Goal: Task Accomplishment & Management: Complete application form

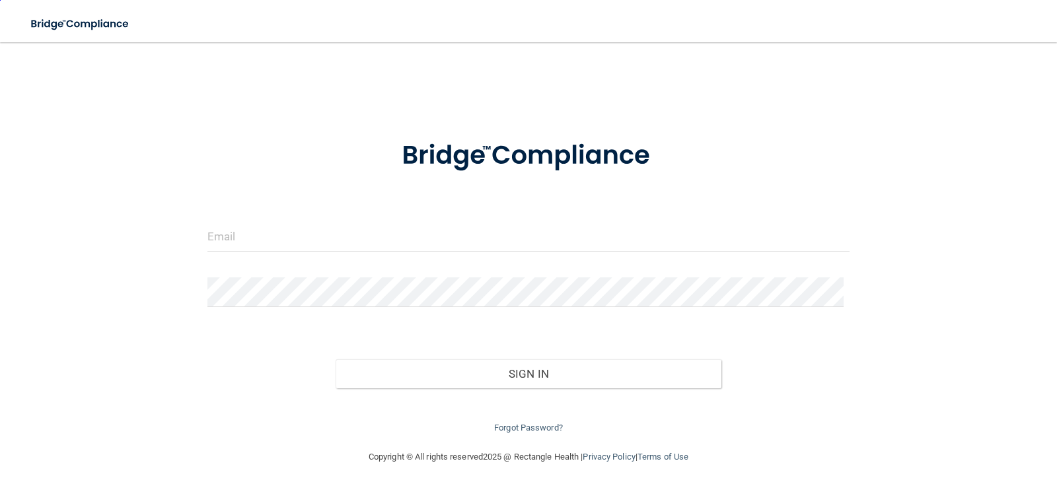
scroll to position [1, 0]
type input "[EMAIL_ADDRESS][DOMAIN_NAME]"
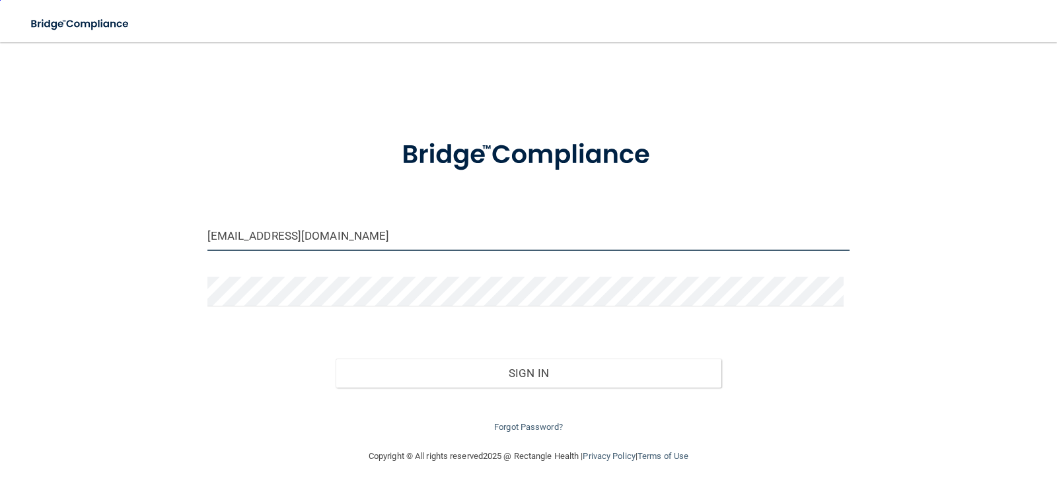
drag, startPoint x: 101, startPoint y: 210, endPoint x: 0, endPoint y: 199, distance: 101.7
click at [0, 199] on main "[EMAIL_ADDRESS][DOMAIN_NAME] Invalid email/password. You don't have permission …" at bounding box center [528, 265] width 1057 height 446
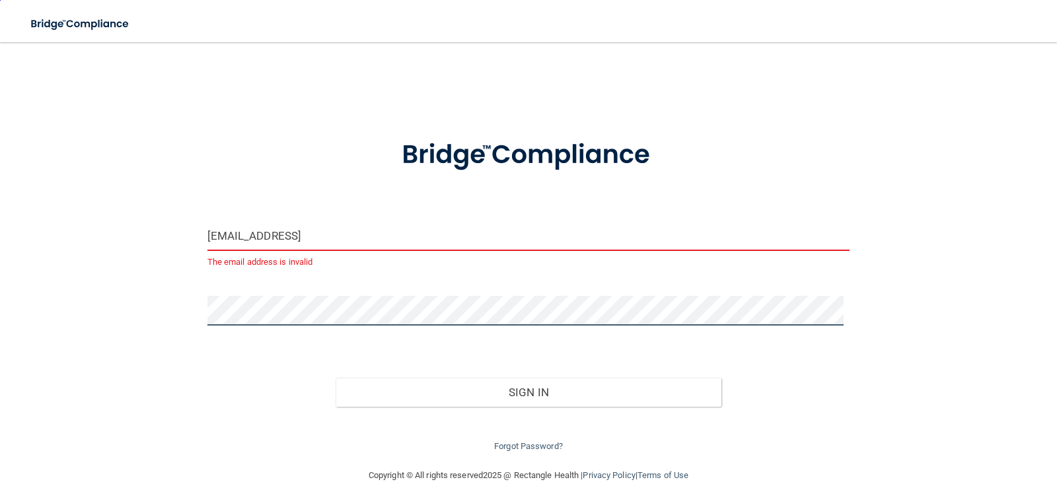
click at [53, 307] on div "[EMAIL_ADDRESS] The email address is invalid Invalid email/password. You don't …" at bounding box center [528, 255] width 1004 height 400
click at [336, 378] on button "Sign In" at bounding box center [529, 392] width 386 height 29
click at [329, 231] on input "[EMAIL_ADDRESS]" at bounding box center [528, 236] width 643 height 30
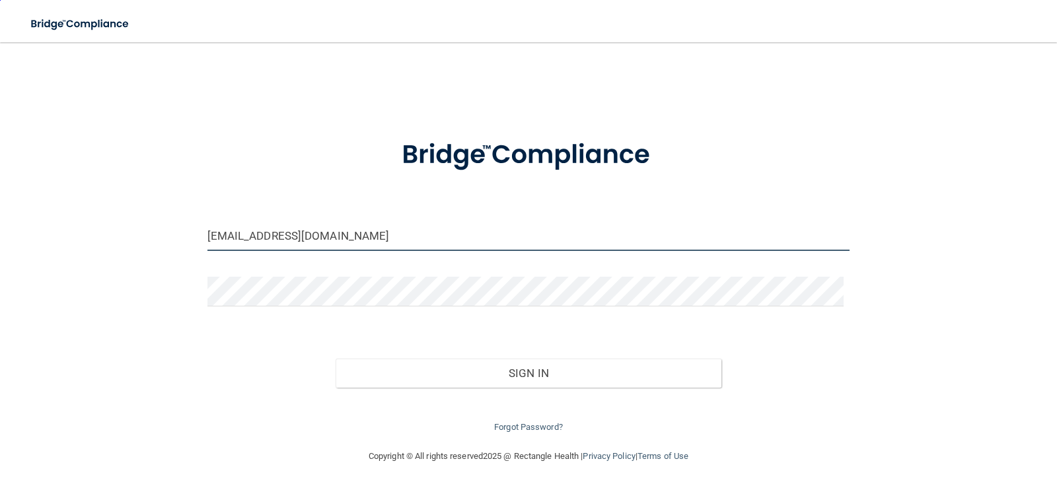
type input "[EMAIL_ADDRESS][DOMAIN_NAME]"
click at [336, 359] on button "Sign In" at bounding box center [529, 373] width 386 height 29
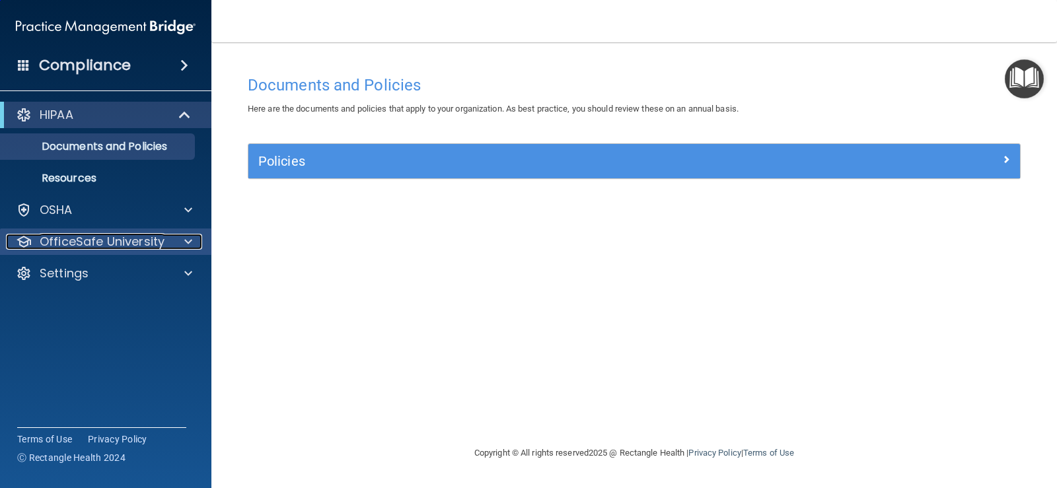
click at [114, 239] on p "OfficeSafe University" at bounding box center [102, 242] width 125 height 16
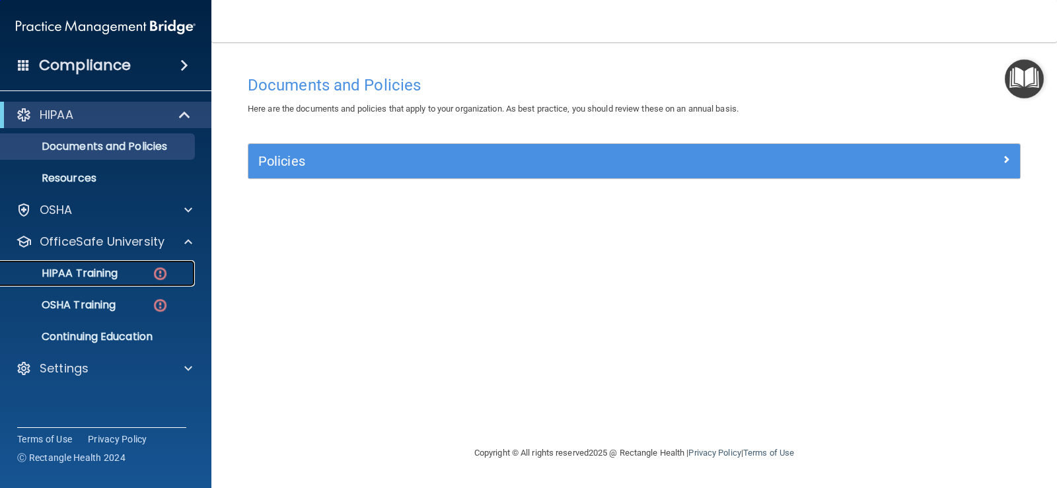
click at [146, 274] on div "HIPAA Training" at bounding box center [99, 273] width 180 height 13
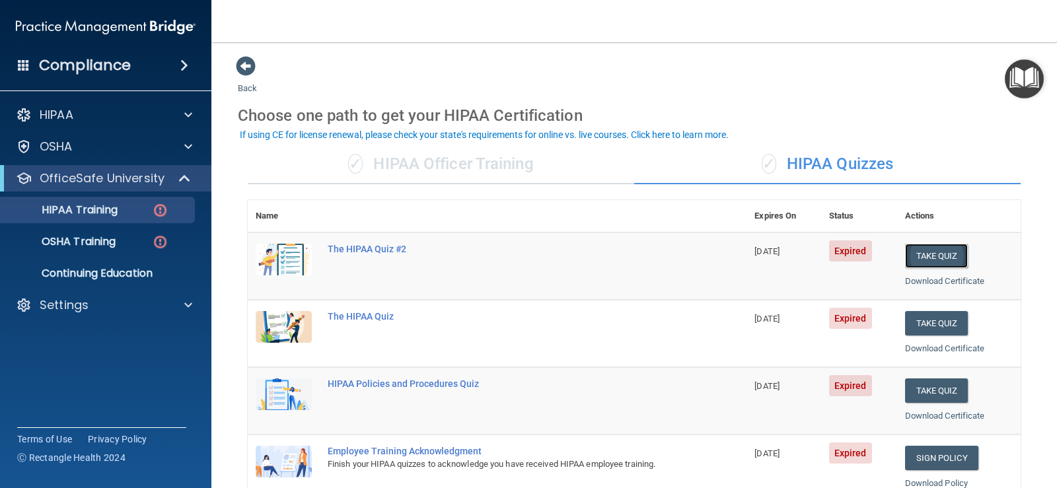
click at [932, 258] on button "Take Quiz" at bounding box center [936, 256] width 63 height 24
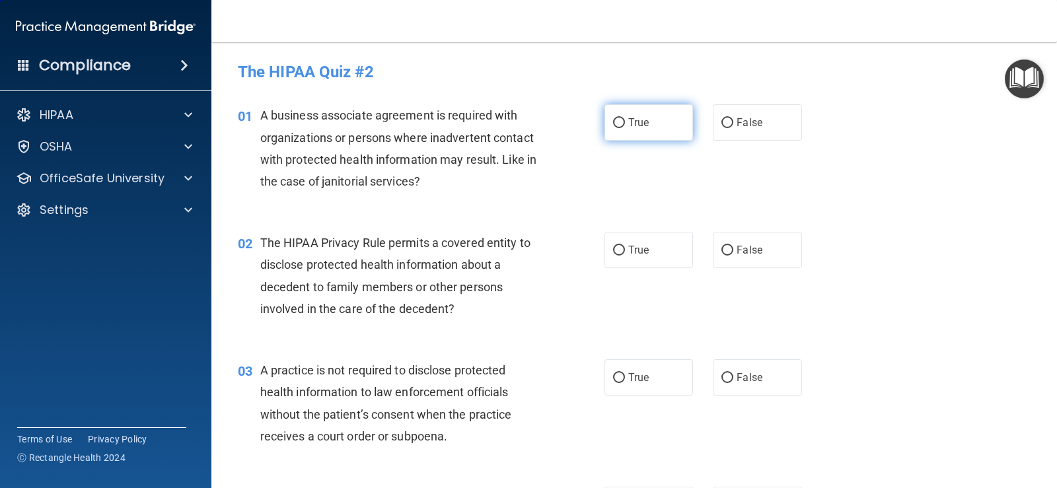
click at [613, 124] on input "True" at bounding box center [619, 123] width 12 height 10
radio input "true"
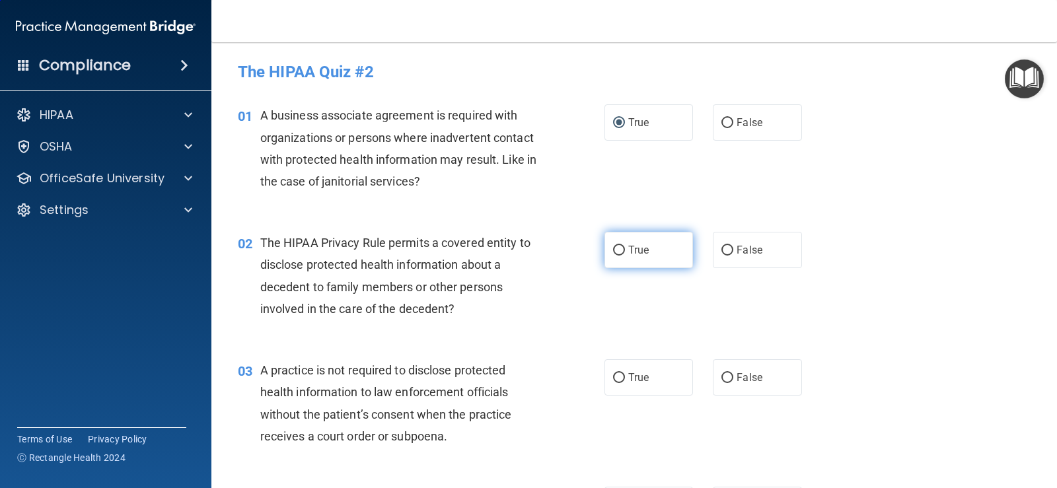
click at [617, 249] on input "True" at bounding box center [619, 251] width 12 height 10
radio input "true"
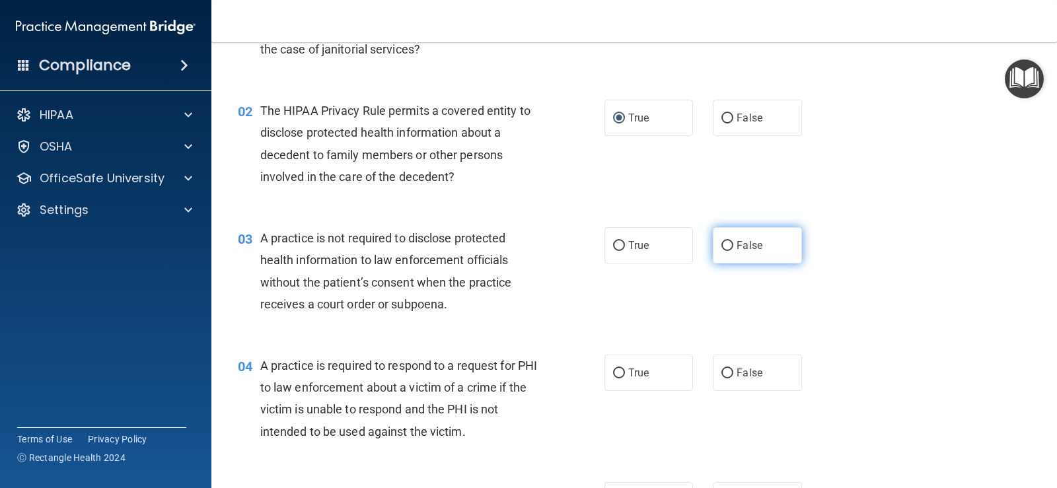
click at [726, 244] on input "False" at bounding box center [728, 246] width 12 height 10
radio input "true"
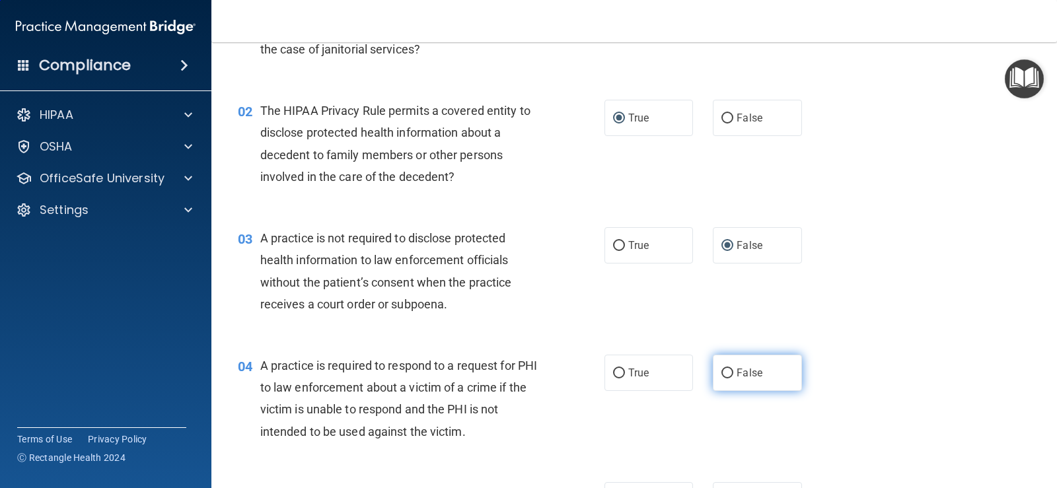
click at [722, 373] on input "False" at bounding box center [728, 374] width 12 height 10
radio input "true"
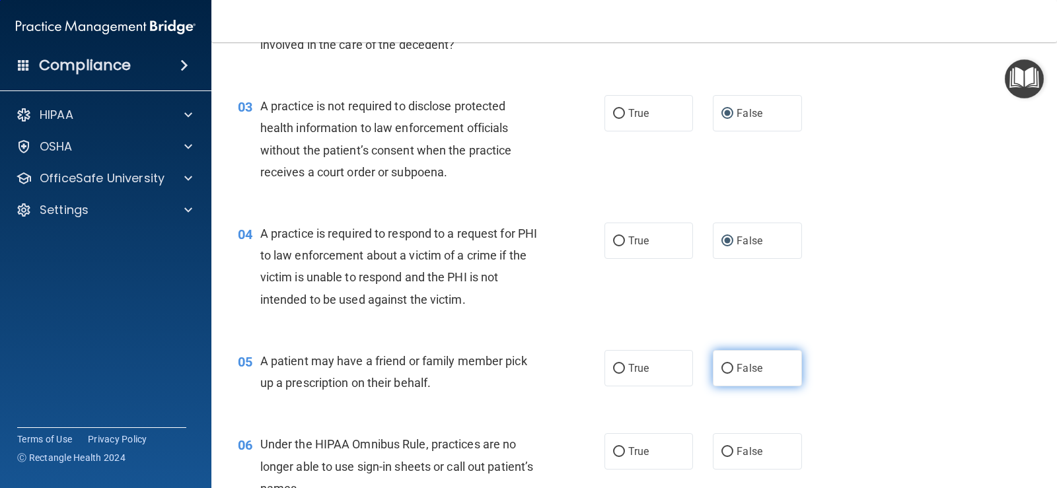
scroll to position [330, 0]
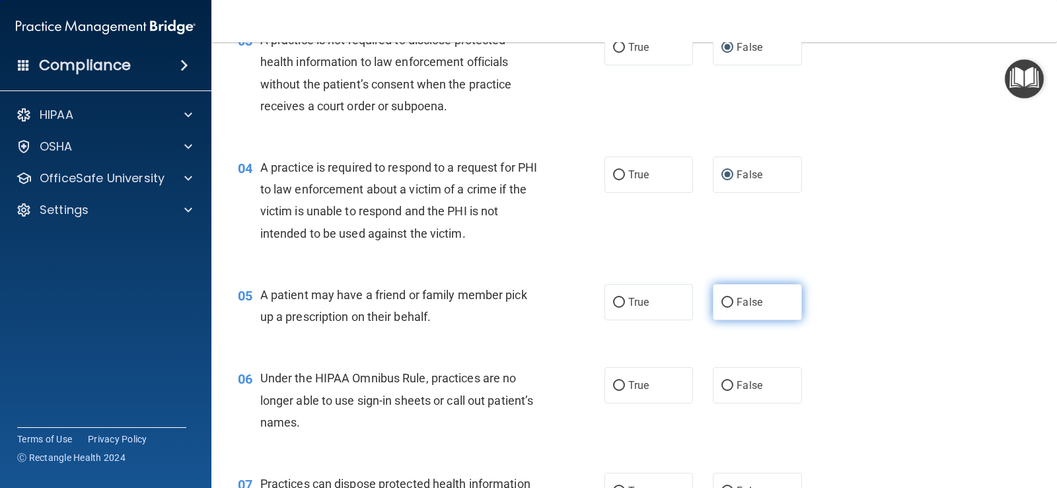
click at [724, 299] on input "False" at bounding box center [728, 303] width 12 height 10
radio input "true"
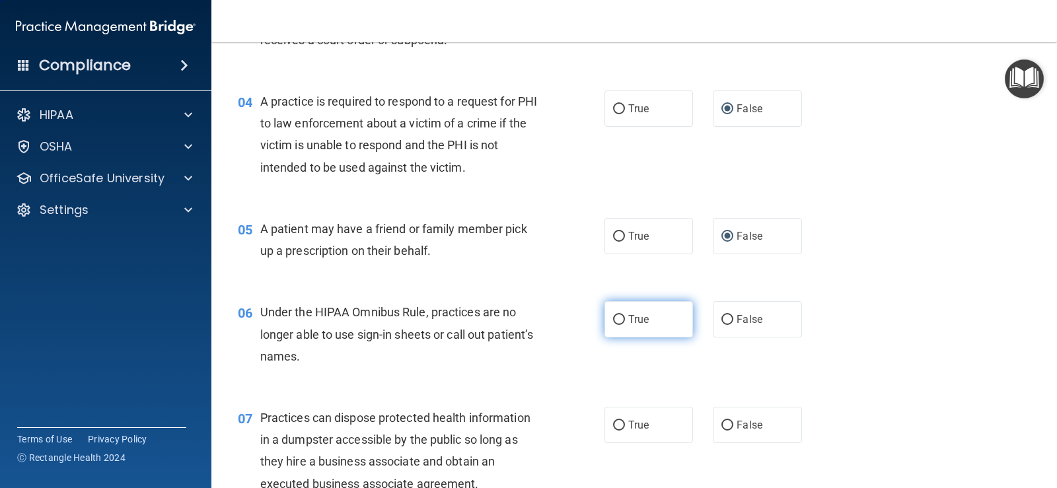
click at [634, 320] on span "True" at bounding box center [638, 319] width 20 height 13
click at [625, 320] on input "True" at bounding box center [619, 320] width 12 height 10
radio input "true"
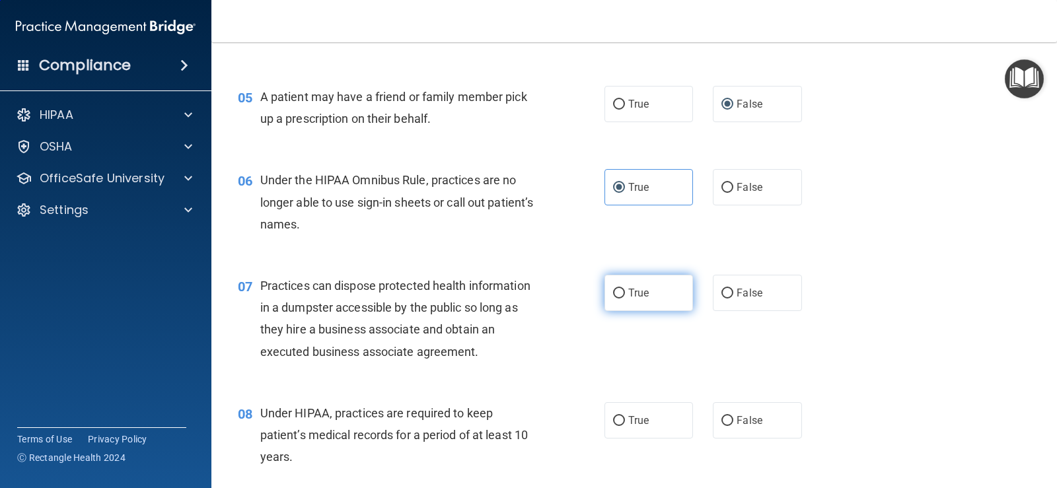
click at [622, 294] on label "True" at bounding box center [649, 293] width 89 height 36
click at [622, 294] on input "True" at bounding box center [619, 294] width 12 height 10
radio input "true"
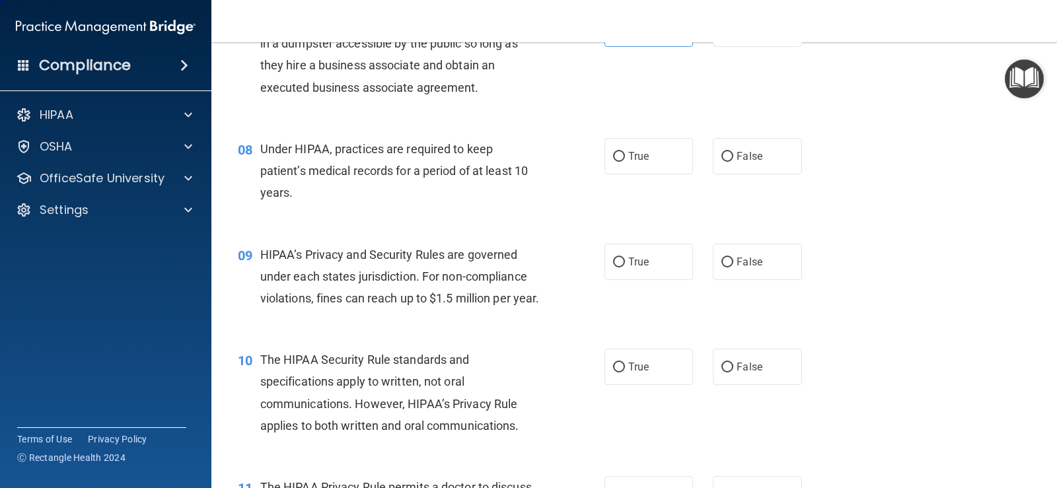
scroll to position [727, 0]
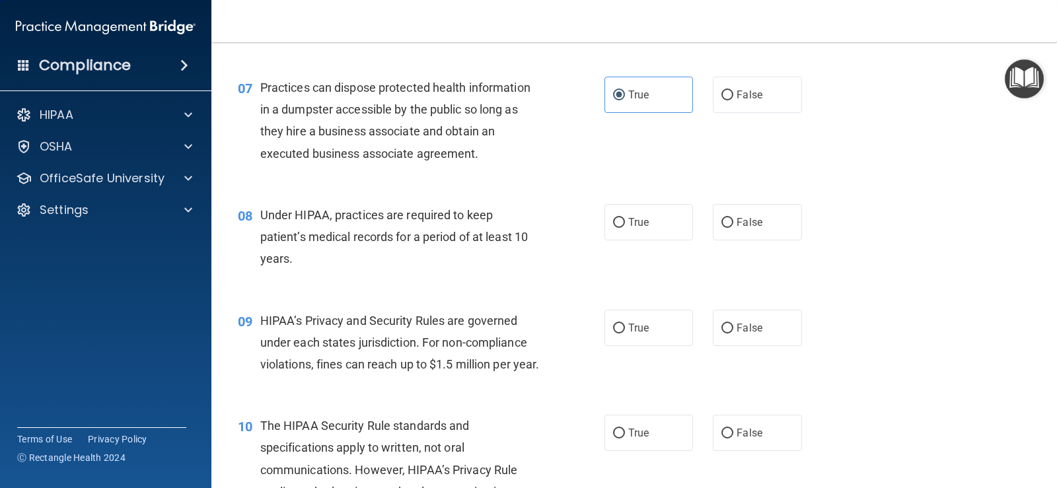
drag, startPoint x: 621, startPoint y: 224, endPoint x: 636, endPoint y: 254, distance: 33.4
click at [621, 225] on label "True" at bounding box center [649, 222] width 89 height 36
click at [621, 225] on input "True" at bounding box center [619, 223] width 12 height 10
radio input "true"
click at [722, 332] on input "False" at bounding box center [728, 329] width 12 height 10
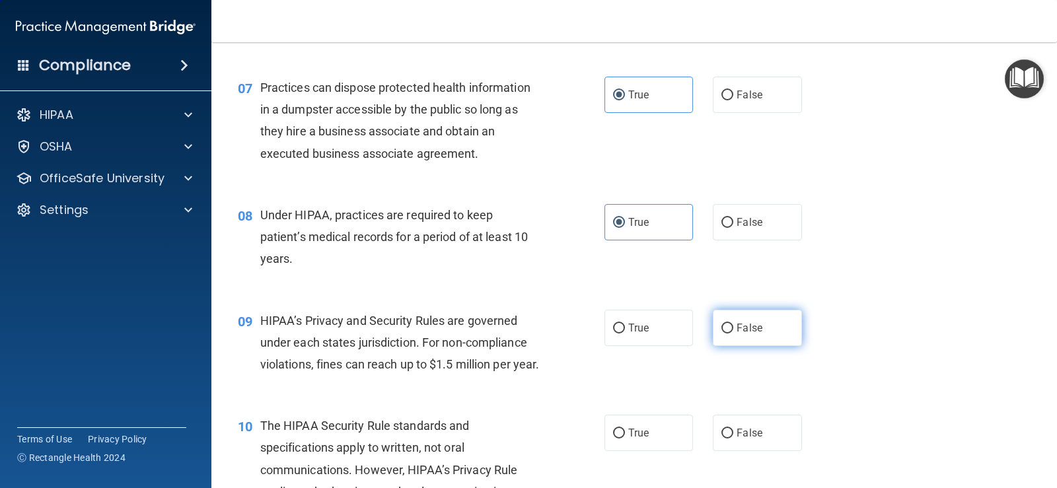
radio input "true"
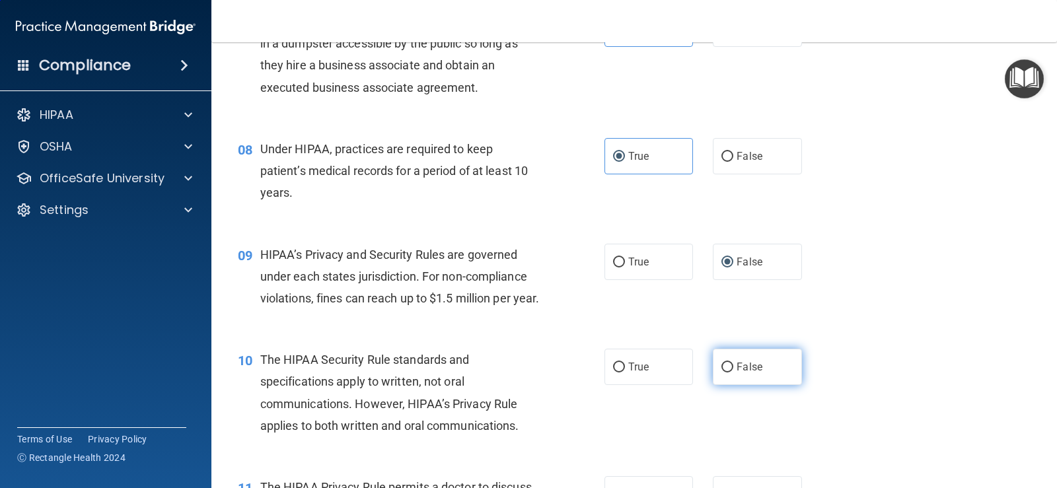
click at [734, 381] on label "False" at bounding box center [757, 367] width 89 height 36
click at [733, 373] on input "False" at bounding box center [728, 368] width 12 height 10
radio input "true"
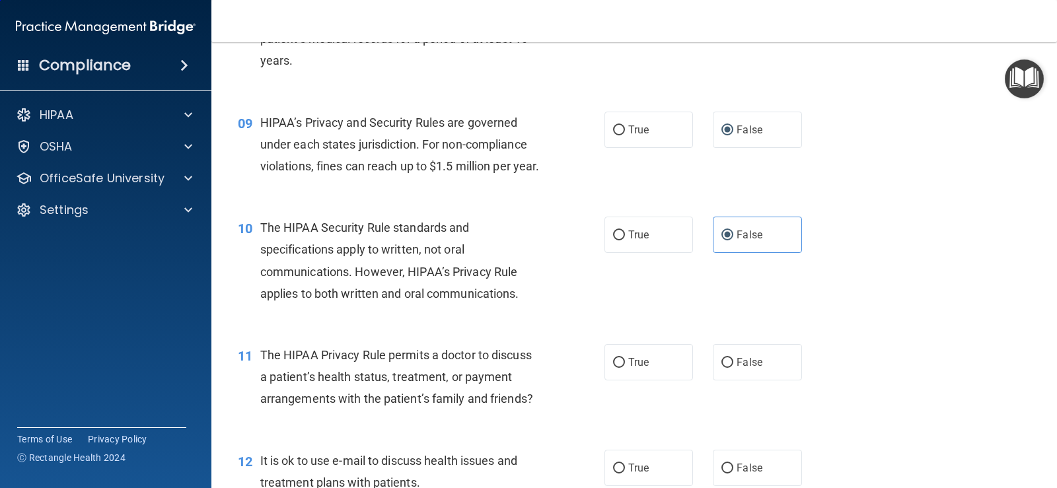
scroll to position [991, 0]
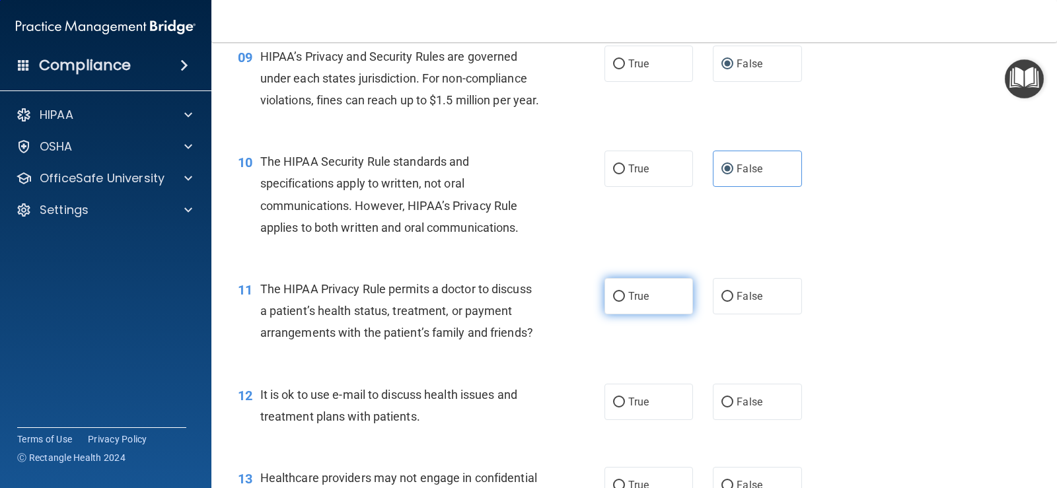
click at [632, 303] on span "True" at bounding box center [638, 296] width 20 height 13
click at [625, 302] on input "True" at bounding box center [619, 297] width 12 height 10
radio input "true"
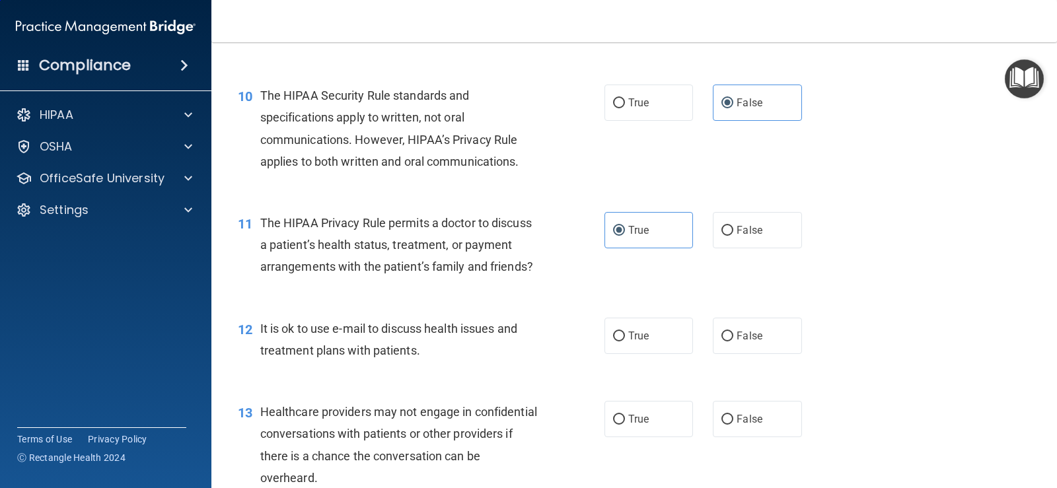
scroll to position [1123, 0]
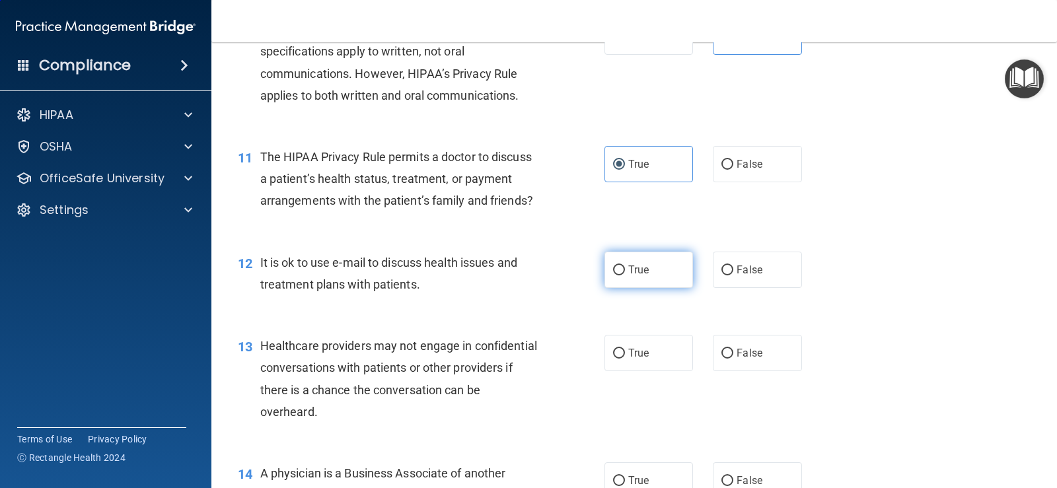
click at [621, 288] on label "True" at bounding box center [649, 270] width 89 height 36
click at [621, 276] on input "True" at bounding box center [619, 271] width 12 height 10
radio input "true"
click at [638, 359] on span "True" at bounding box center [638, 353] width 20 height 13
click at [625, 359] on input "True" at bounding box center [619, 354] width 12 height 10
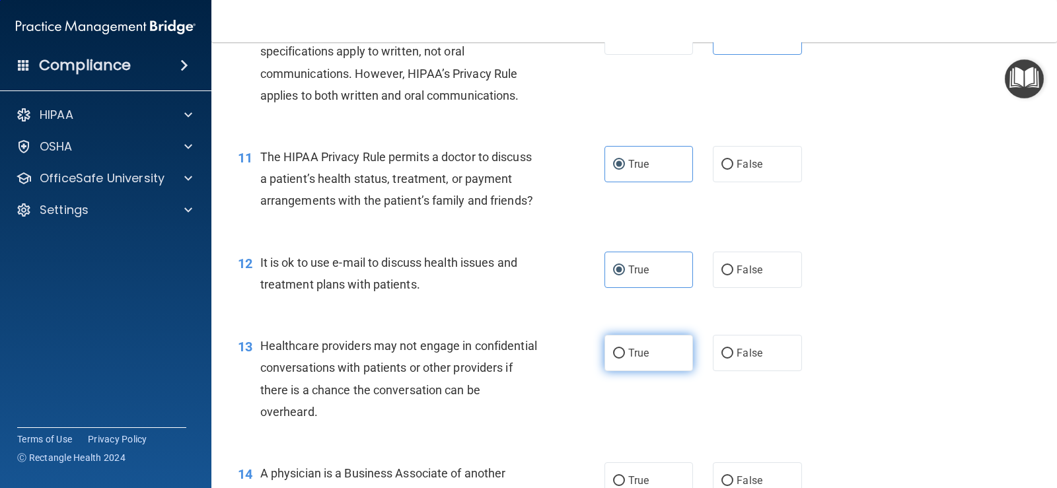
radio input "true"
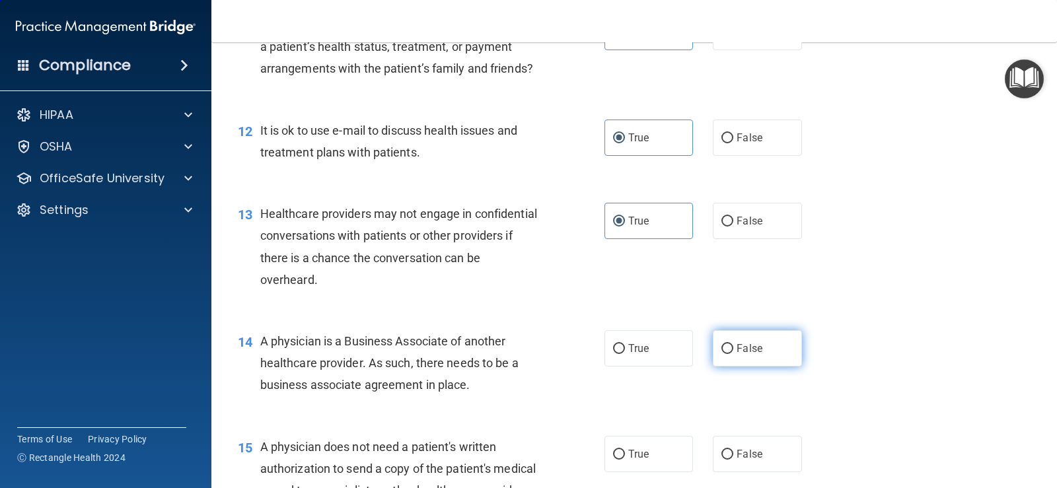
click at [724, 354] on input "False" at bounding box center [728, 349] width 12 height 10
radio input "true"
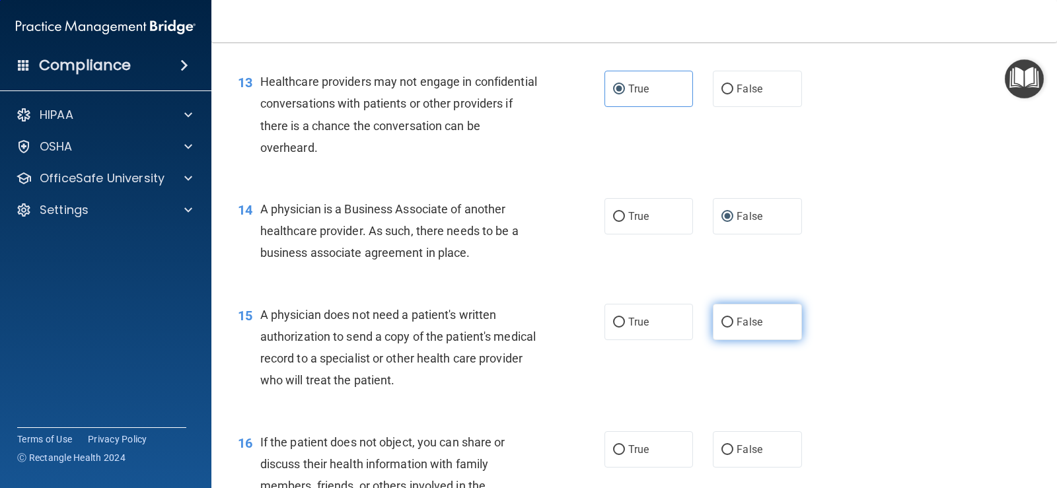
click at [723, 340] on label "False" at bounding box center [757, 322] width 89 height 36
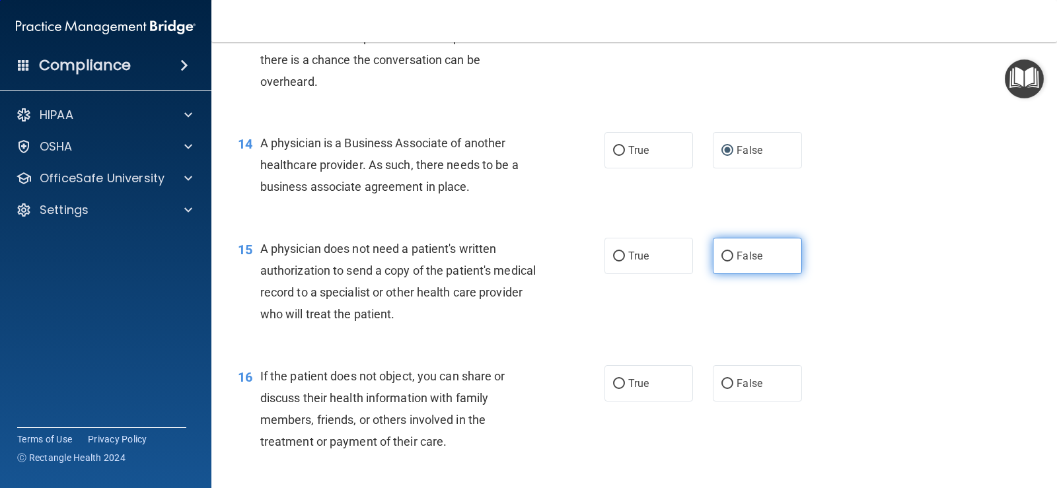
click at [744, 262] on span "False" at bounding box center [750, 256] width 26 height 13
click at [733, 262] on input "False" at bounding box center [728, 257] width 12 height 10
radio input "true"
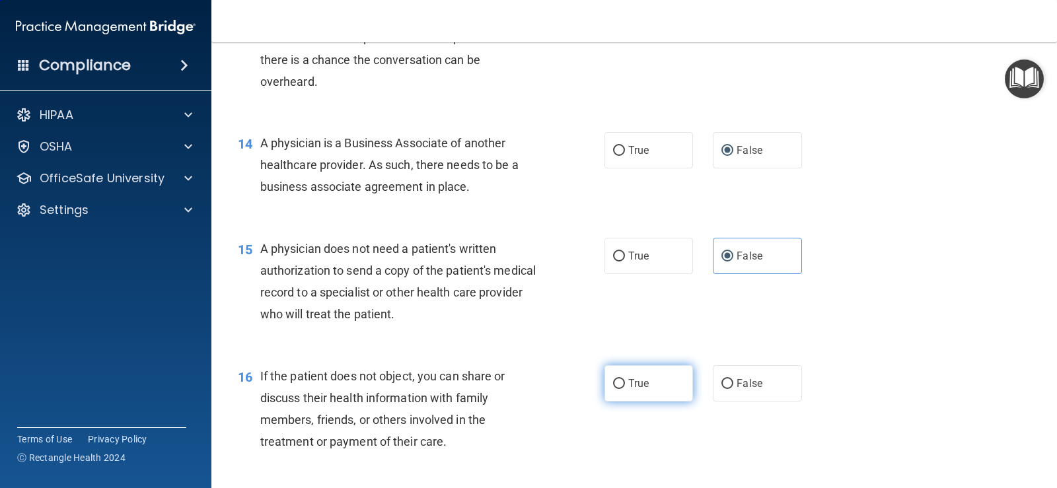
click at [655, 402] on label "True" at bounding box center [649, 383] width 89 height 36
click at [625, 389] on input "True" at bounding box center [619, 384] width 12 height 10
radio input "true"
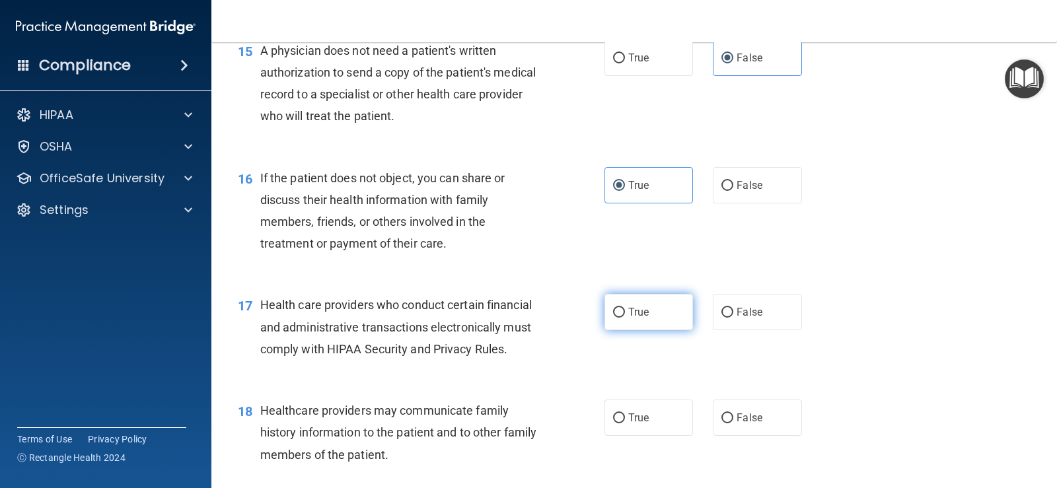
click at [634, 319] on span "True" at bounding box center [638, 312] width 20 height 13
click at [625, 318] on input "True" at bounding box center [619, 313] width 12 height 10
radio input "true"
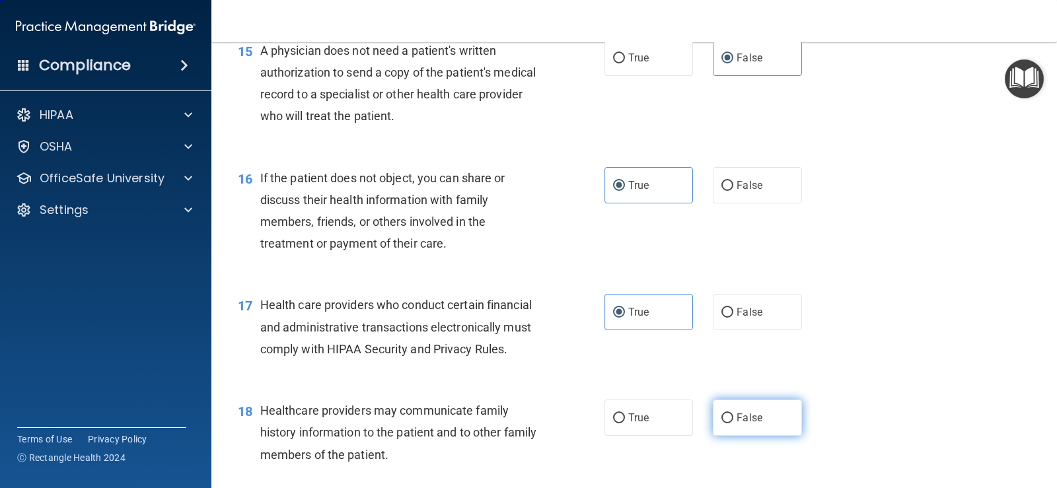
click at [722, 424] on input "False" at bounding box center [728, 419] width 12 height 10
radio input "true"
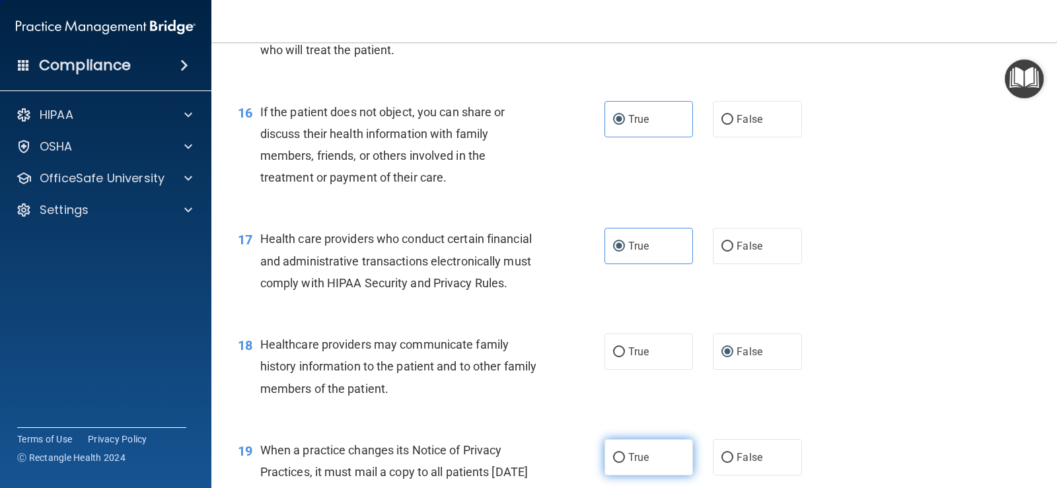
click at [654, 470] on label "True" at bounding box center [649, 457] width 89 height 36
click at [625, 463] on input "True" at bounding box center [619, 458] width 12 height 10
radio input "true"
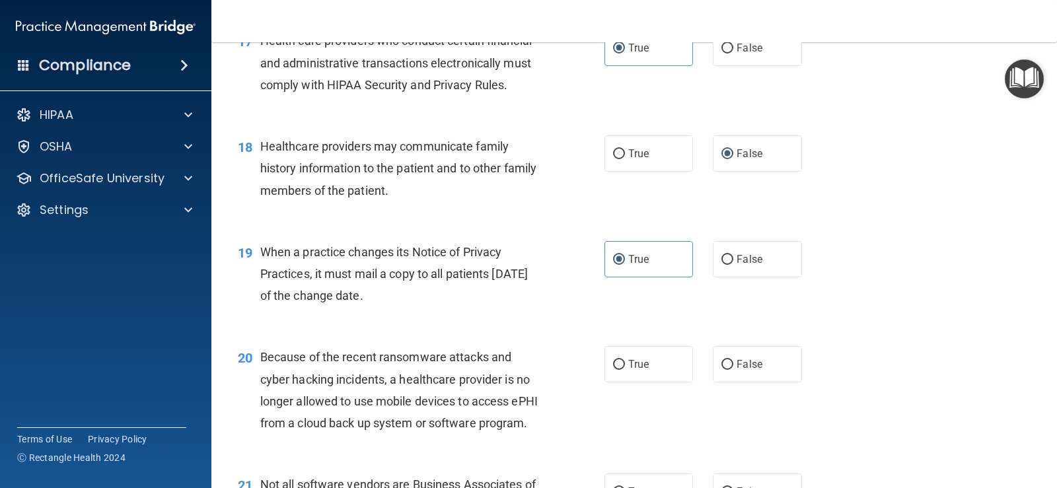
scroll to position [1982, 0]
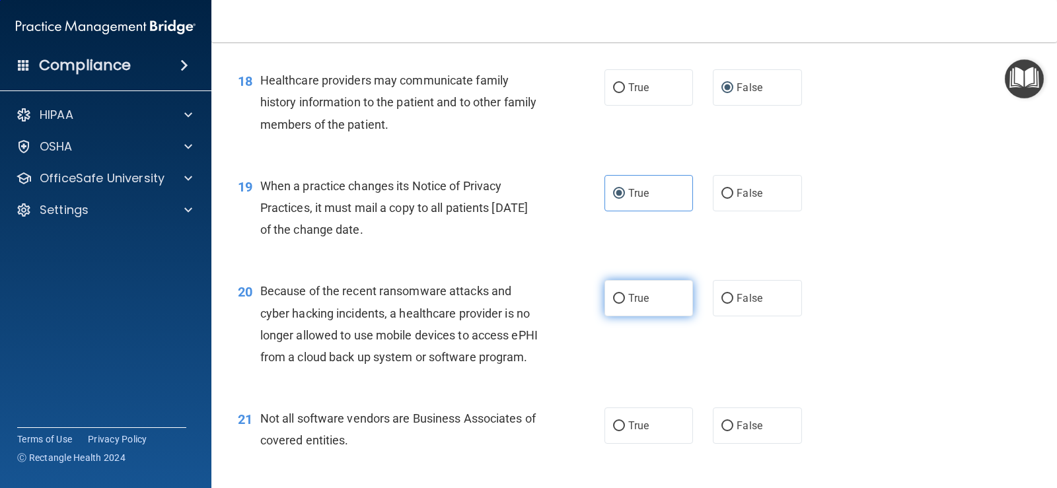
click at [613, 304] on input "True" at bounding box center [619, 299] width 12 height 10
radio input "true"
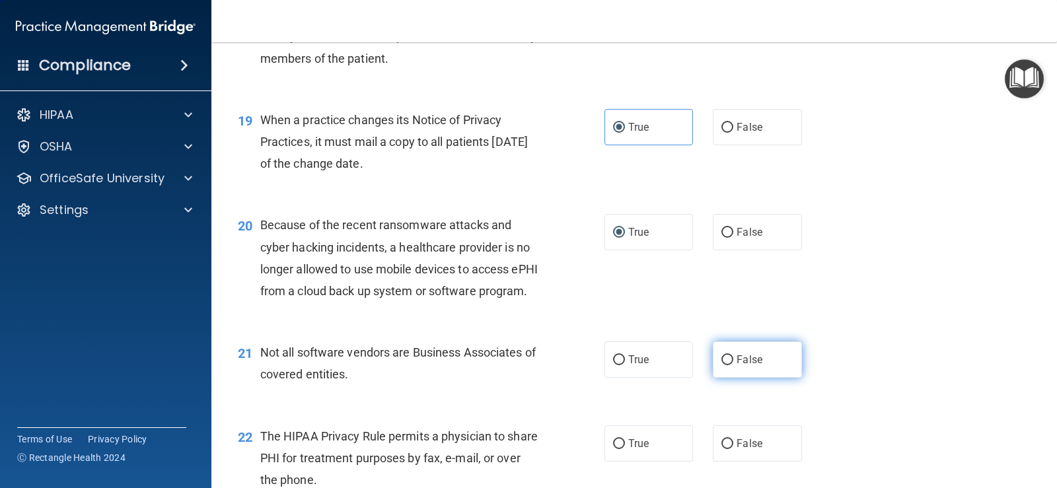
click at [722, 365] on input "False" at bounding box center [728, 361] width 12 height 10
radio input "true"
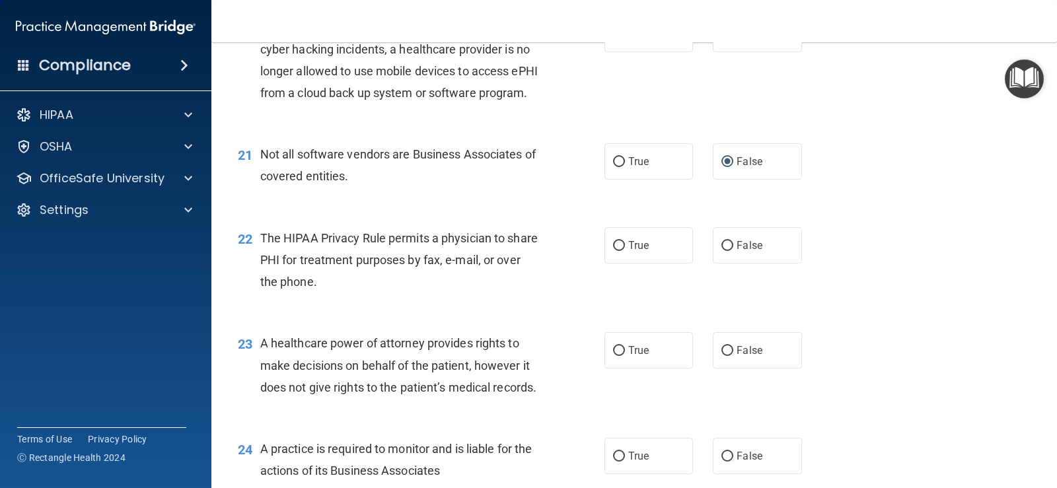
drag, startPoint x: 611, startPoint y: 289, endPoint x: 615, endPoint y: 309, distance: 21.0
click at [613, 251] on input "True" at bounding box center [619, 246] width 12 height 10
radio input "true"
click at [715, 369] on label "False" at bounding box center [757, 350] width 89 height 36
click at [722, 356] on input "False" at bounding box center [728, 351] width 12 height 10
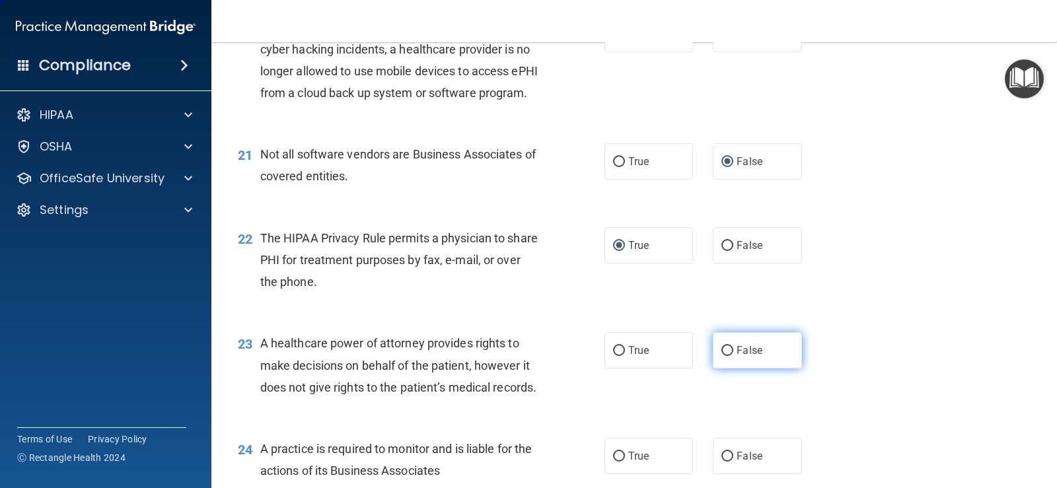
radio input "true"
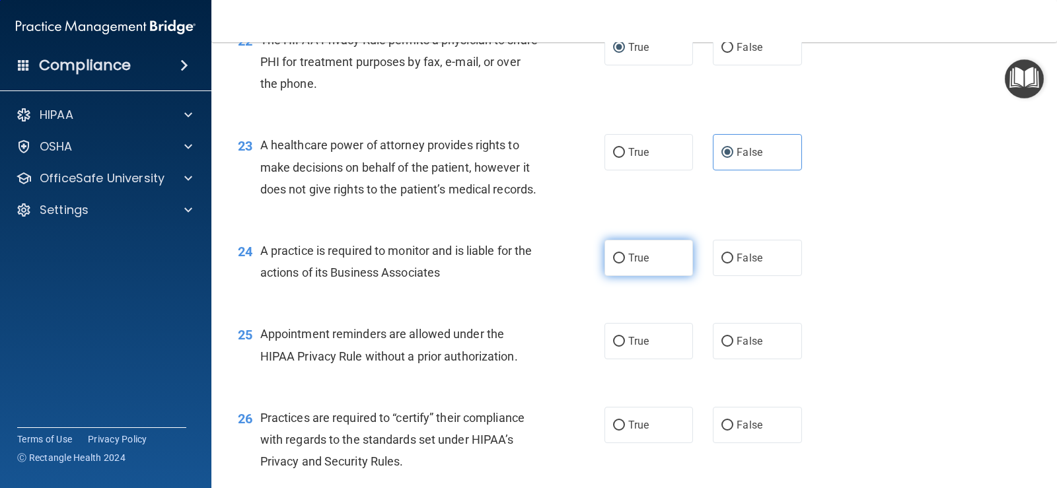
click at [656, 276] on label "True" at bounding box center [649, 258] width 89 height 36
click at [625, 264] on input "True" at bounding box center [619, 259] width 12 height 10
radio input "true"
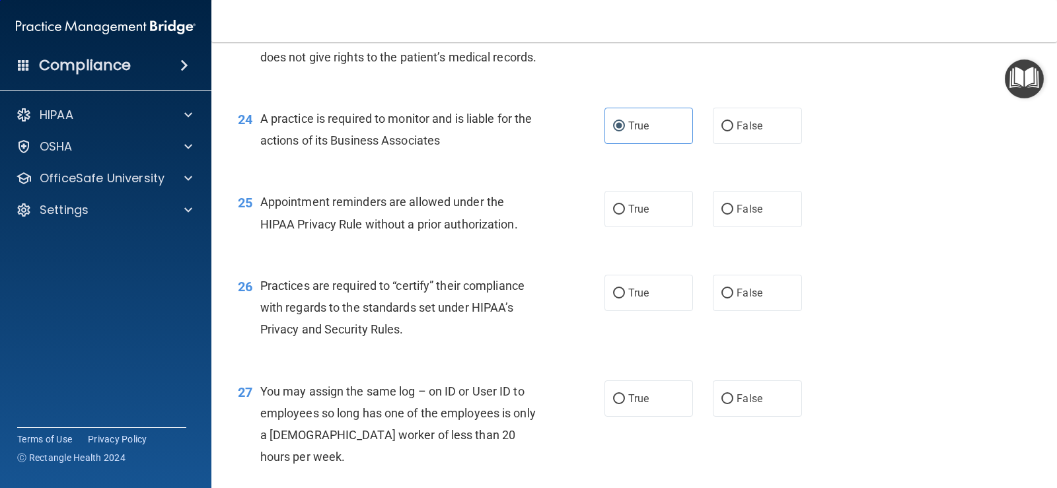
scroll to position [2643, 0]
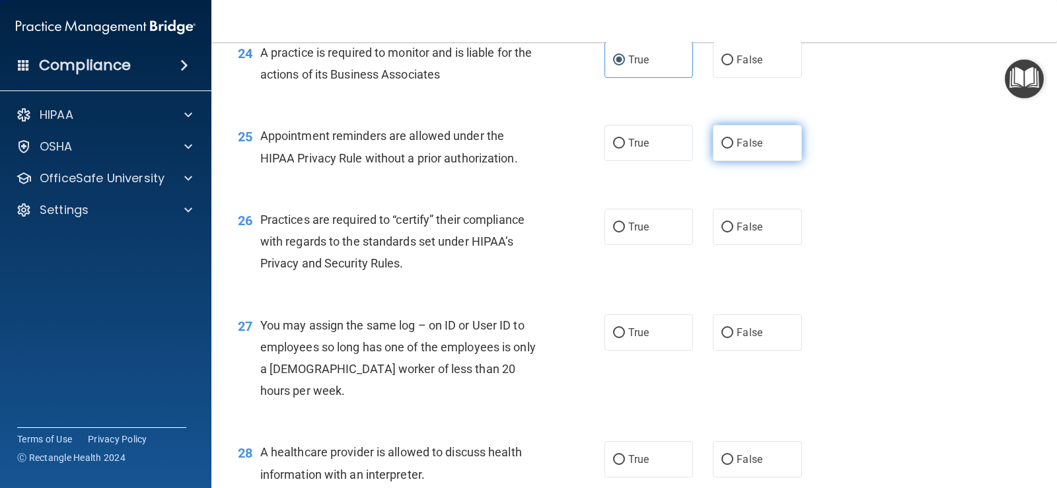
click at [723, 149] on input "False" at bounding box center [728, 144] width 12 height 10
radio input "true"
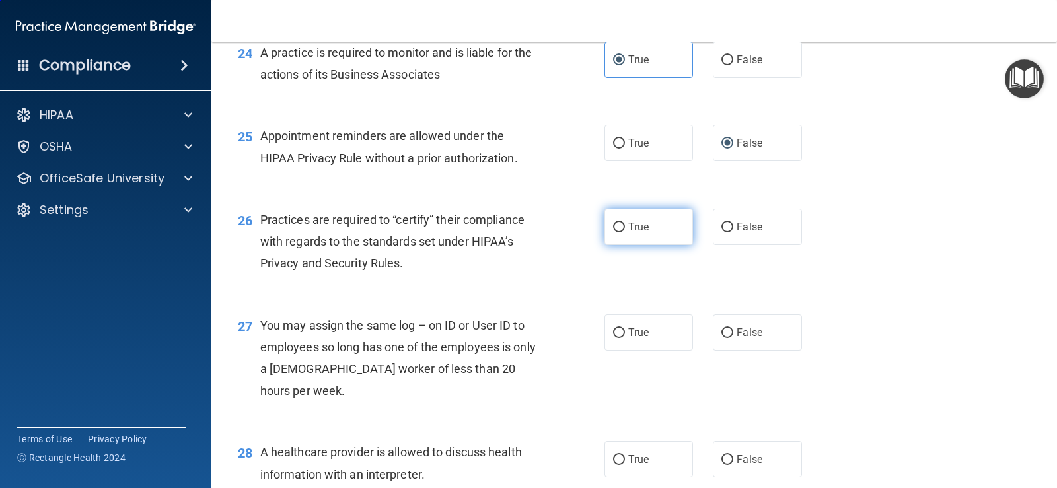
click at [630, 233] on span "True" at bounding box center [638, 227] width 20 height 13
click at [625, 233] on input "True" at bounding box center [619, 228] width 12 height 10
radio input "true"
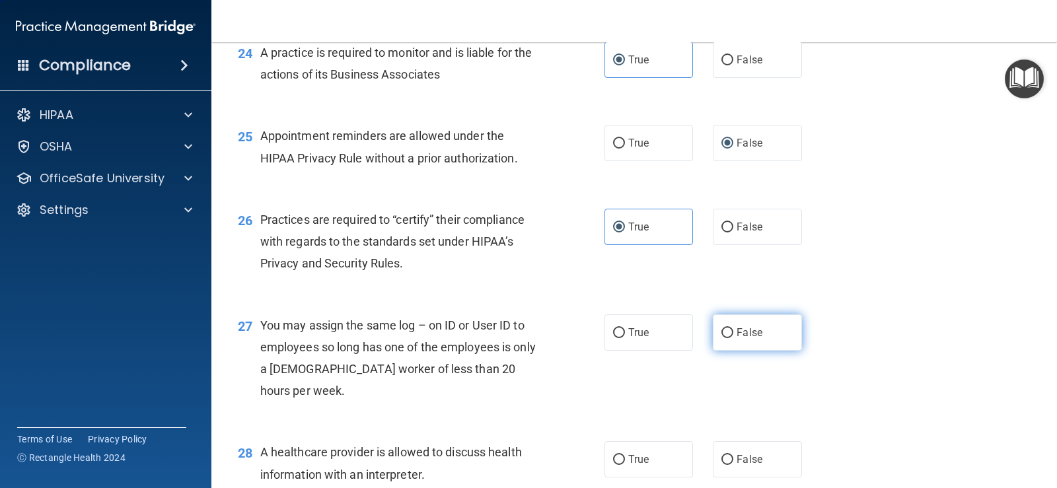
click at [728, 338] on input "False" at bounding box center [728, 333] width 12 height 10
radio input "true"
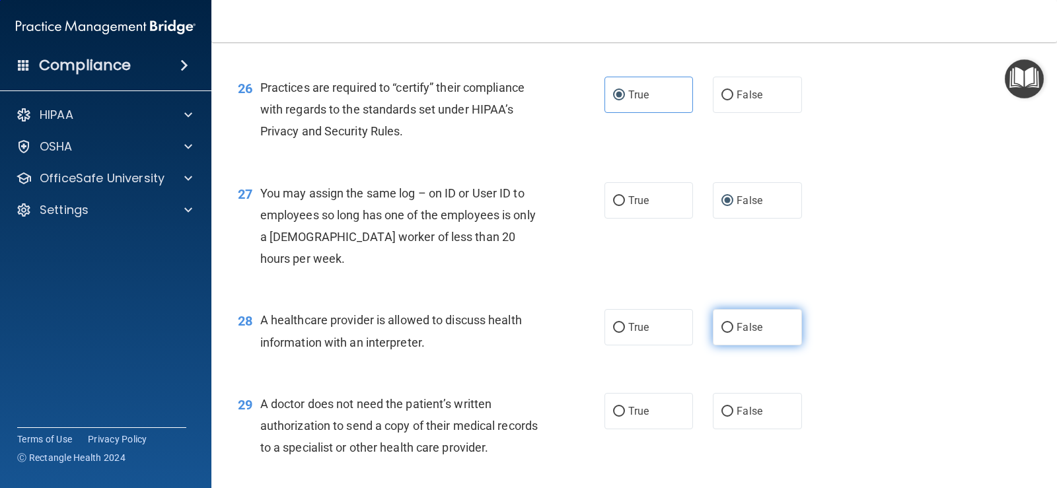
click at [737, 334] on span "False" at bounding box center [750, 327] width 26 height 13
click at [733, 333] on input "False" at bounding box center [728, 328] width 12 height 10
radio input "true"
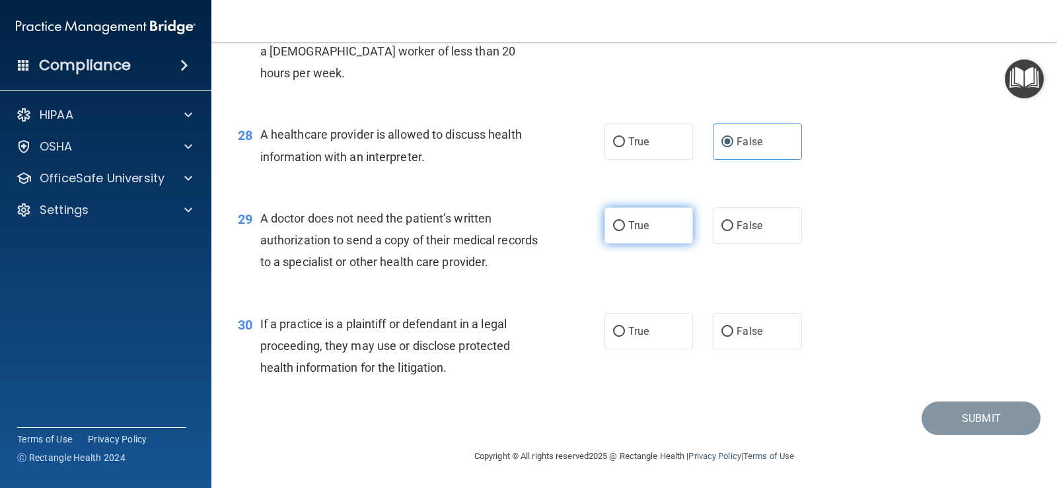
click at [646, 226] on label "True" at bounding box center [649, 225] width 89 height 36
click at [625, 226] on input "True" at bounding box center [619, 226] width 12 height 10
radio input "true"
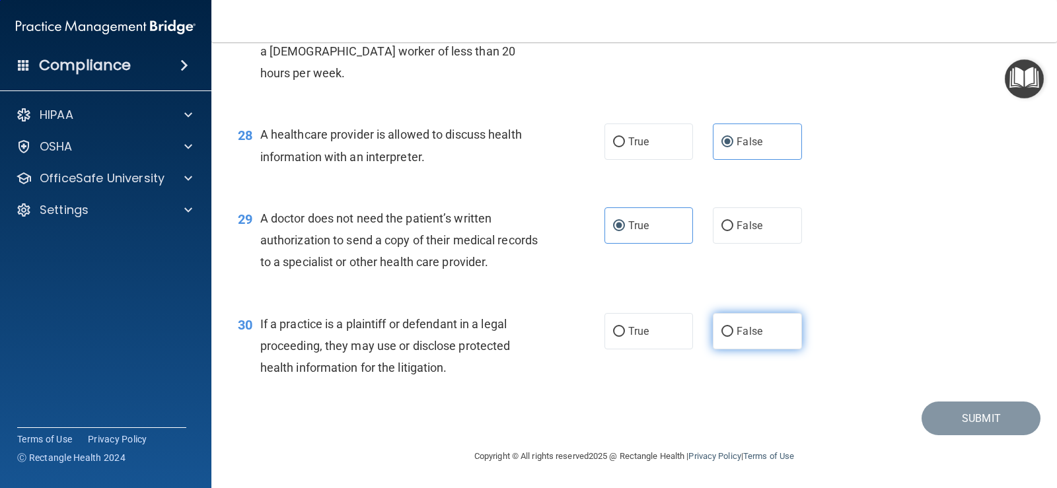
click at [722, 329] on input "False" at bounding box center [728, 332] width 12 height 10
radio input "true"
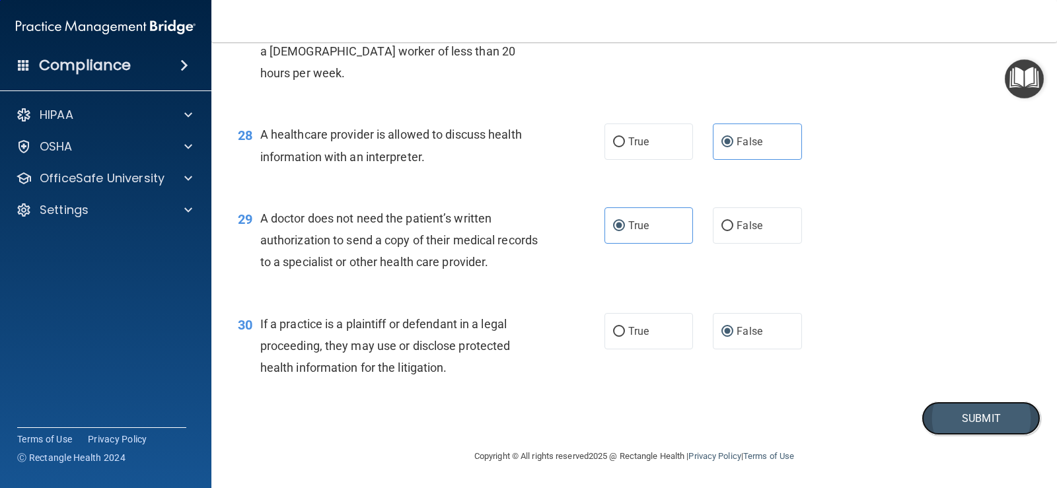
click at [944, 418] on button "Submit" at bounding box center [981, 419] width 119 height 34
click at [942, 430] on button "Submit" at bounding box center [981, 419] width 119 height 34
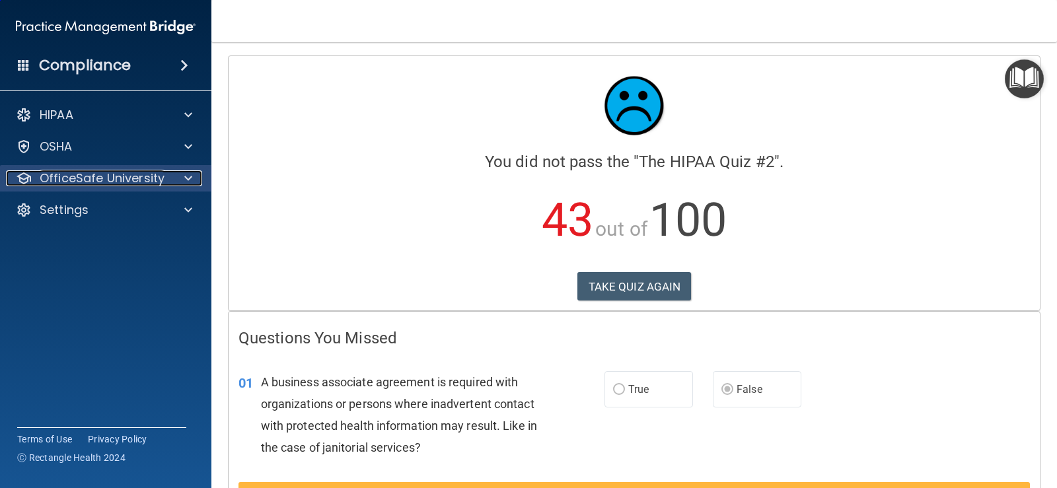
click at [104, 178] on p "OfficeSafe University" at bounding box center [102, 178] width 125 height 16
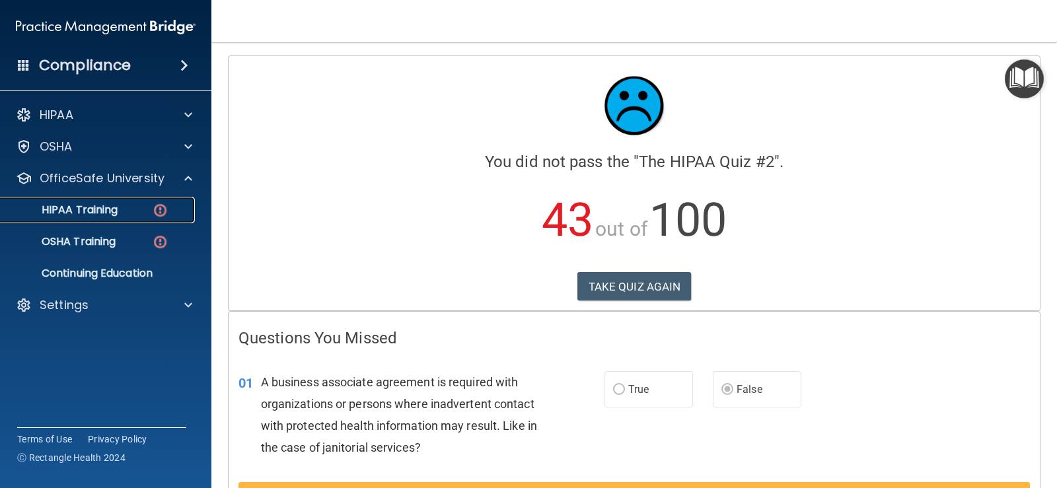
click at [161, 206] on img at bounding box center [160, 210] width 17 height 17
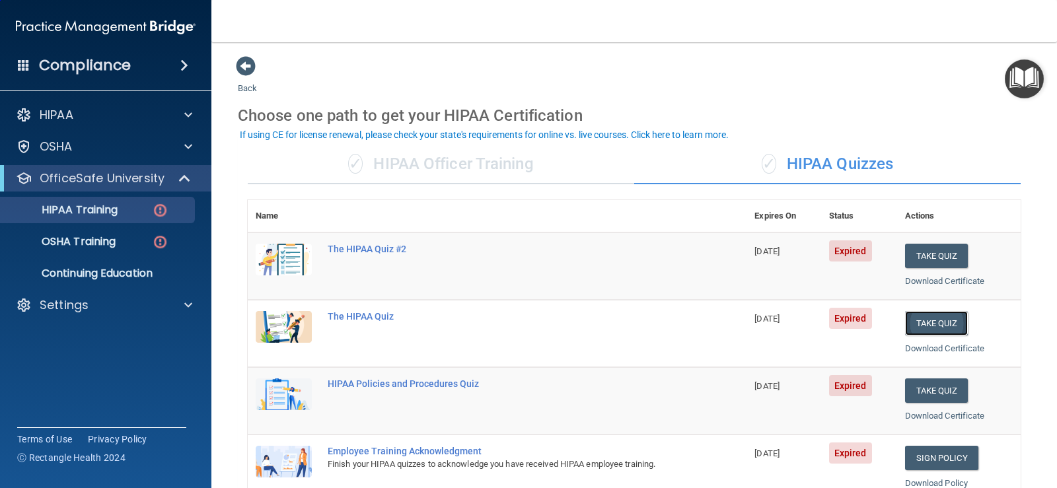
click at [915, 328] on button "Take Quiz" at bounding box center [936, 323] width 63 height 24
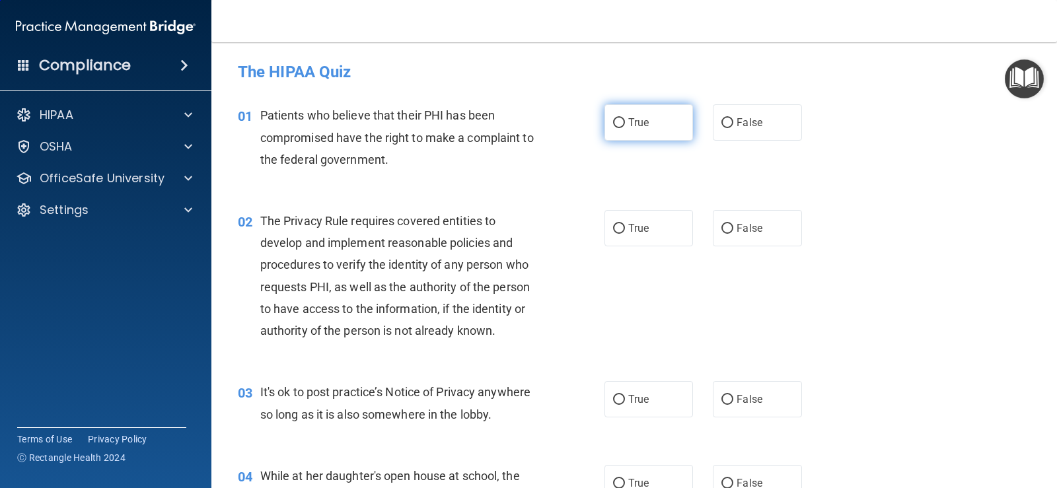
click at [615, 124] on input "True" at bounding box center [619, 123] width 12 height 10
radio input "true"
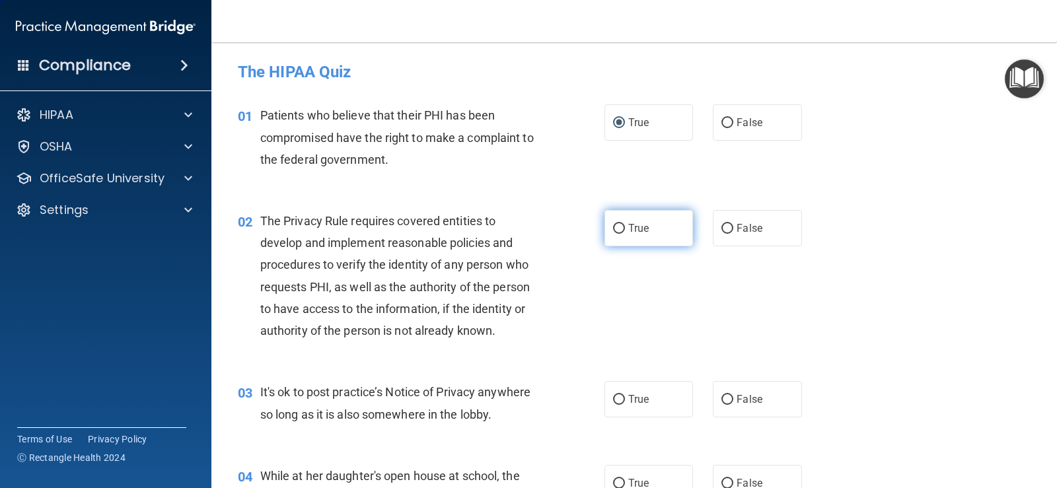
click at [619, 231] on input "True" at bounding box center [619, 229] width 12 height 10
radio input "true"
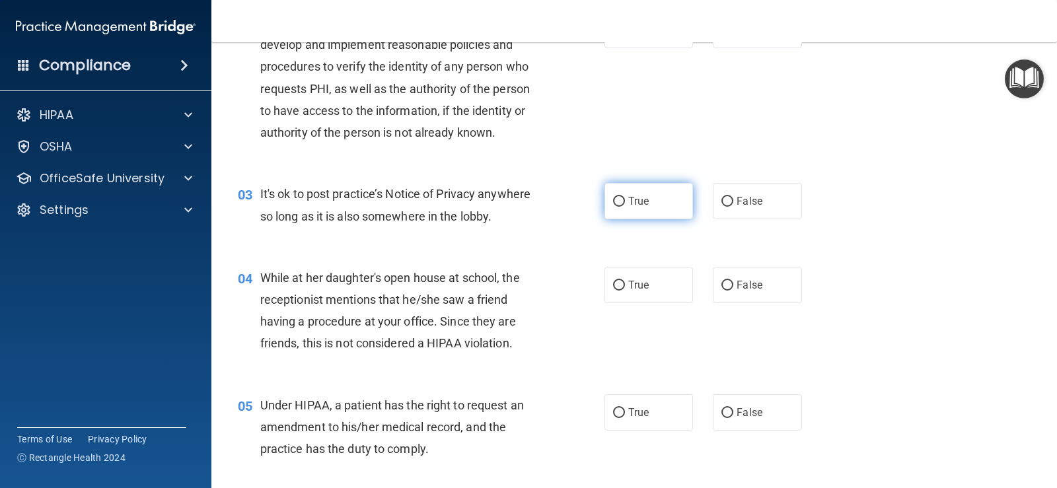
scroll to position [132, 0]
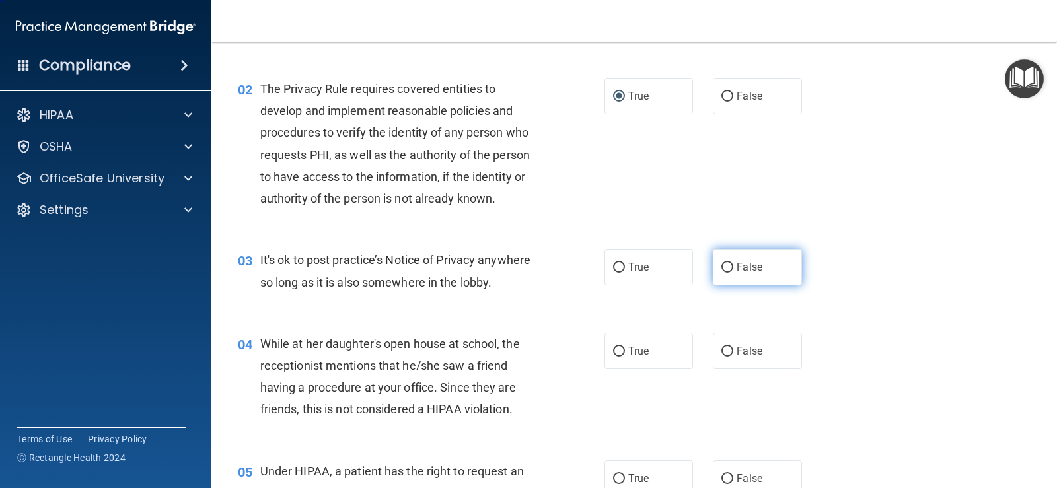
click at [742, 275] on label "False" at bounding box center [757, 267] width 89 height 36
click at [733, 273] on input "False" at bounding box center [728, 268] width 12 height 10
radio input "true"
click at [745, 346] on span "False" at bounding box center [750, 351] width 26 height 13
click at [733, 347] on input "False" at bounding box center [728, 352] width 12 height 10
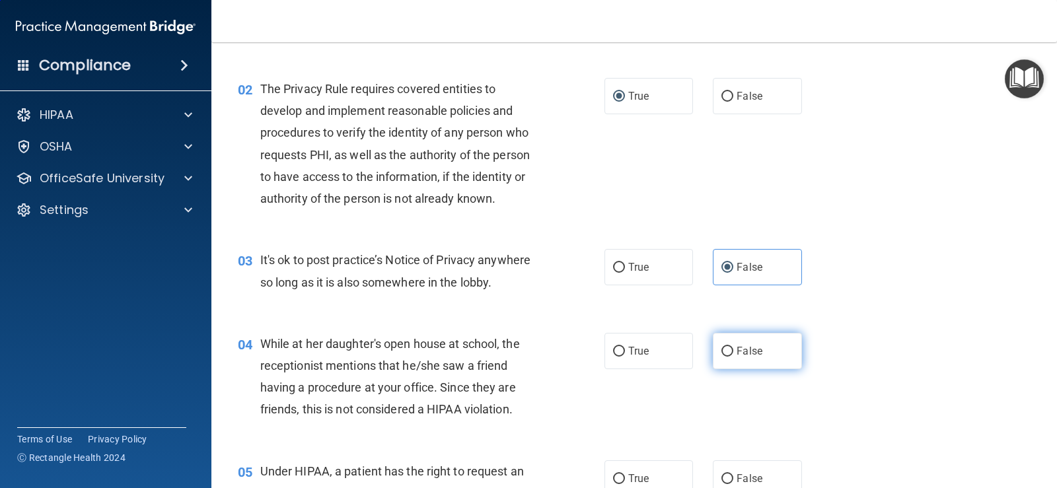
radio input "true"
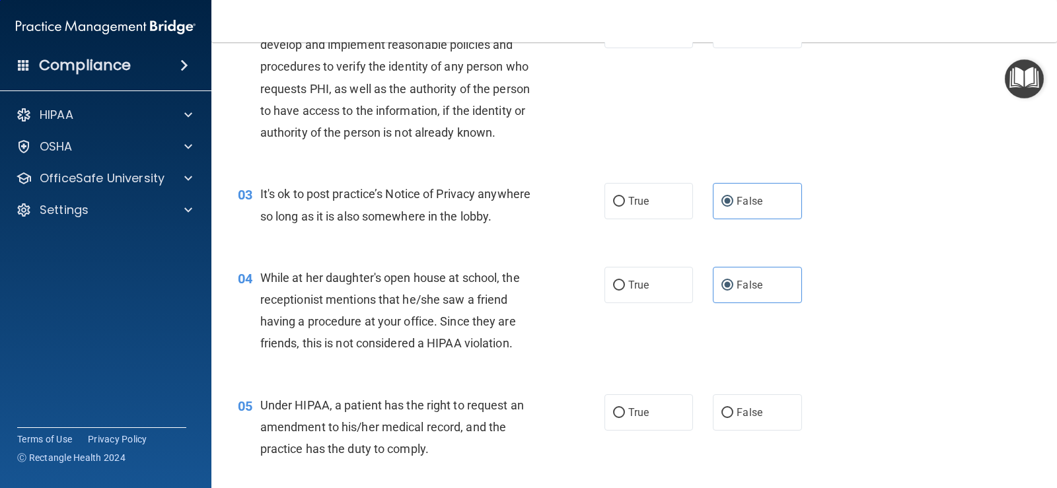
scroll to position [264, 0]
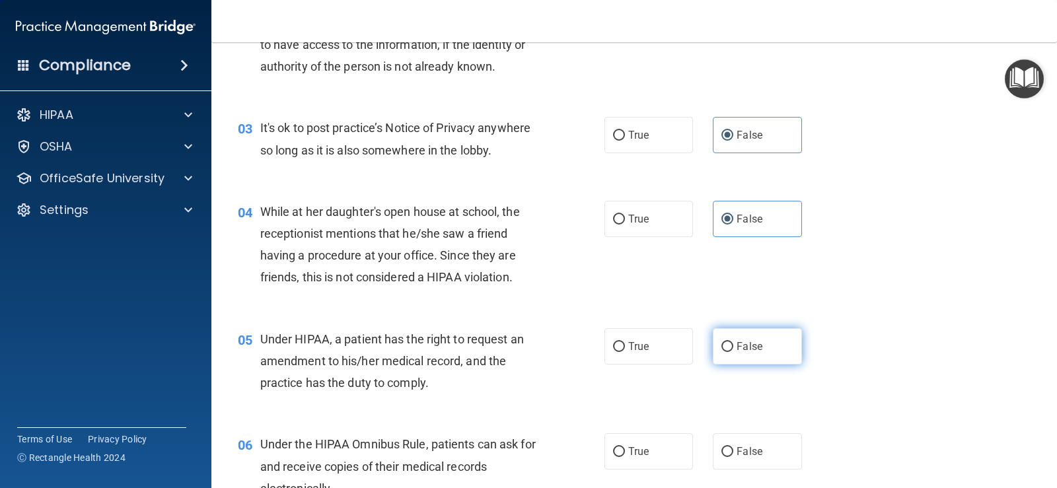
click at [755, 342] on span "False" at bounding box center [750, 346] width 26 height 13
click at [733, 342] on input "False" at bounding box center [728, 347] width 12 height 10
radio input "true"
click at [632, 445] on label "True" at bounding box center [649, 451] width 89 height 36
click at [625, 447] on input "True" at bounding box center [619, 452] width 12 height 10
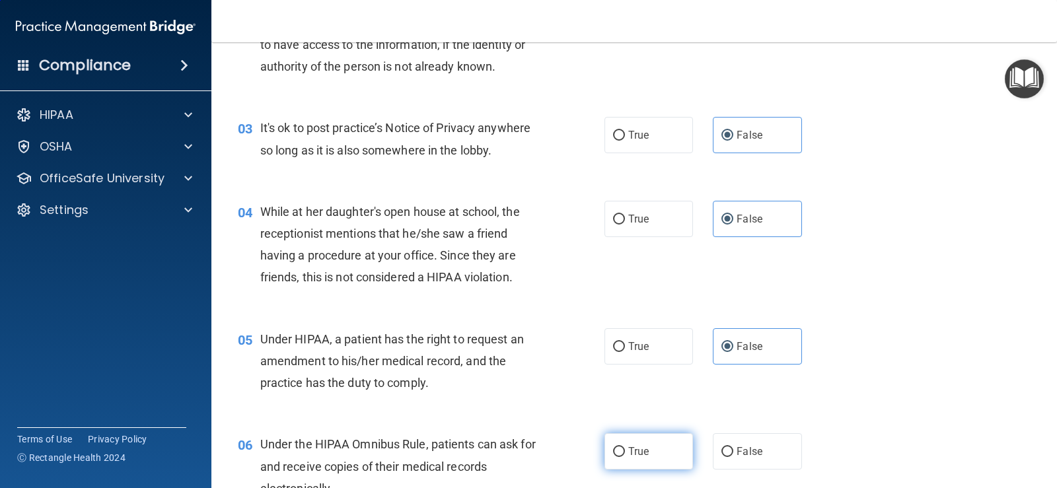
radio input "true"
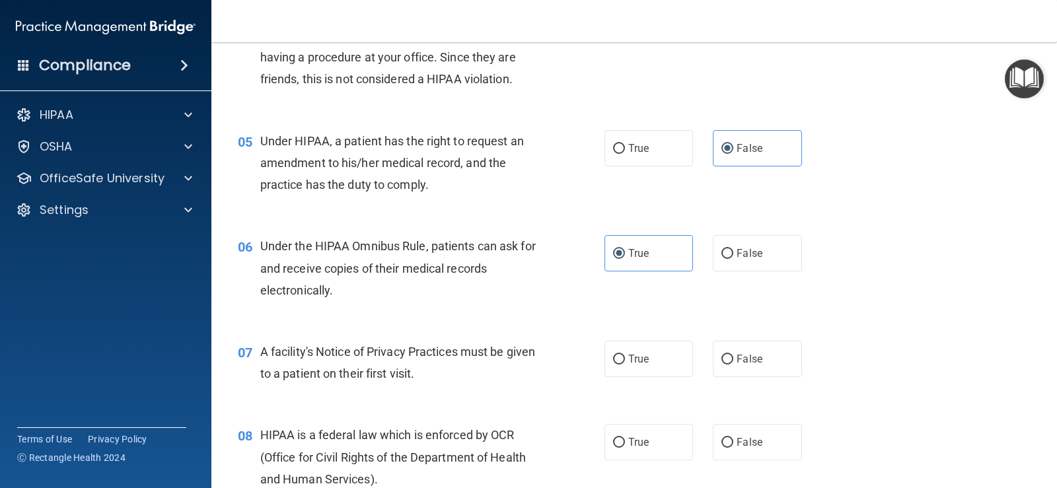
scroll to position [529, 0]
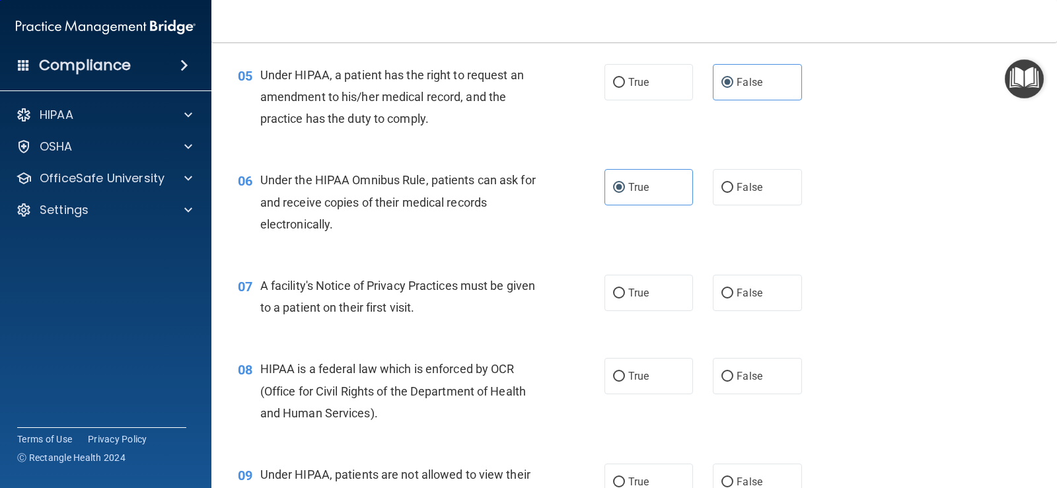
drag, startPoint x: 642, startPoint y: 292, endPoint x: 649, endPoint y: 321, distance: 29.8
click at [643, 295] on span "True" at bounding box center [638, 293] width 20 height 13
click at [625, 295] on input "True" at bounding box center [619, 294] width 12 height 10
radio input "true"
click at [638, 370] on label "True" at bounding box center [649, 376] width 89 height 36
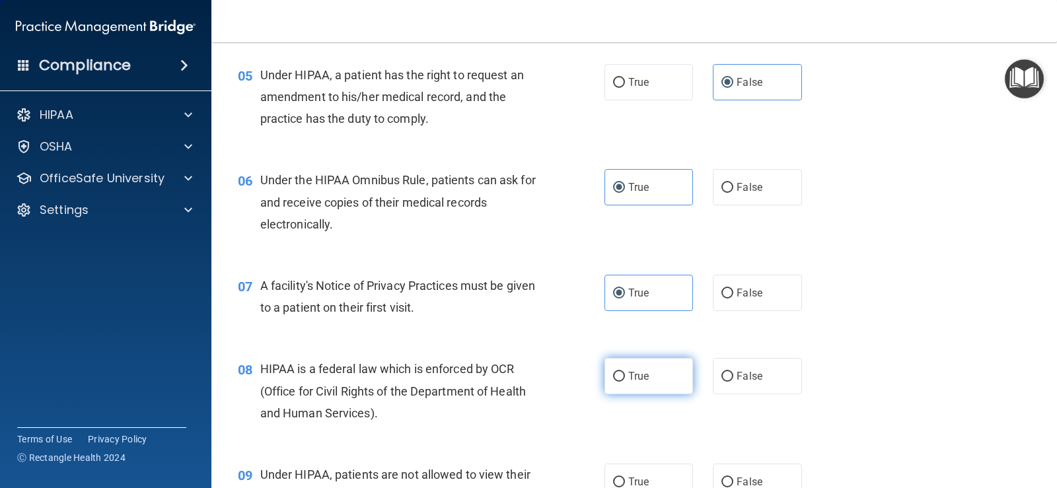
click at [625, 372] on input "True" at bounding box center [619, 377] width 12 height 10
radio input "true"
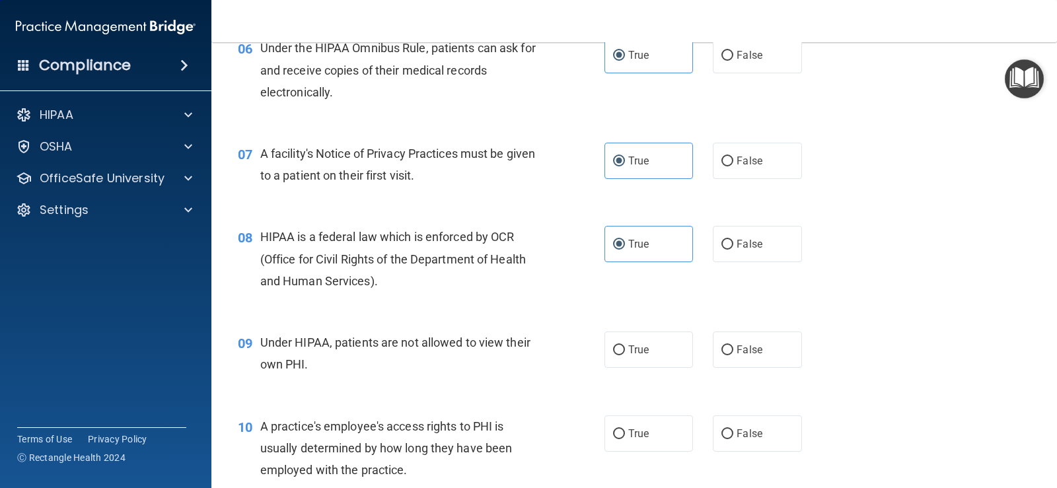
click at [764, 359] on label "False" at bounding box center [757, 350] width 89 height 36
click at [733, 356] on input "False" at bounding box center [728, 351] width 12 height 10
radio input "true"
click at [755, 435] on span "False" at bounding box center [750, 434] width 26 height 13
click at [733, 435] on input "False" at bounding box center [728, 435] width 12 height 10
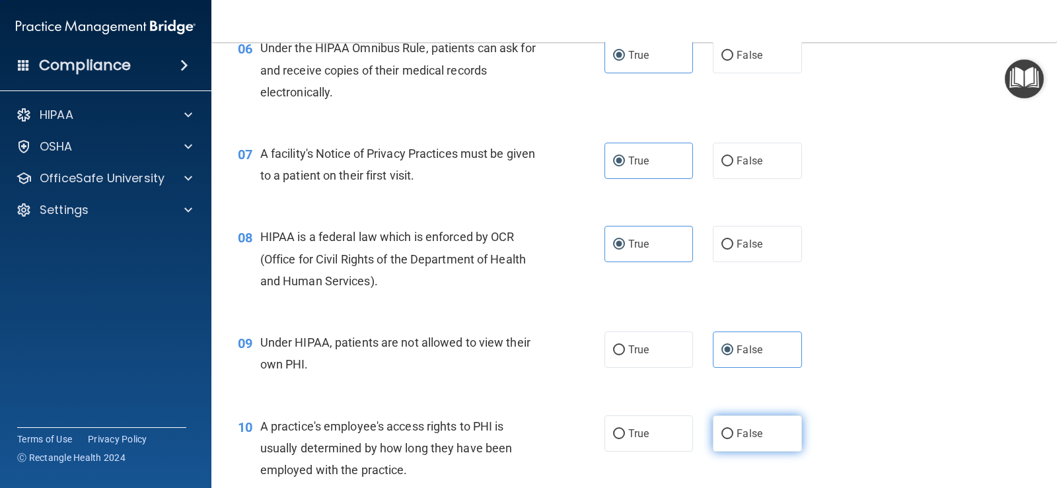
radio input "true"
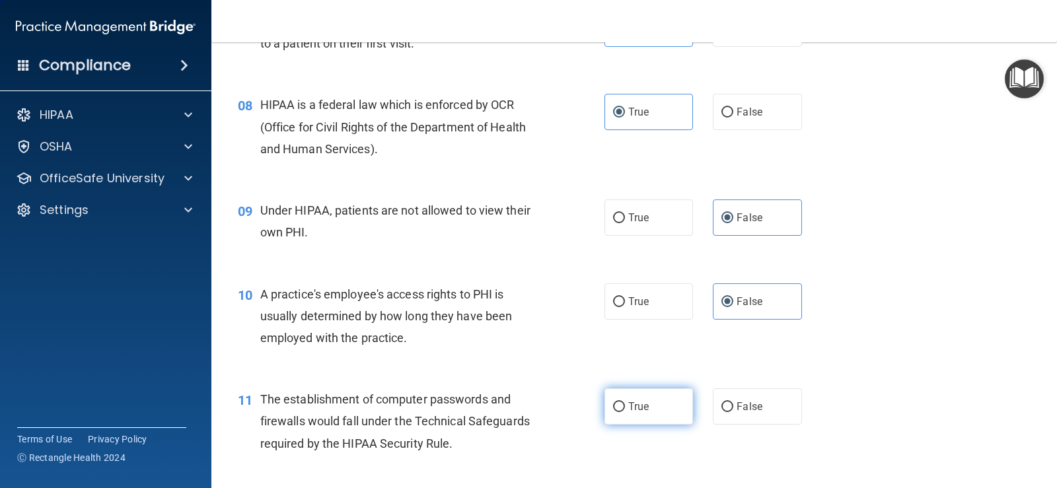
click at [657, 403] on label "True" at bounding box center [649, 407] width 89 height 36
click at [625, 403] on input "True" at bounding box center [619, 407] width 12 height 10
radio input "true"
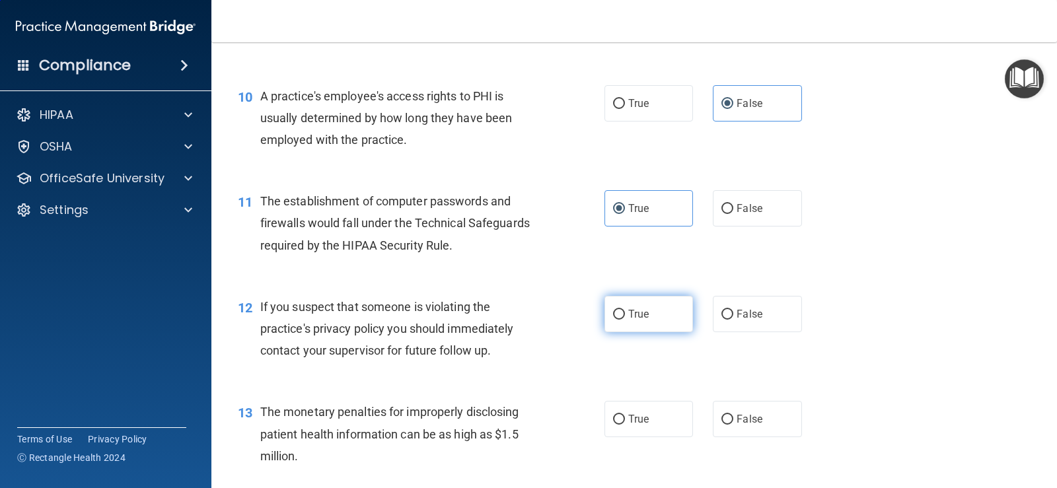
click at [621, 316] on label "True" at bounding box center [649, 314] width 89 height 36
click at [621, 316] on input "True" at bounding box center [619, 315] width 12 height 10
radio input "true"
click at [634, 422] on span "True" at bounding box center [638, 419] width 20 height 13
click at [625, 422] on input "True" at bounding box center [619, 420] width 12 height 10
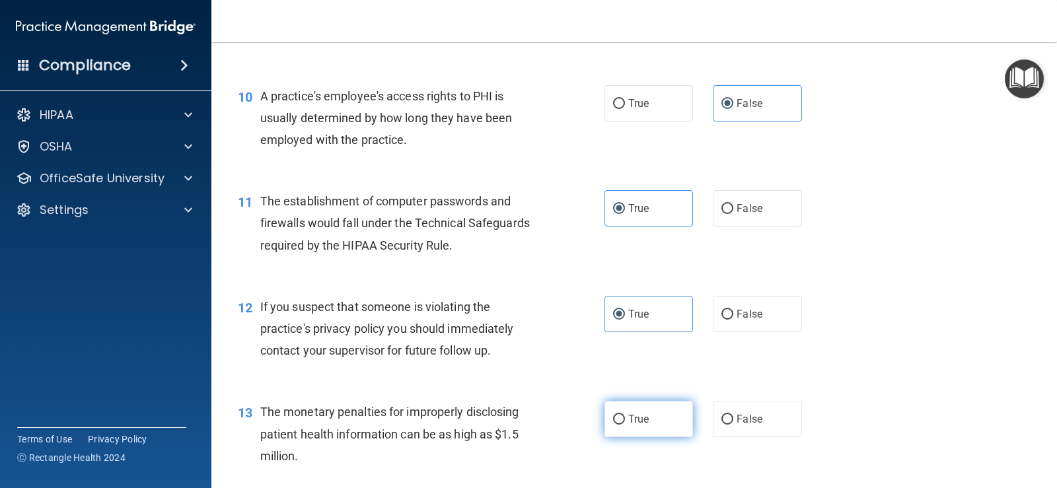
radio input "true"
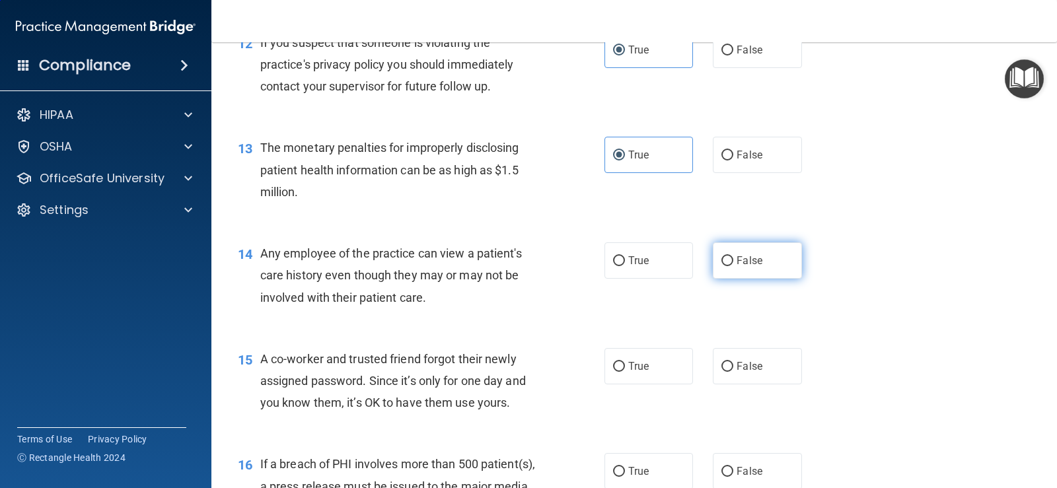
click at [737, 255] on span "False" at bounding box center [750, 260] width 26 height 13
click at [733, 256] on input "False" at bounding box center [728, 261] width 12 height 10
radio input "true"
drag, startPoint x: 726, startPoint y: 365, endPoint x: 656, endPoint y: 425, distance: 91.9
click at [725, 365] on input "False" at bounding box center [728, 367] width 12 height 10
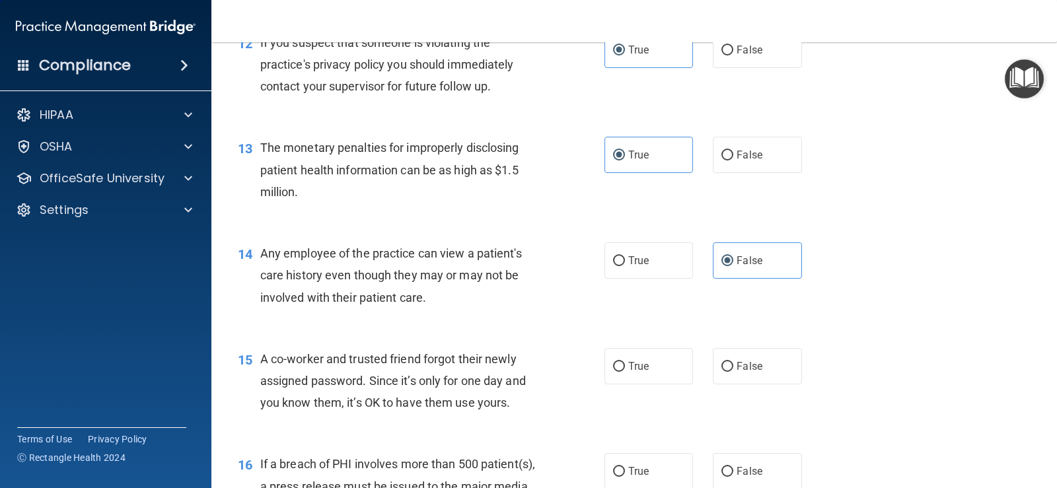
radio input "true"
click at [617, 465] on label "True" at bounding box center [649, 471] width 89 height 36
click at [617, 467] on input "True" at bounding box center [619, 472] width 12 height 10
radio input "true"
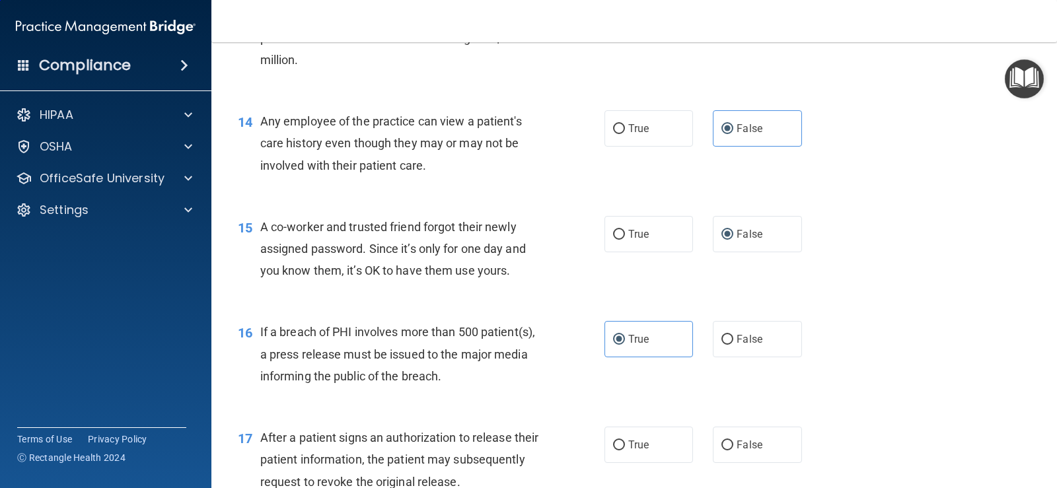
scroll to position [1520, 0]
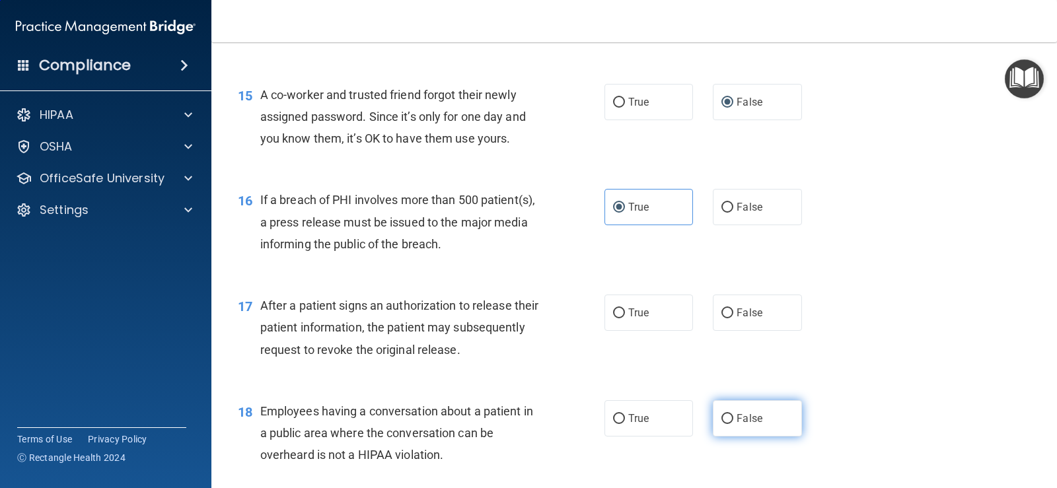
drag, startPoint x: 635, startPoint y: 318, endPoint x: 720, endPoint y: 400, distance: 117.8
click at [637, 319] on label "True" at bounding box center [649, 313] width 89 height 36
click at [737, 420] on span "False" at bounding box center [750, 418] width 26 height 13
click at [733, 420] on input "False" at bounding box center [728, 419] width 12 height 10
radio input "true"
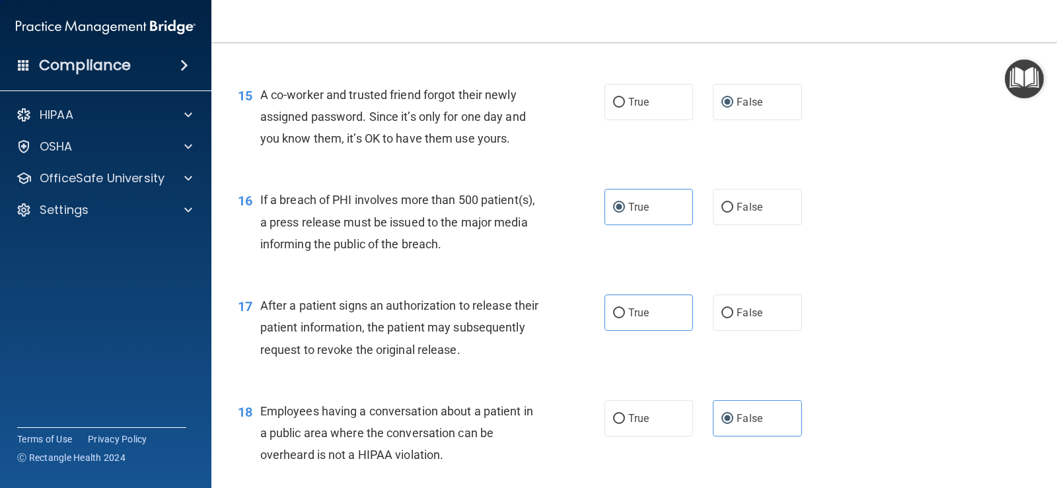
scroll to position [1718, 0]
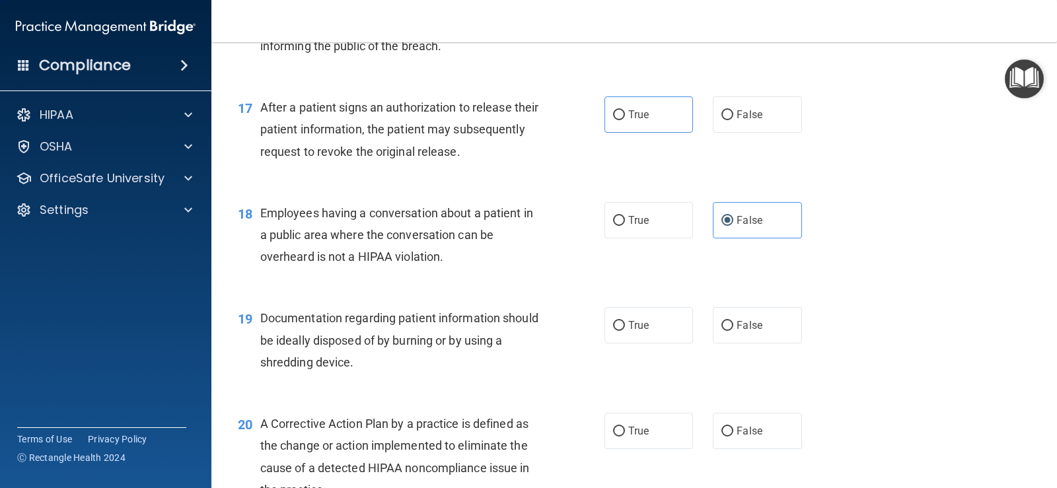
drag, startPoint x: 652, startPoint y: 328, endPoint x: 628, endPoint y: 410, distance: 86.0
click at [652, 331] on label "True" at bounding box center [649, 325] width 89 height 36
click at [625, 331] on input "True" at bounding box center [619, 326] width 12 height 10
radio input "true"
drag, startPoint x: 626, startPoint y: 428, endPoint x: 642, endPoint y: 427, distance: 16.5
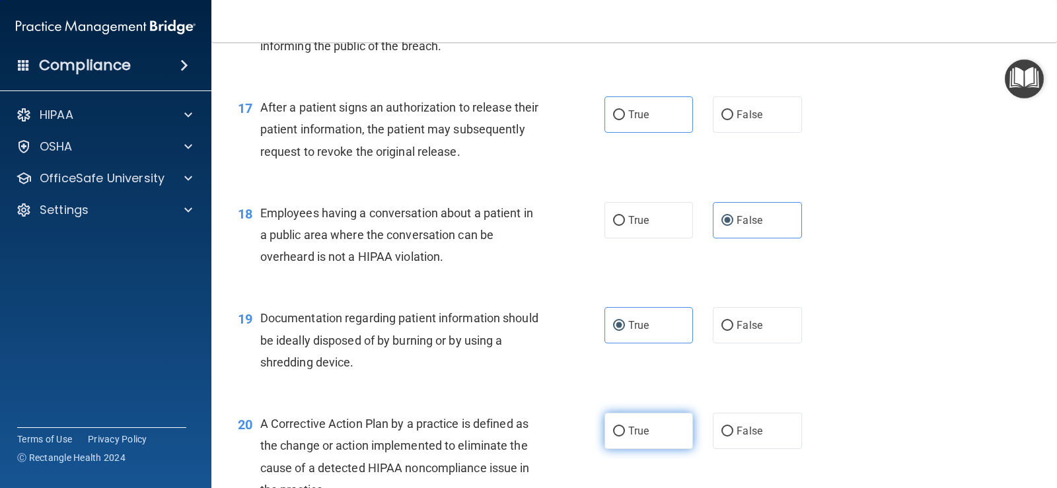
click at [628, 428] on span "True" at bounding box center [638, 431] width 20 height 13
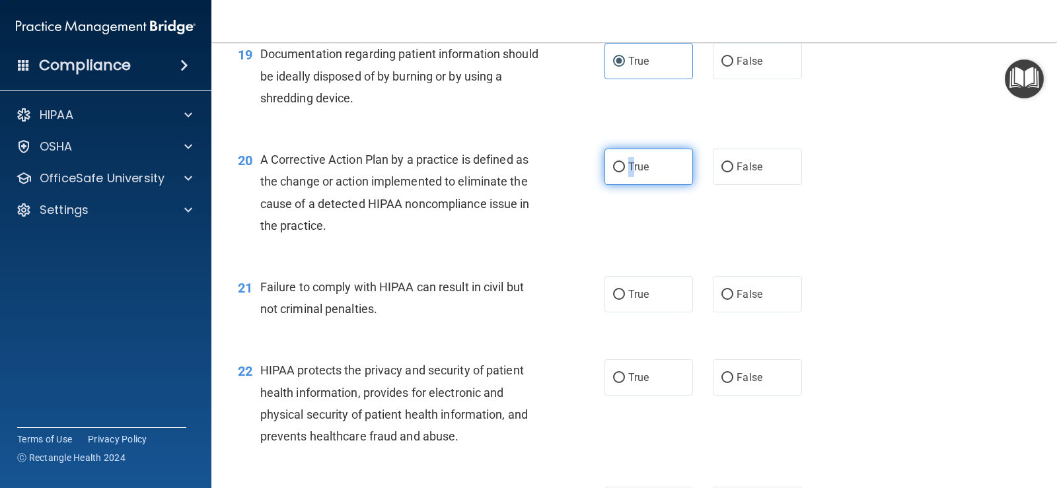
click at [620, 165] on label "True" at bounding box center [649, 167] width 89 height 36
click at [620, 165] on input "True" at bounding box center [619, 168] width 12 height 10
radio input "true"
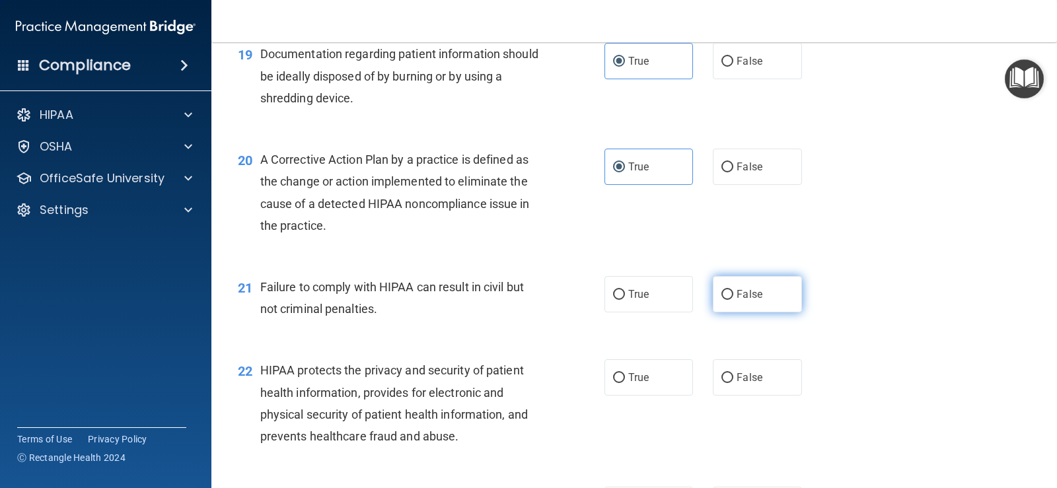
click at [722, 291] on input "False" at bounding box center [728, 295] width 12 height 10
radio input "true"
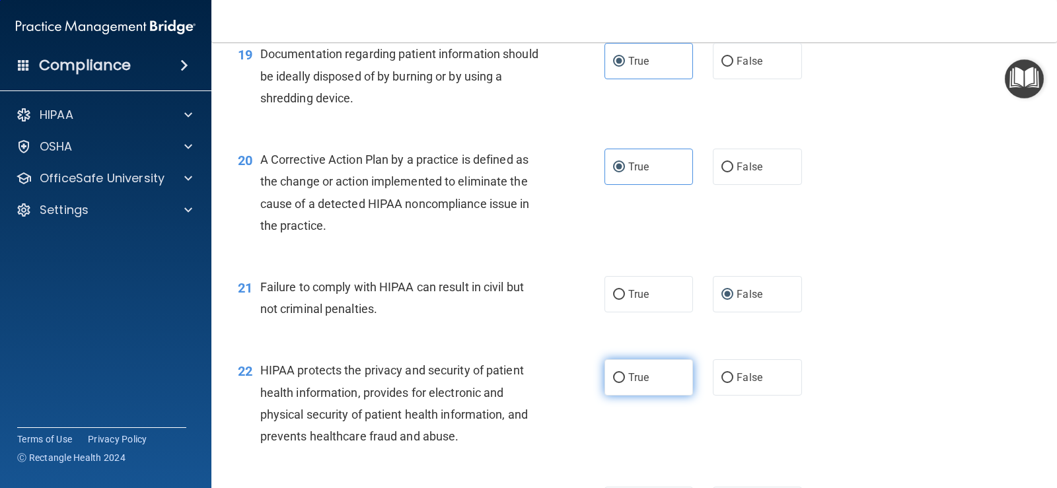
click at [623, 385] on label "True" at bounding box center [649, 377] width 89 height 36
click at [623, 383] on input "True" at bounding box center [619, 378] width 12 height 10
radio input "true"
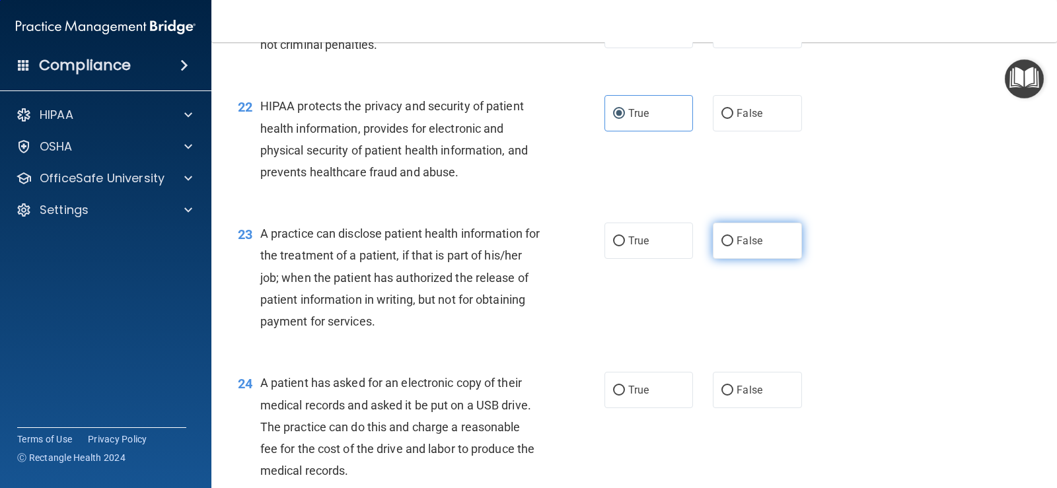
click at [731, 233] on label "False" at bounding box center [757, 241] width 89 height 36
click at [731, 237] on input "False" at bounding box center [728, 242] width 12 height 10
radio input "true"
click at [633, 390] on span "True" at bounding box center [638, 390] width 20 height 13
click at [625, 390] on input "True" at bounding box center [619, 391] width 12 height 10
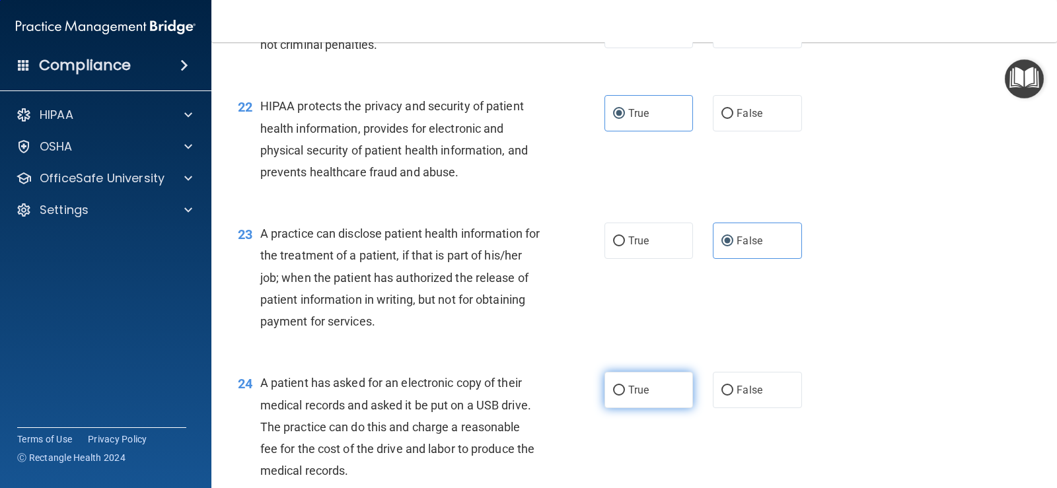
radio input "true"
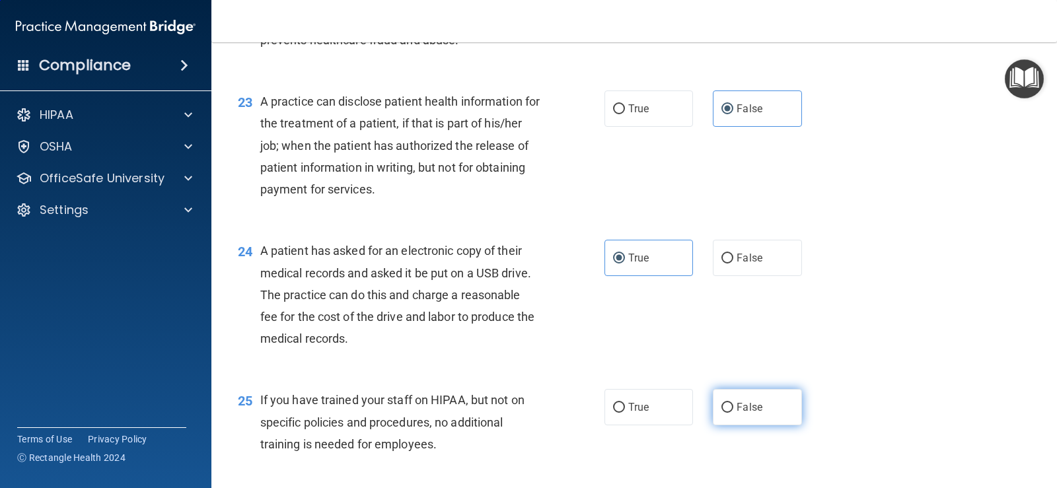
click at [737, 410] on span "False" at bounding box center [750, 407] width 26 height 13
click at [733, 410] on input "False" at bounding box center [728, 408] width 12 height 10
radio input "true"
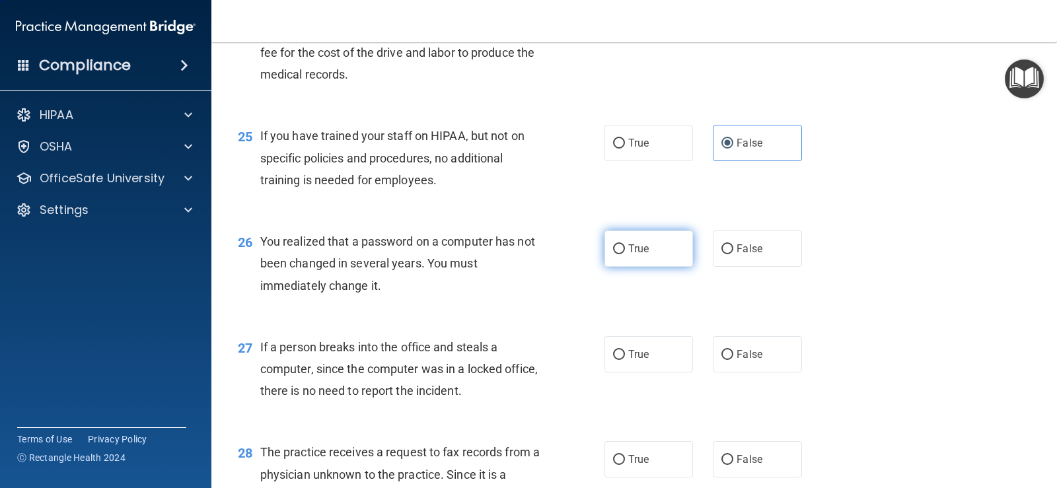
click at [628, 250] on span "True" at bounding box center [638, 249] width 20 height 13
click at [625, 250] on input "True" at bounding box center [619, 249] width 12 height 10
radio input "true"
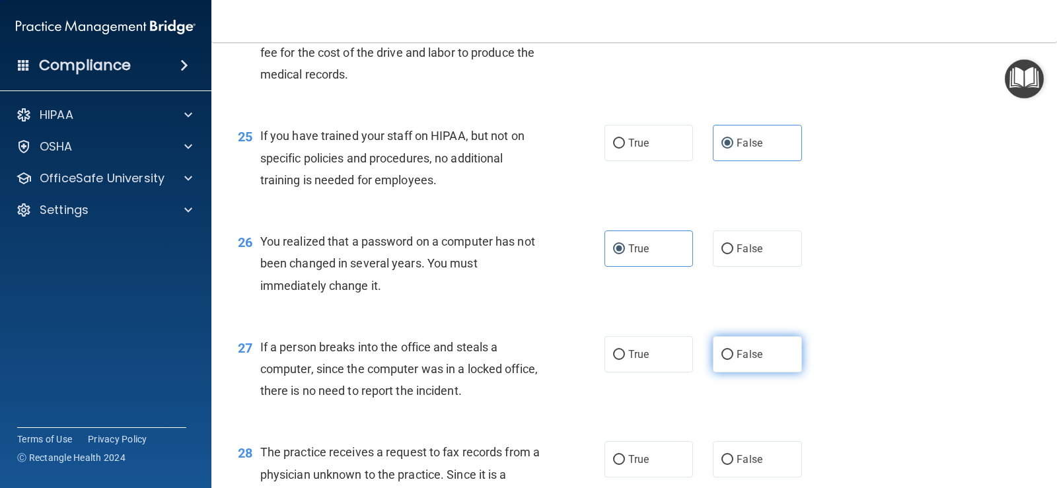
click at [727, 354] on input "False" at bounding box center [728, 355] width 12 height 10
radio input "true"
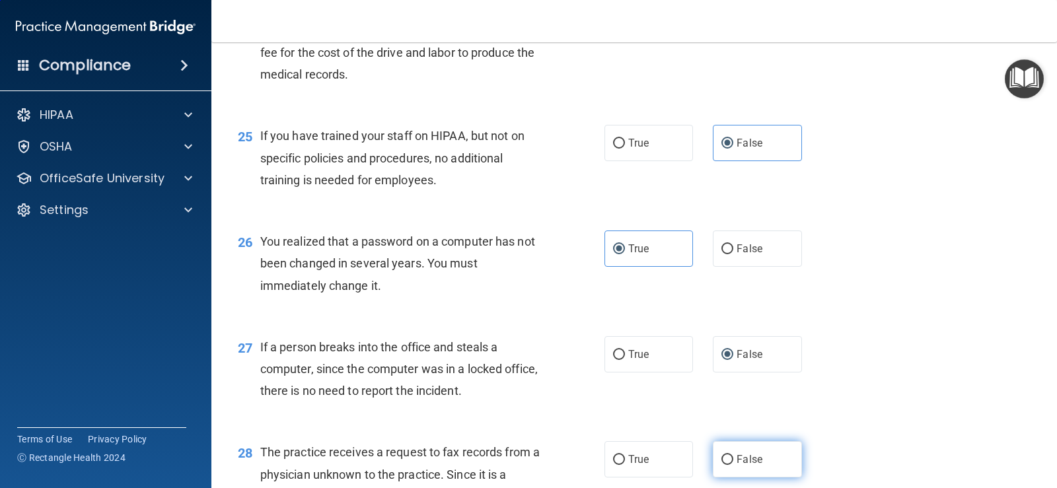
drag, startPoint x: 739, startPoint y: 459, endPoint x: 756, endPoint y: 449, distance: 19.3
click at [740, 459] on span "False" at bounding box center [750, 459] width 26 height 13
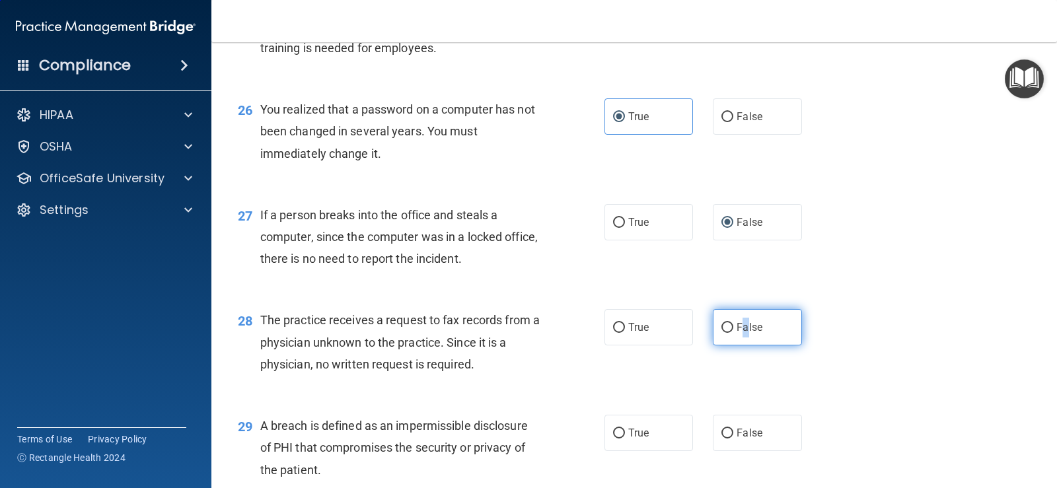
click at [726, 326] on input "False" at bounding box center [728, 328] width 12 height 10
radio input "true"
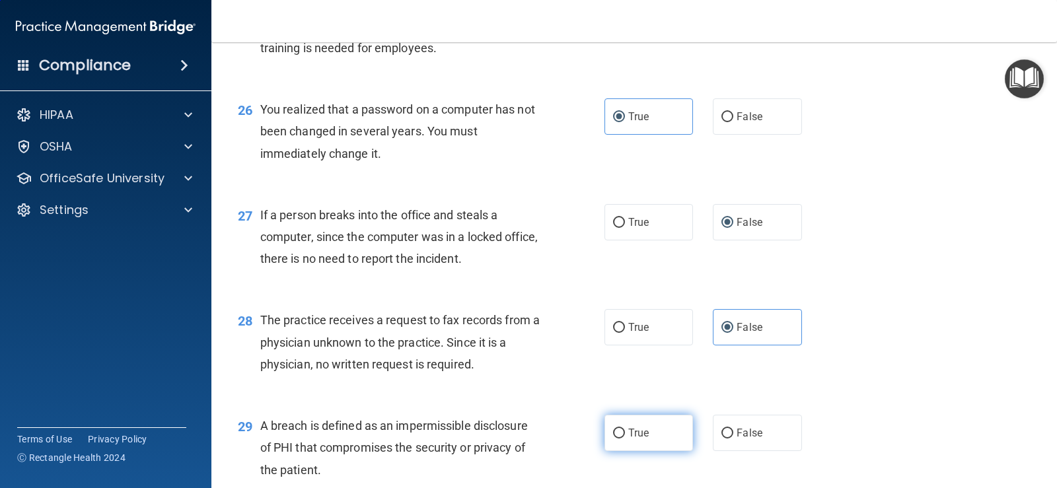
click at [658, 435] on label "True" at bounding box center [649, 433] width 89 height 36
click at [625, 435] on input "True" at bounding box center [619, 434] width 12 height 10
radio input "true"
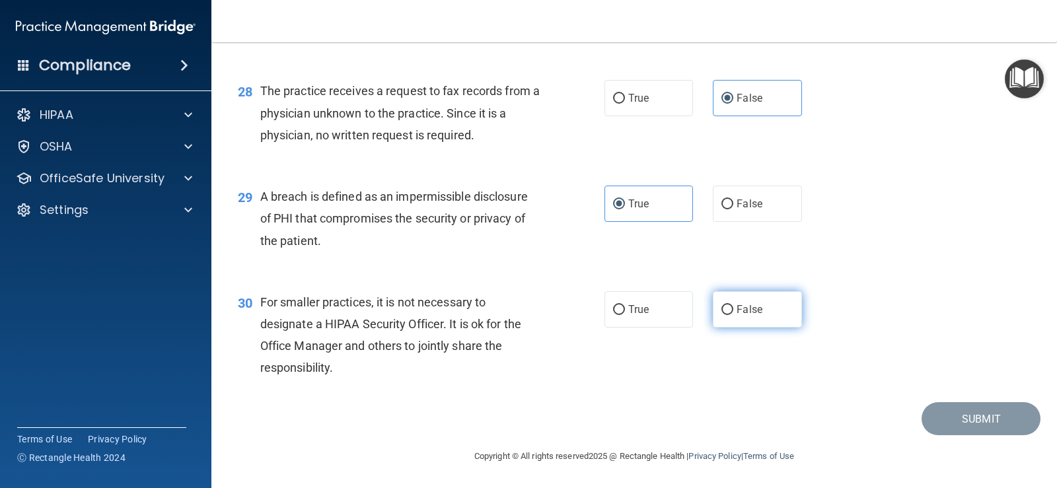
click at [715, 305] on label "False" at bounding box center [757, 309] width 89 height 36
click at [722, 305] on input "False" at bounding box center [728, 310] width 12 height 10
radio input "true"
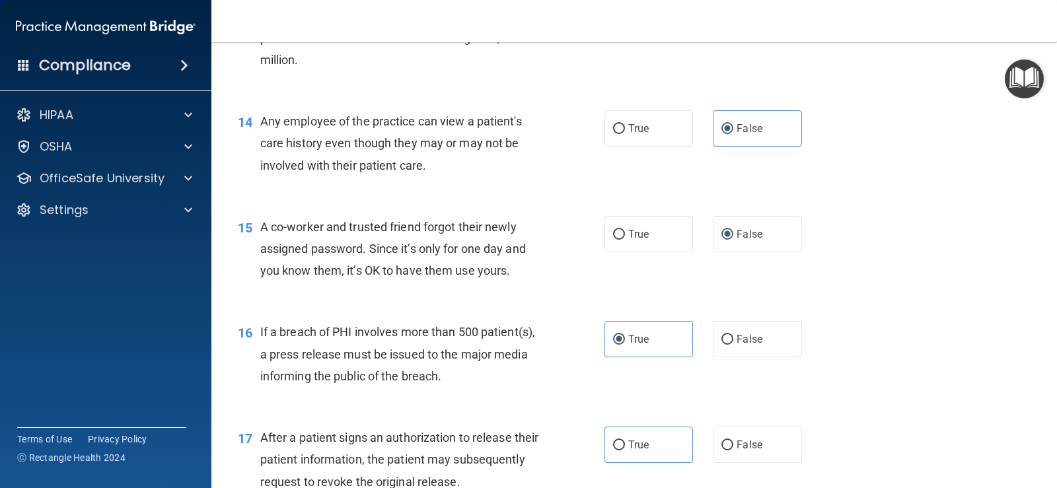
scroll to position [1454, 0]
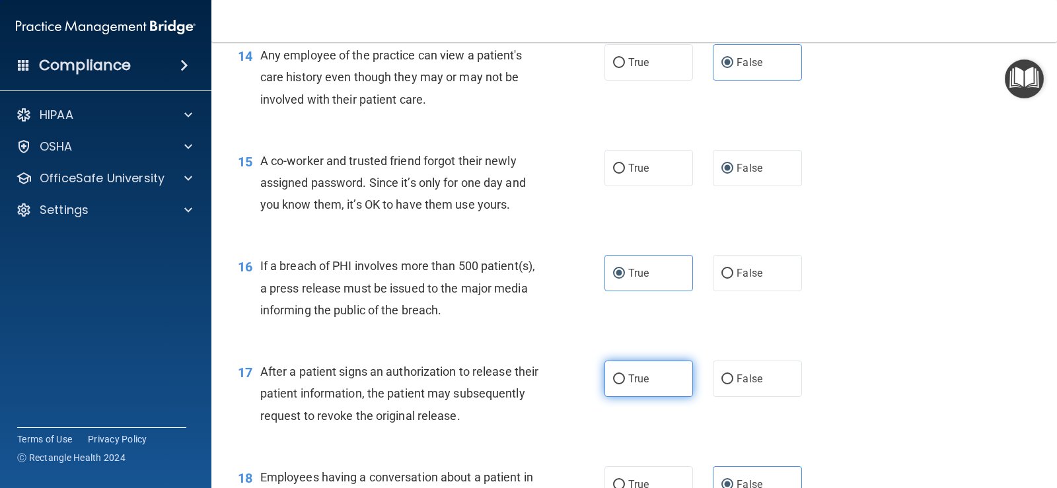
drag, startPoint x: 617, startPoint y: 384, endPoint x: 626, endPoint y: 383, distance: 9.3
click at [617, 383] on input "True" at bounding box center [619, 380] width 12 height 10
radio input "true"
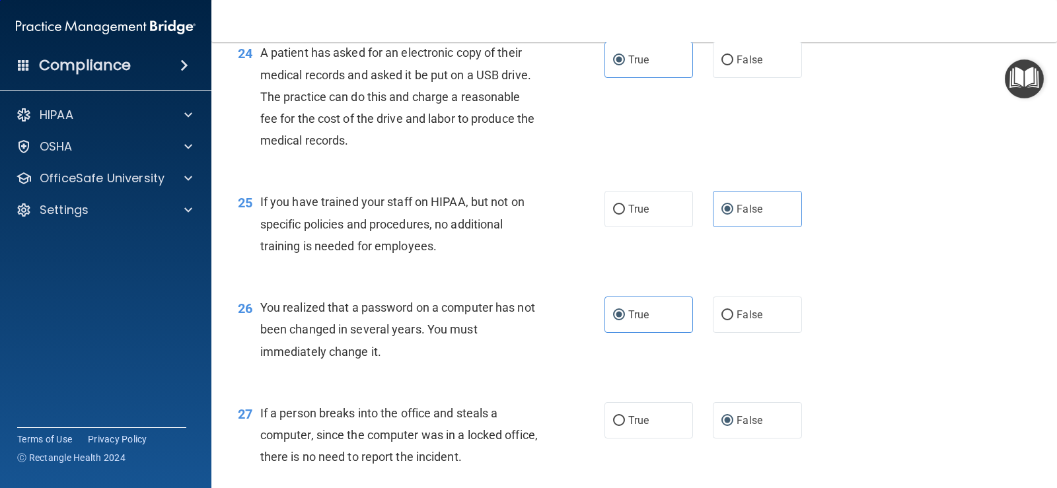
scroll to position [3005, 0]
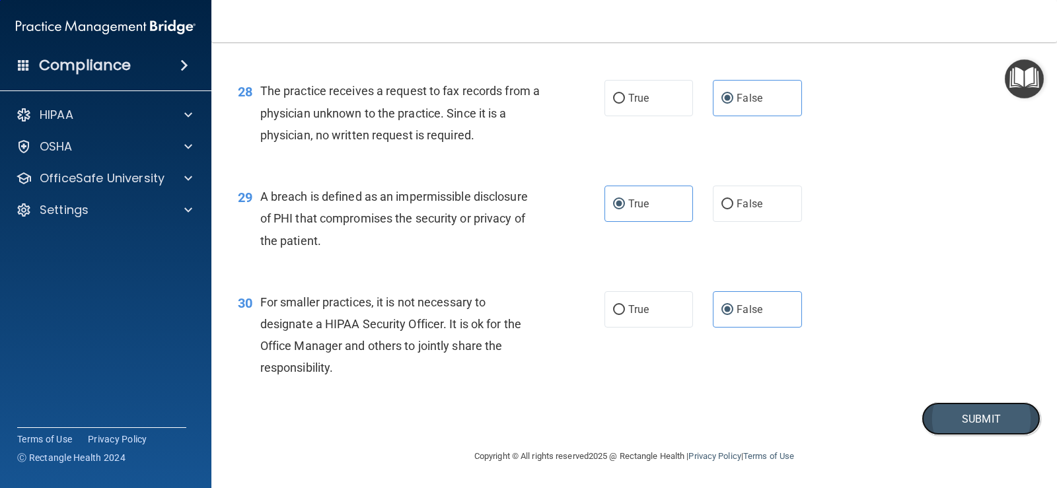
click at [934, 426] on button "Submit" at bounding box center [981, 419] width 119 height 34
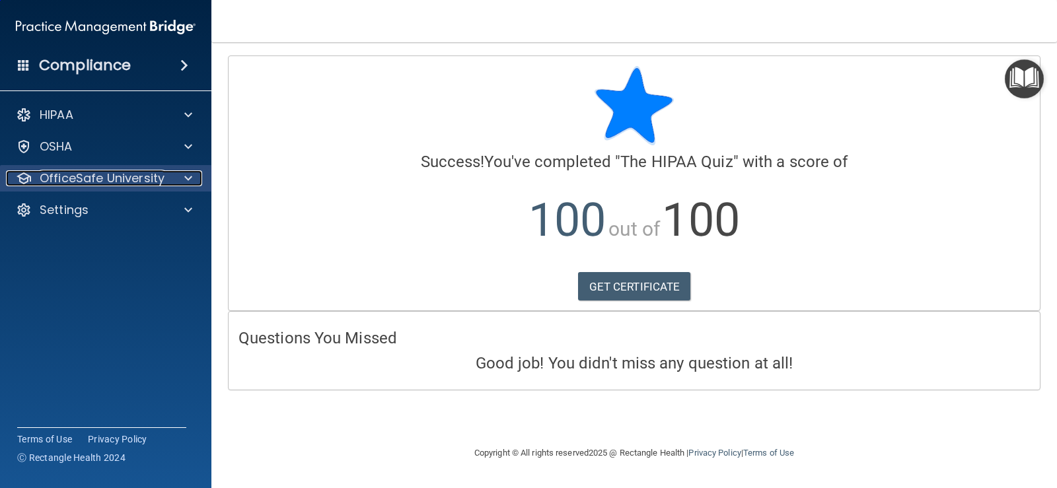
click at [98, 173] on p "OfficeSafe University" at bounding box center [102, 178] width 125 height 16
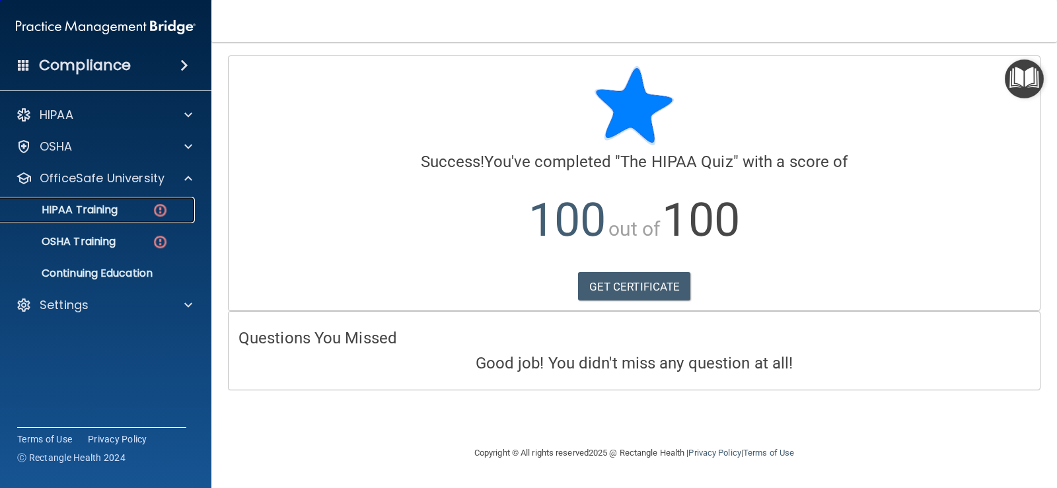
click at [113, 204] on p "HIPAA Training" at bounding box center [63, 210] width 109 height 13
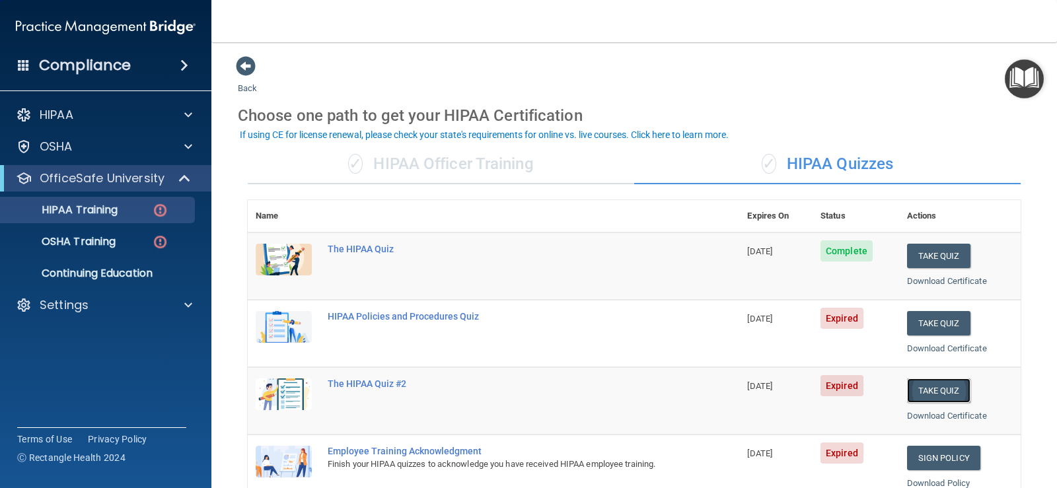
click at [930, 391] on button "Take Quiz" at bounding box center [938, 391] width 63 height 24
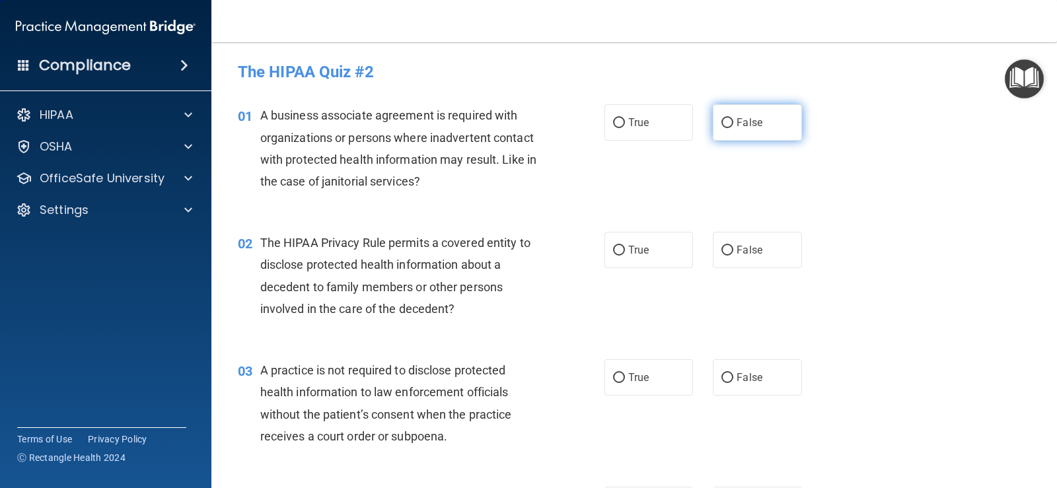
click at [729, 122] on label "False" at bounding box center [757, 122] width 89 height 36
click at [729, 122] on input "False" at bounding box center [728, 123] width 12 height 10
radio input "true"
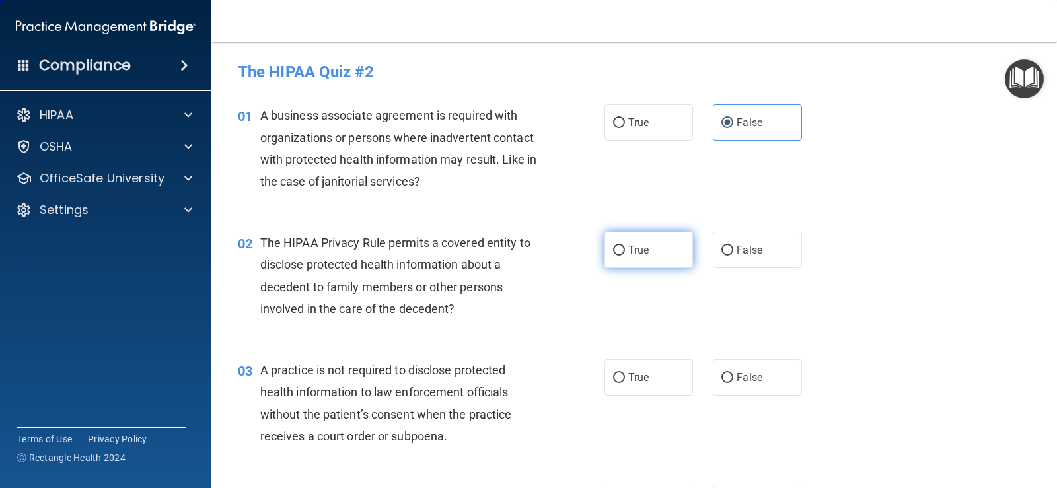
click at [640, 250] on span "True" at bounding box center [638, 250] width 20 height 13
click at [625, 250] on input "True" at bounding box center [619, 251] width 12 height 10
radio input "true"
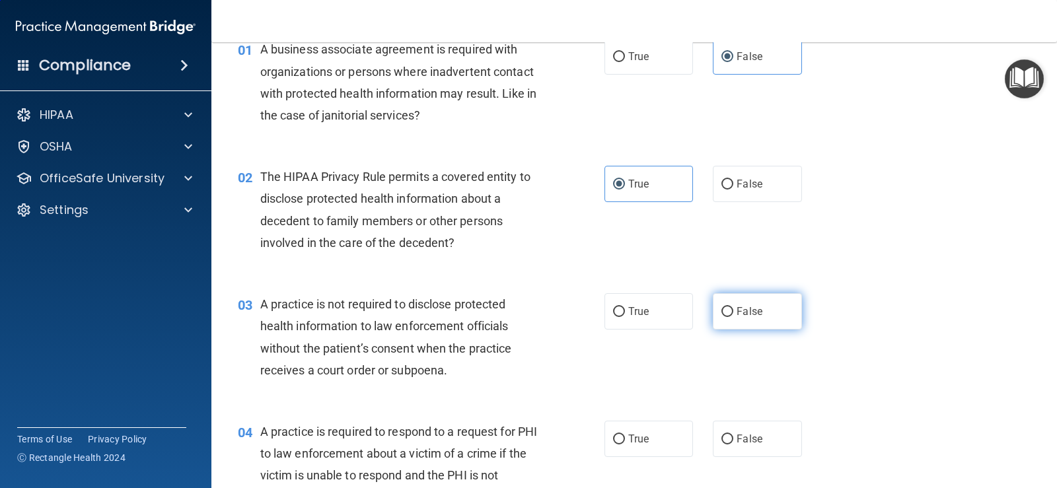
click at [749, 313] on span "False" at bounding box center [750, 311] width 26 height 13
click at [733, 313] on input "False" at bounding box center [728, 312] width 12 height 10
radio input "true"
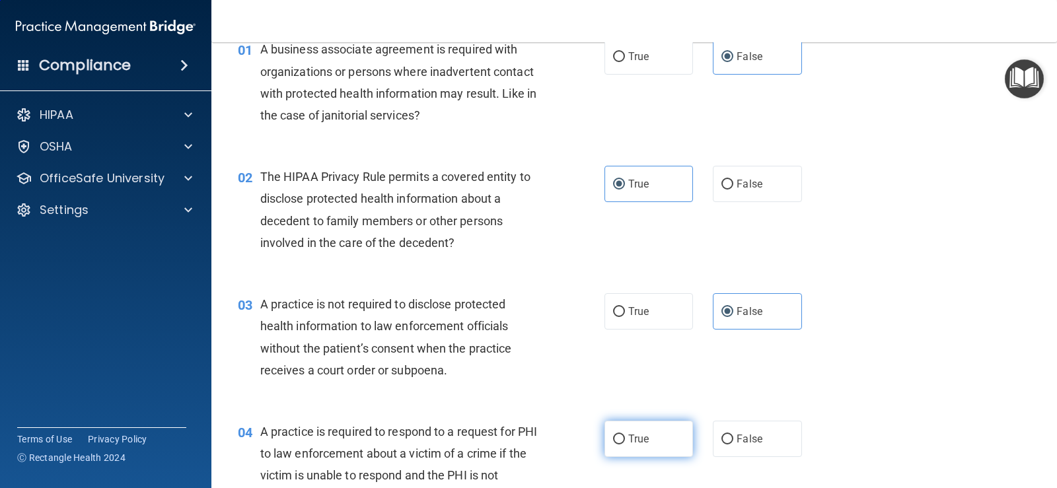
click at [646, 439] on label "True" at bounding box center [649, 439] width 89 height 36
click at [625, 439] on input "True" at bounding box center [619, 440] width 12 height 10
radio input "true"
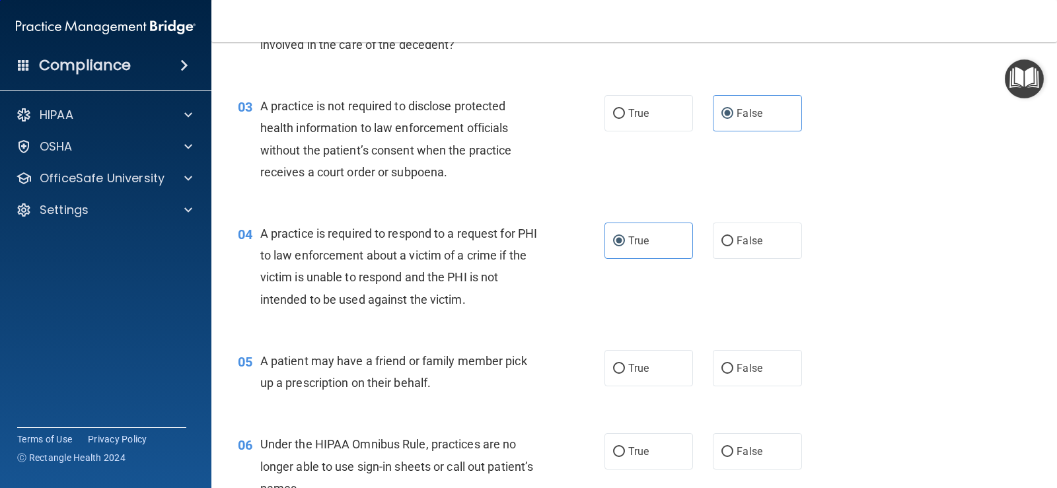
scroll to position [330, 0]
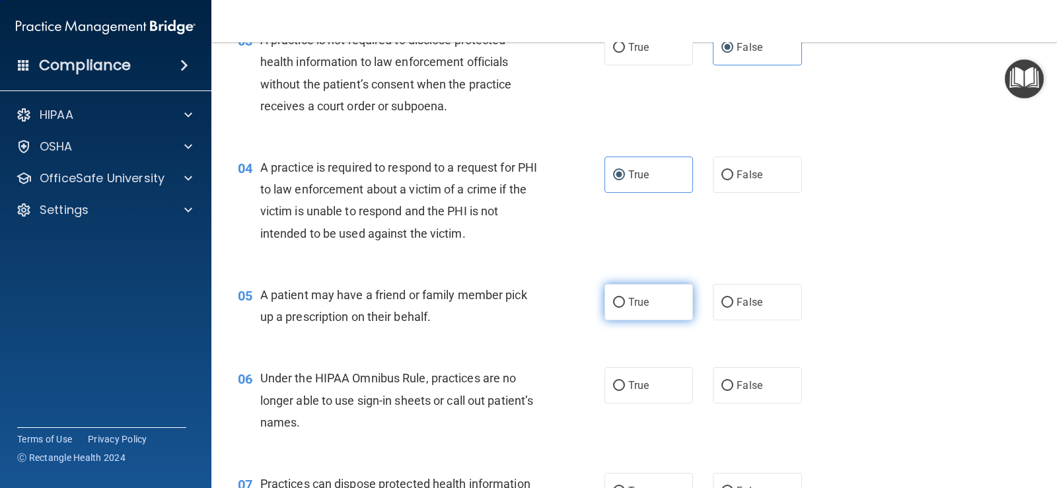
click at [645, 305] on label "True" at bounding box center [649, 302] width 89 height 36
click at [625, 305] on input "True" at bounding box center [619, 303] width 12 height 10
radio input "true"
click at [728, 388] on input "False" at bounding box center [728, 386] width 12 height 10
radio input "true"
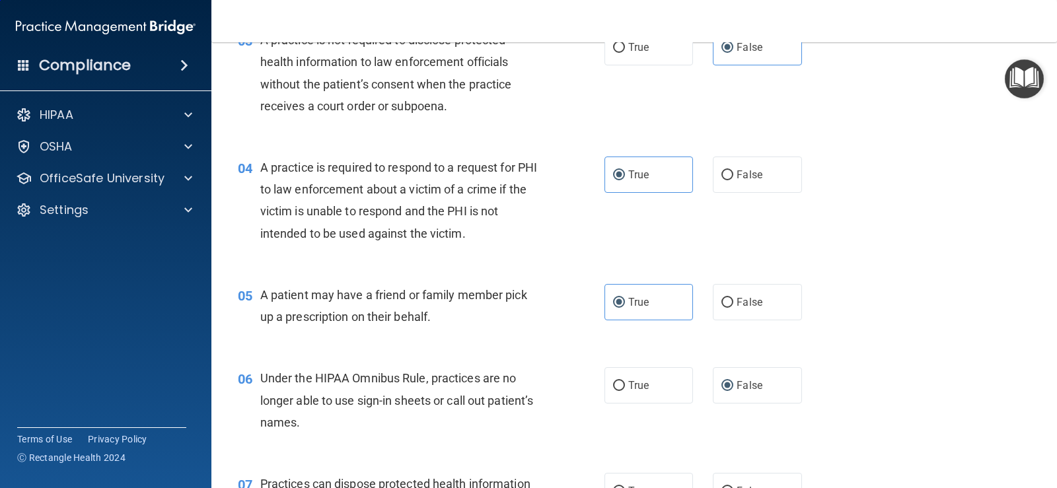
scroll to position [595, 0]
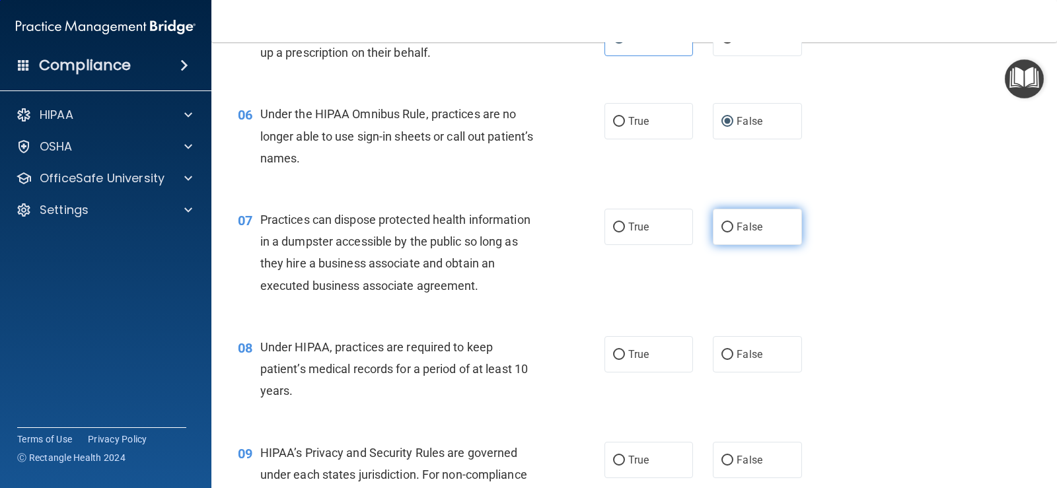
click at [730, 223] on label "False" at bounding box center [757, 227] width 89 height 36
click at [730, 223] on input "False" at bounding box center [728, 228] width 12 height 10
radio input "true"
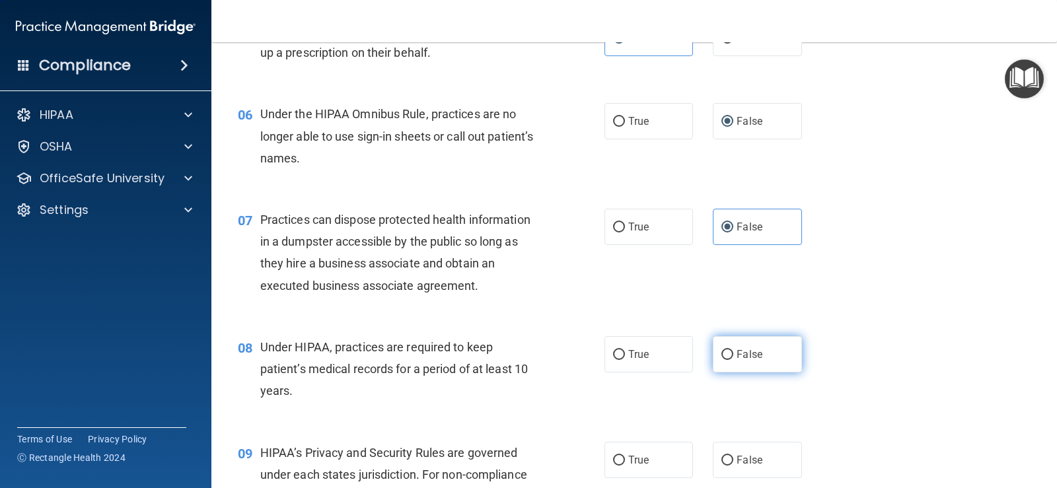
drag, startPoint x: 739, startPoint y: 353, endPoint x: 747, endPoint y: 354, distance: 8.0
click at [739, 355] on span "False" at bounding box center [750, 354] width 26 height 13
click at [733, 355] on input "False" at bounding box center [728, 355] width 12 height 10
radio input "true"
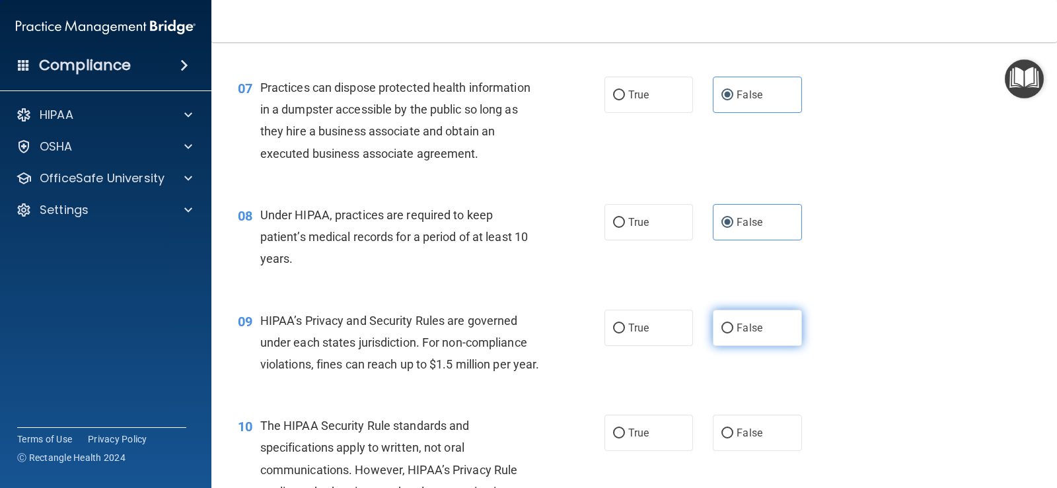
click at [737, 328] on span "False" at bounding box center [750, 328] width 26 height 13
click at [732, 328] on input "False" at bounding box center [728, 329] width 12 height 10
radio input "true"
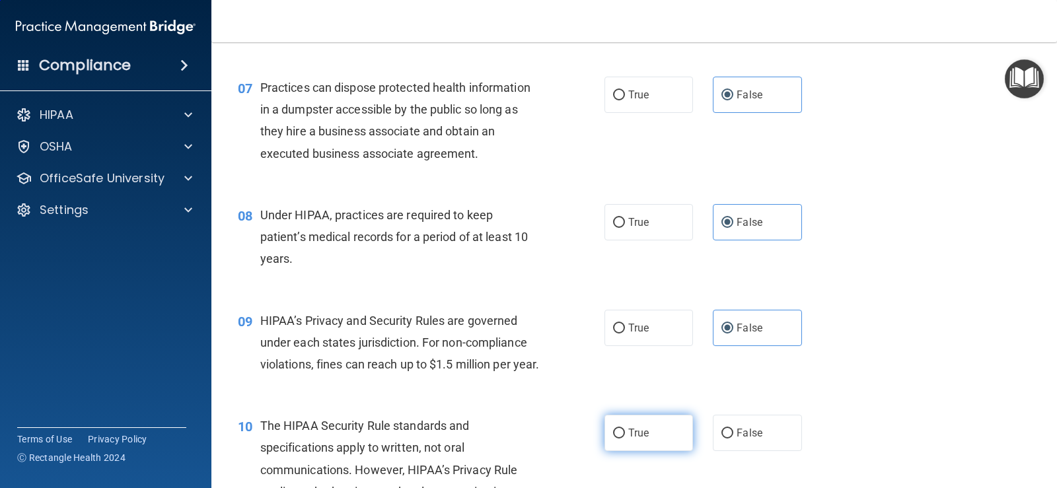
click at [654, 449] on label "True" at bounding box center [649, 433] width 89 height 36
click at [625, 439] on input "True" at bounding box center [619, 434] width 12 height 10
radio input "true"
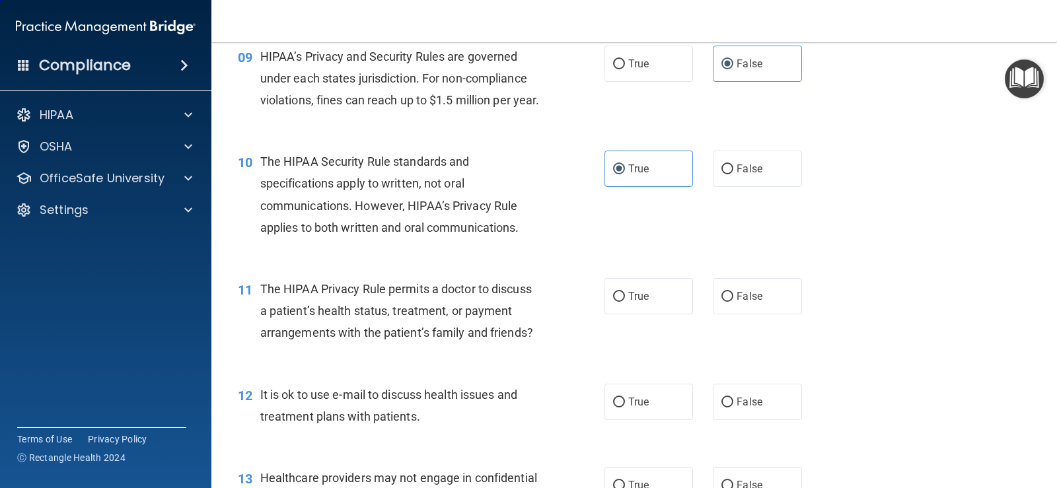
scroll to position [1057, 0]
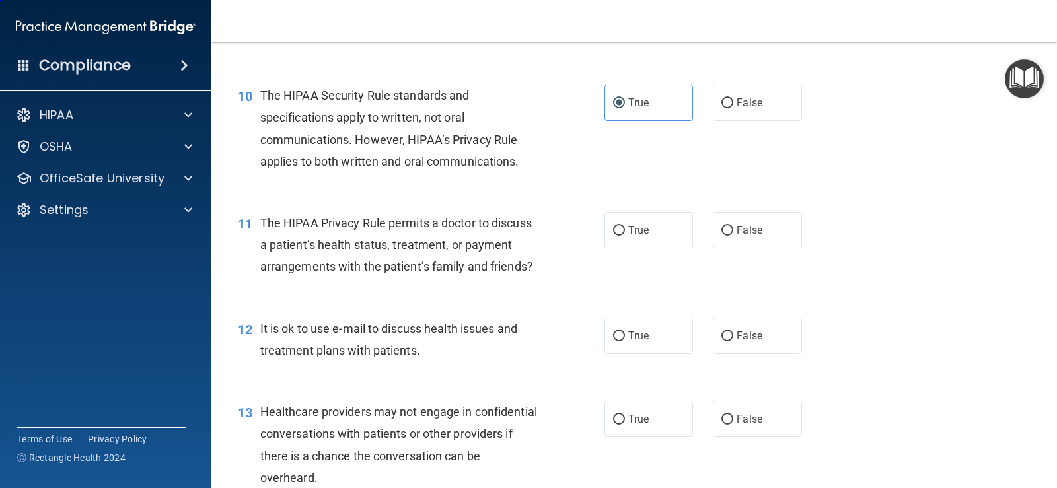
drag, startPoint x: 622, startPoint y: 249, endPoint x: 632, endPoint y: 322, distance: 73.3
click at [623, 248] on label "True" at bounding box center [649, 230] width 89 height 36
click at [623, 236] on input "True" at bounding box center [619, 231] width 12 height 10
radio input "true"
click at [619, 342] on input "True" at bounding box center [619, 337] width 12 height 10
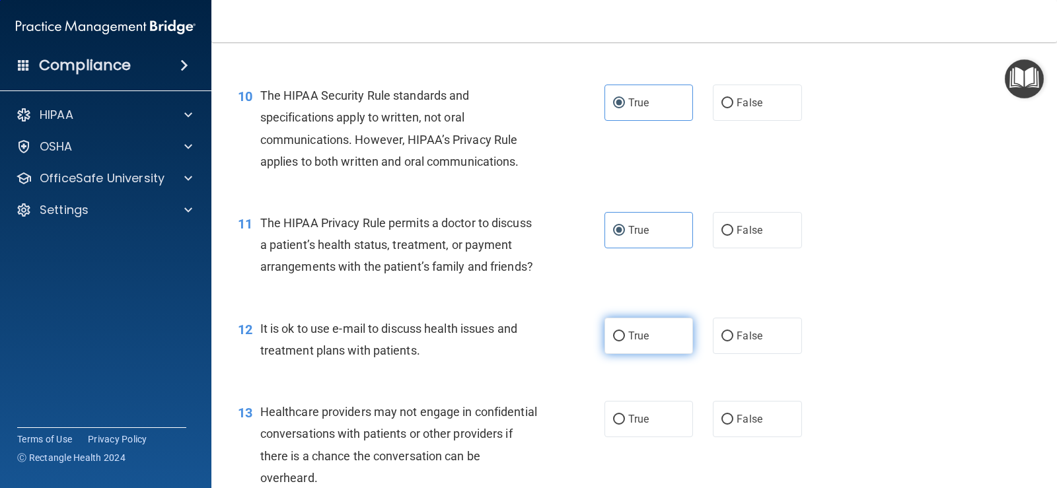
radio input "true"
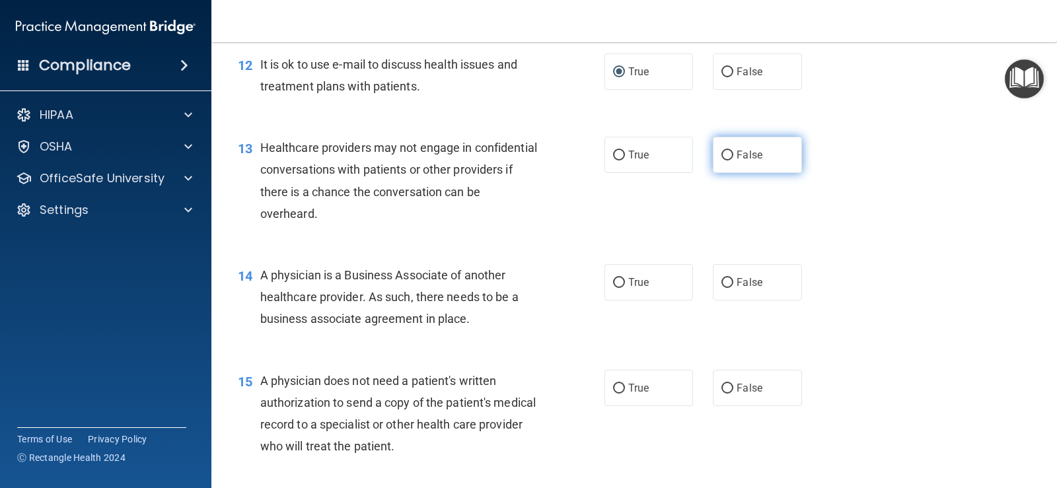
click at [739, 173] on label "False" at bounding box center [757, 155] width 89 height 36
click at [733, 161] on input "False" at bounding box center [728, 156] width 12 height 10
radio input "true"
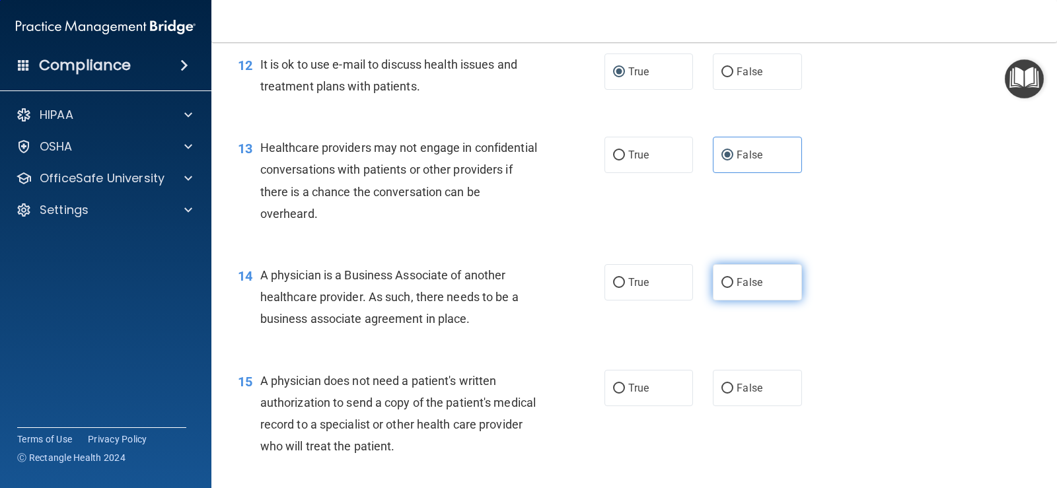
click at [749, 289] on span "False" at bounding box center [750, 282] width 26 height 13
click at [733, 288] on input "False" at bounding box center [728, 283] width 12 height 10
radio input "true"
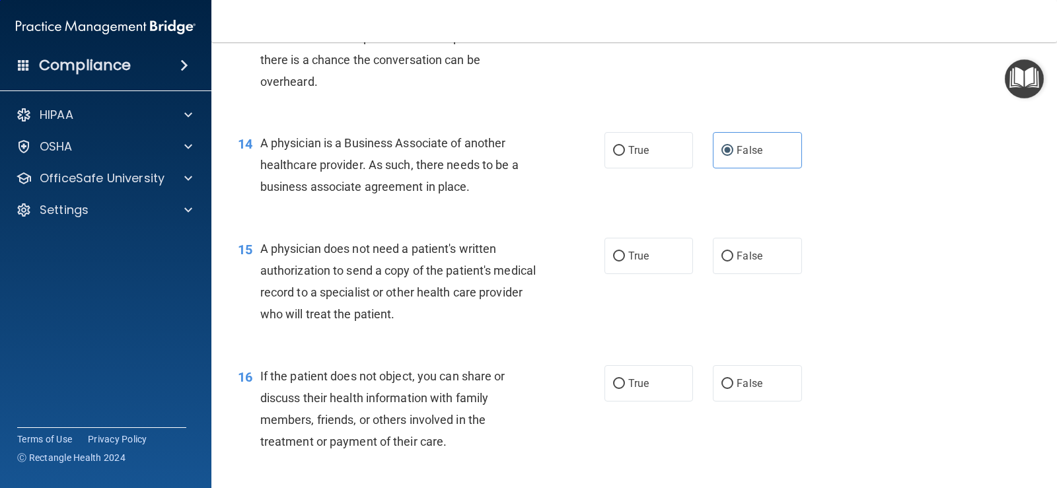
drag, startPoint x: 649, startPoint y: 280, endPoint x: 651, endPoint y: 333, distance: 52.9
click at [650, 274] on label "True" at bounding box center [649, 256] width 89 height 36
click at [625, 262] on input "True" at bounding box center [619, 257] width 12 height 10
radio input "true"
click at [634, 390] on span "True" at bounding box center [638, 383] width 20 height 13
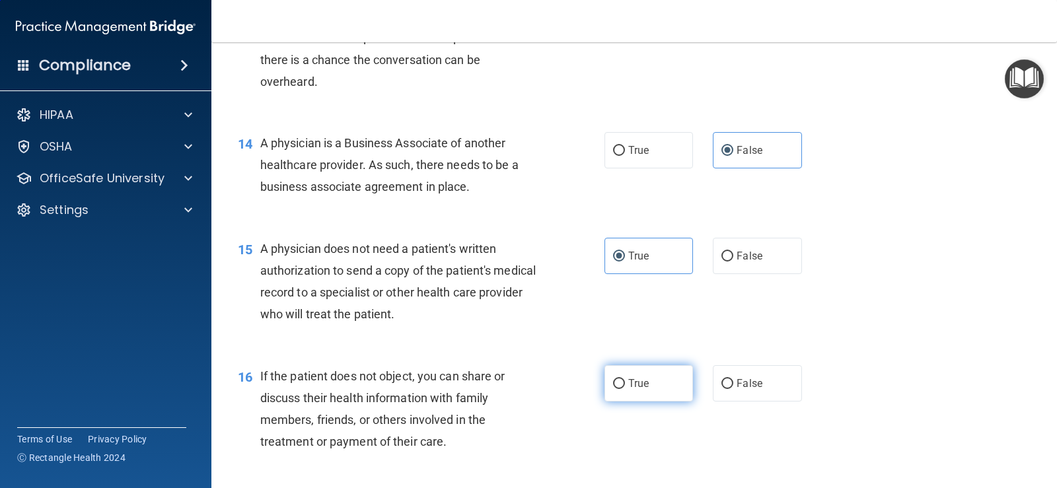
click at [625, 389] on input "True" at bounding box center [619, 384] width 12 height 10
radio input "true"
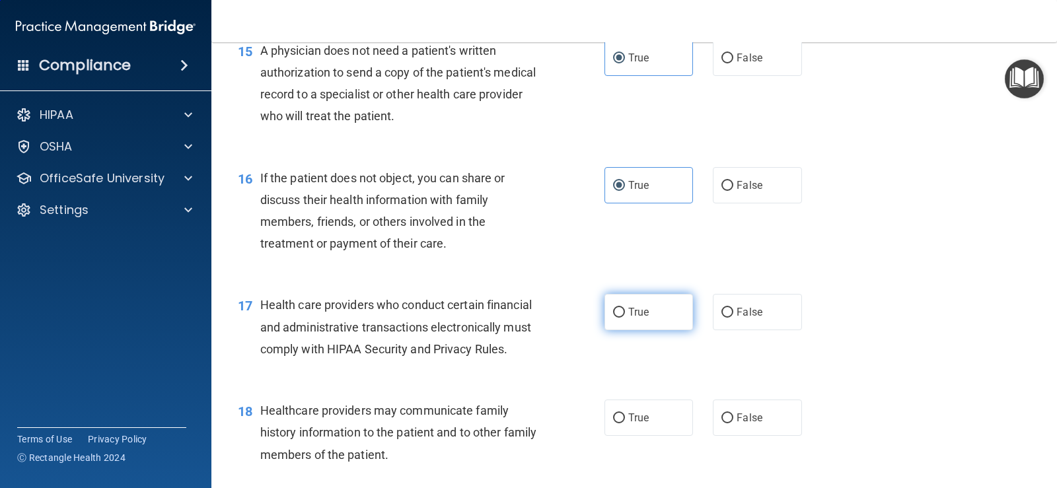
click at [641, 319] on span "True" at bounding box center [638, 312] width 20 height 13
click at [625, 318] on input "True" at bounding box center [619, 313] width 12 height 10
radio input "true"
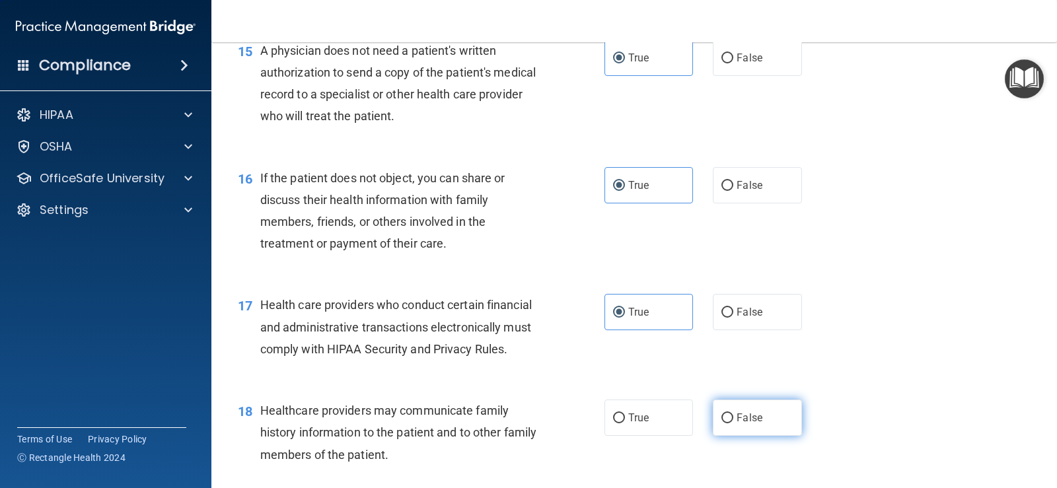
click at [726, 424] on input "False" at bounding box center [728, 419] width 12 height 10
radio input "true"
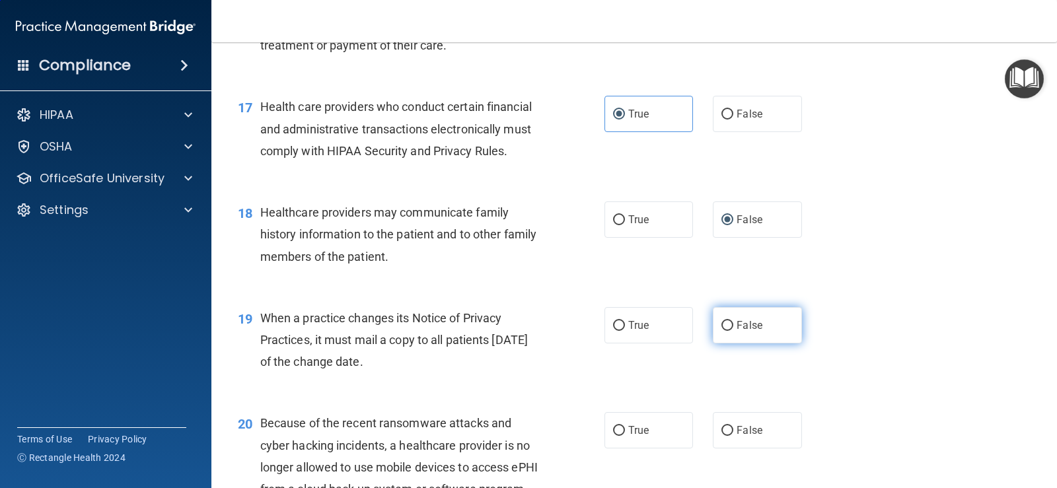
click at [724, 331] on input "False" at bounding box center [728, 326] width 12 height 10
radio input "true"
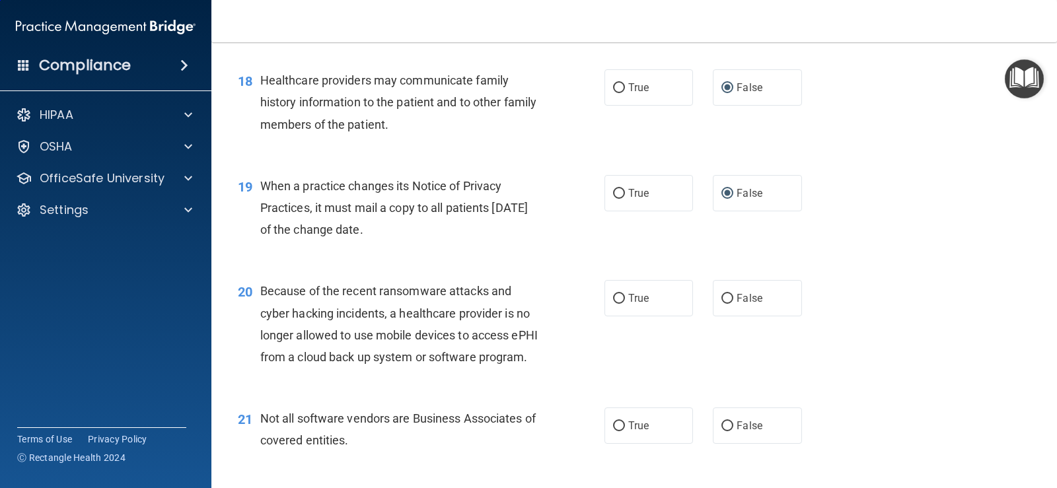
scroll to position [2048, 0]
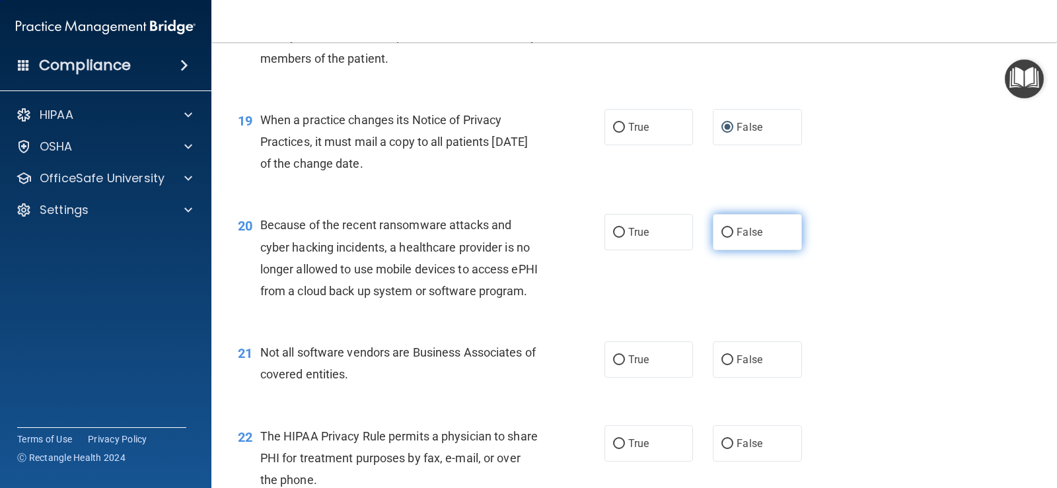
click at [713, 250] on label "False" at bounding box center [757, 232] width 89 height 36
click at [722, 238] on input "False" at bounding box center [728, 233] width 12 height 10
radio input "true"
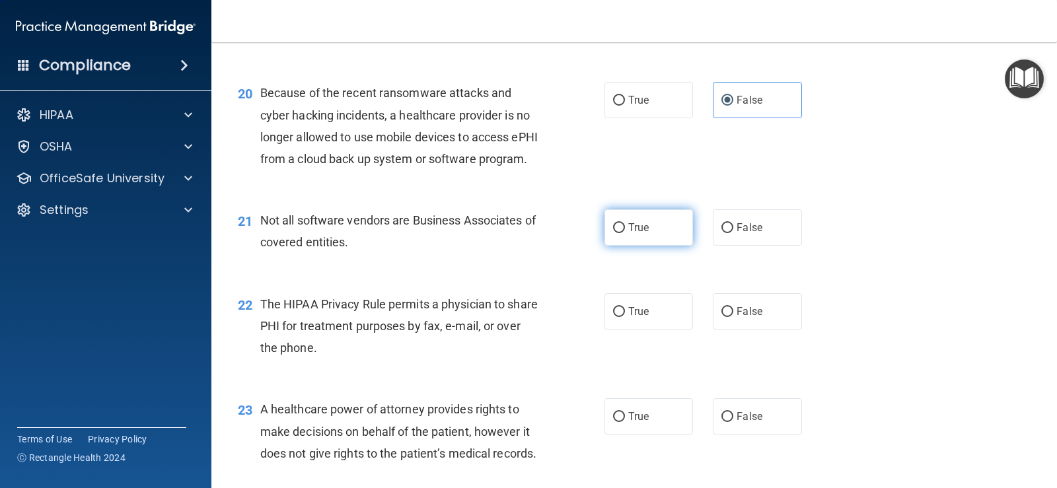
click at [642, 246] on label "True" at bounding box center [649, 227] width 89 height 36
click at [625, 233] on input "True" at bounding box center [619, 228] width 12 height 10
radio input "true"
click at [645, 330] on label "True" at bounding box center [649, 311] width 89 height 36
click at [625, 317] on input "True" at bounding box center [619, 312] width 12 height 10
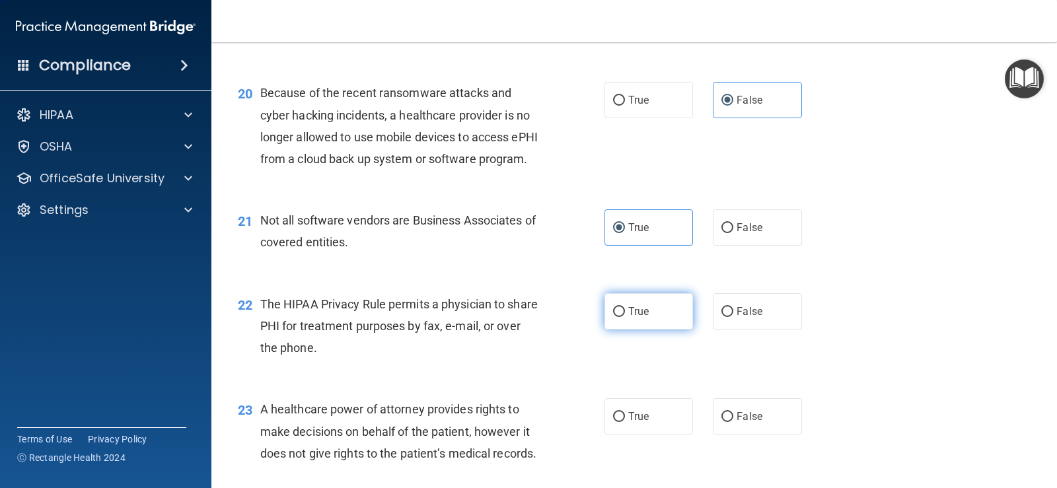
radio input "true"
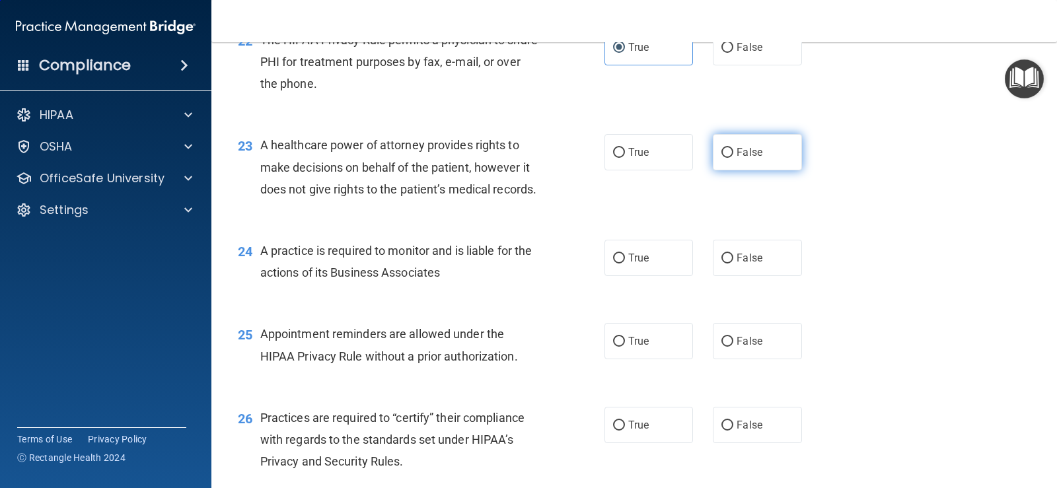
click at [737, 159] on span "False" at bounding box center [750, 152] width 26 height 13
click at [733, 158] on input "False" at bounding box center [728, 153] width 12 height 10
radio input "true"
click at [751, 276] on label "False" at bounding box center [757, 258] width 89 height 36
click at [733, 264] on input "False" at bounding box center [728, 259] width 12 height 10
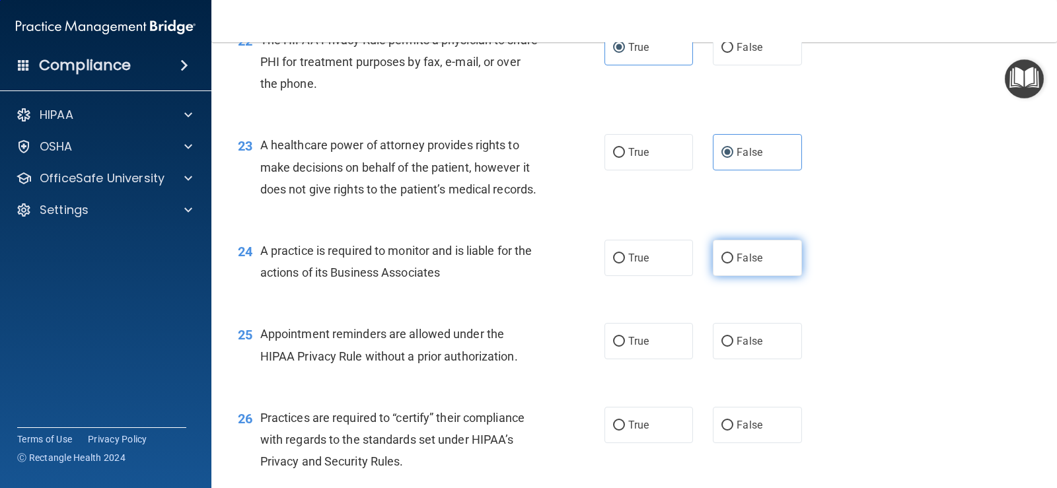
radio input "true"
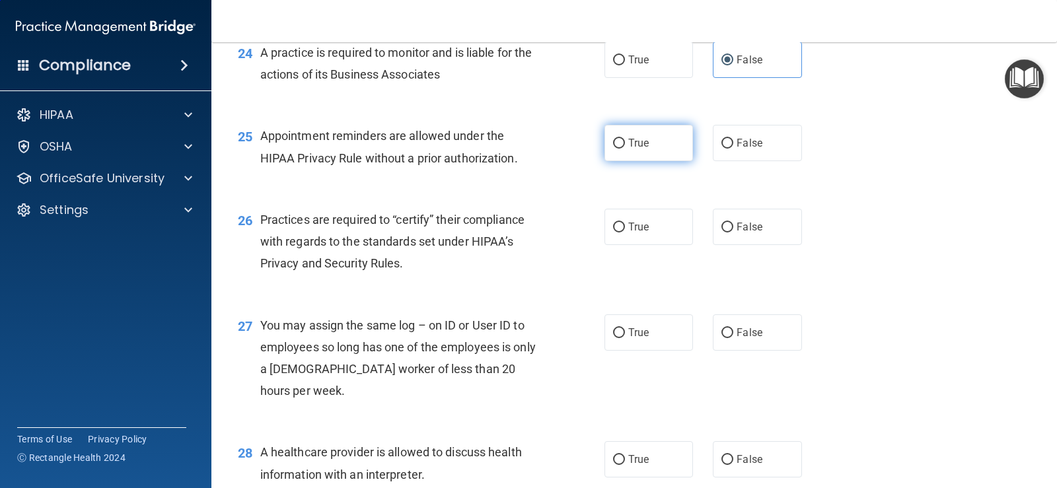
drag, startPoint x: 633, startPoint y: 210, endPoint x: 636, endPoint y: 220, distance: 10.3
click at [634, 149] on span "True" at bounding box center [638, 143] width 20 height 13
click at [625, 149] on input "True" at bounding box center [619, 144] width 12 height 10
radio input "true"
click at [722, 233] on input "False" at bounding box center [728, 228] width 12 height 10
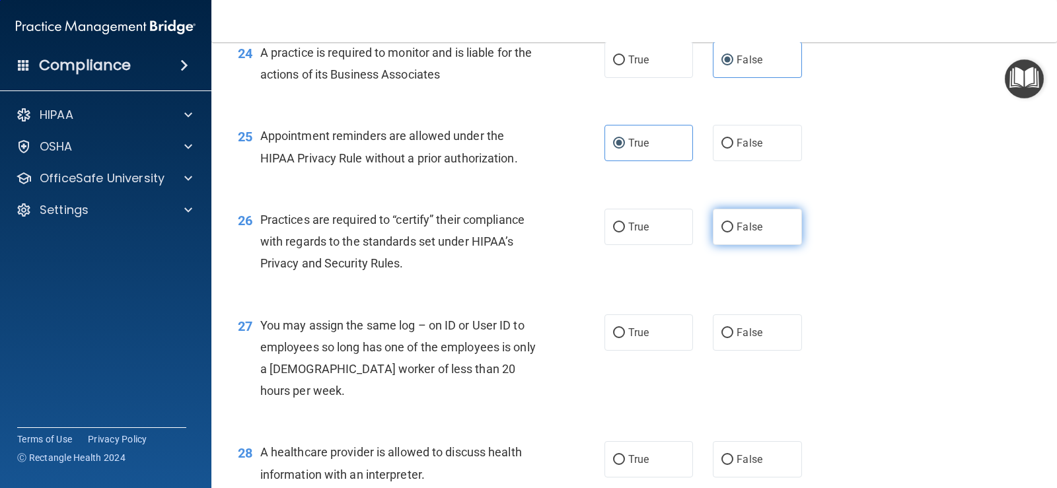
radio input "true"
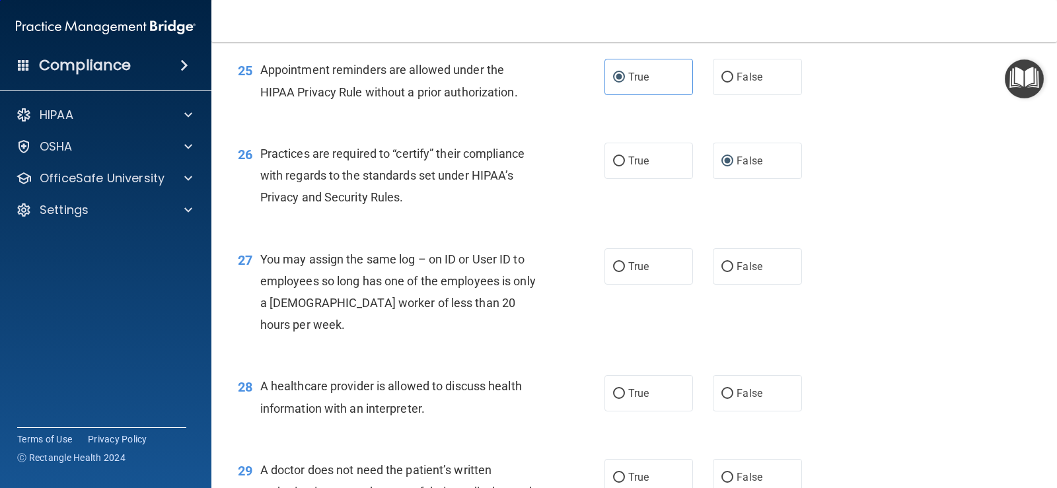
scroll to position [2775, 0]
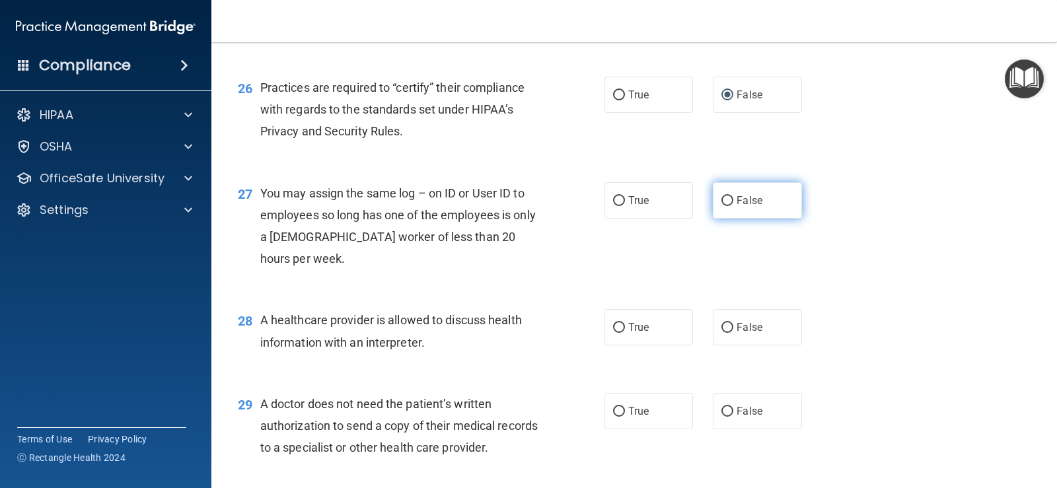
drag, startPoint x: 735, startPoint y: 260, endPoint x: 726, endPoint y: 276, distance: 18.1
click at [737, 207] on span "False" at bounding box center [750, 200] width 26 height 13
click at [733, 206] on input "False" at bounding box center [728, 201] width 12 height 10
radio input "true"
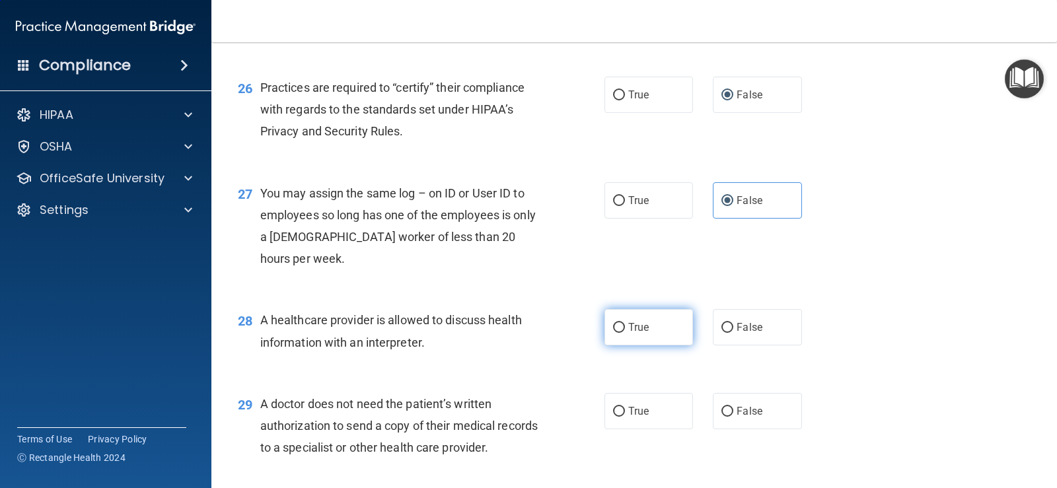
drag, startPoint x: 636, startPoint y: 393, endPoint x: 675, endPoint y: 388, distance: 40.0
click at [636, 334] on span "True" at bounding box center [638, 327] width 20 height 13
click at [625, 333] on input "True" at bounding box center [619, 328] width 12 height 10
radio input "true"
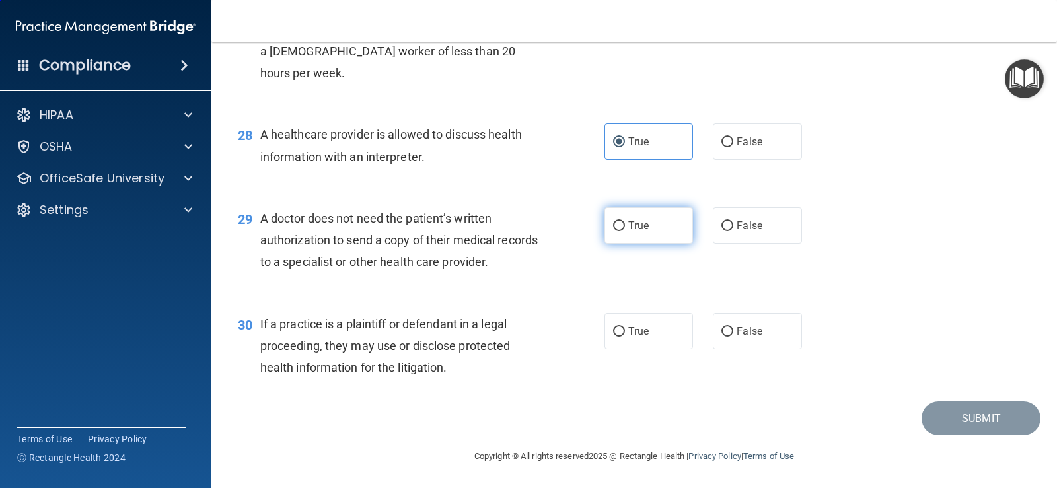
click at [654, 244] on label "True" at bounding box center [649, 225] width 89 height 36
click at [625, 231] on input "True" at bounding box center [619, 226] width 12 height 10
radio input "true"
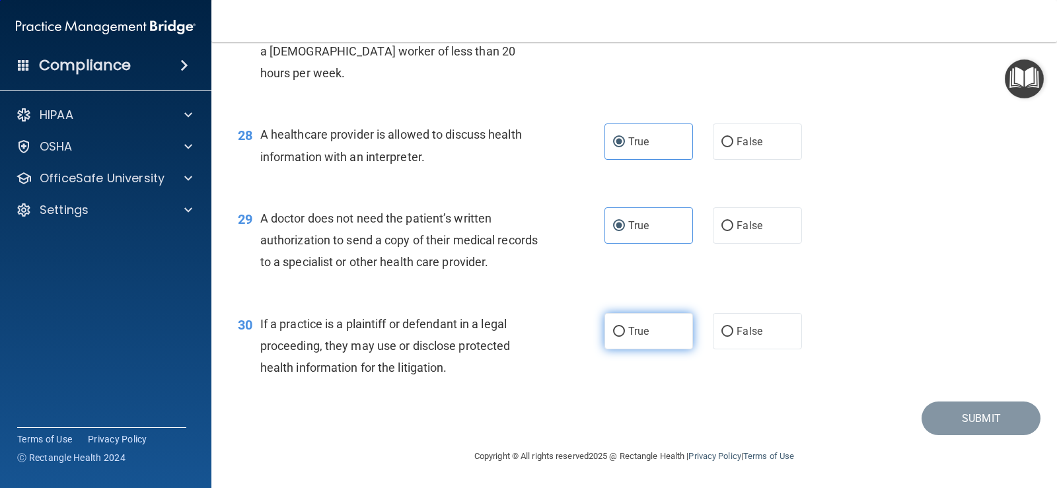
click at [642, 338] on span "True" at bounding box center [638, 331] width 20 height 13
click at [625, 337] on input "True" at bounding box center [619, 332] width 12 height 10
radio input "true"
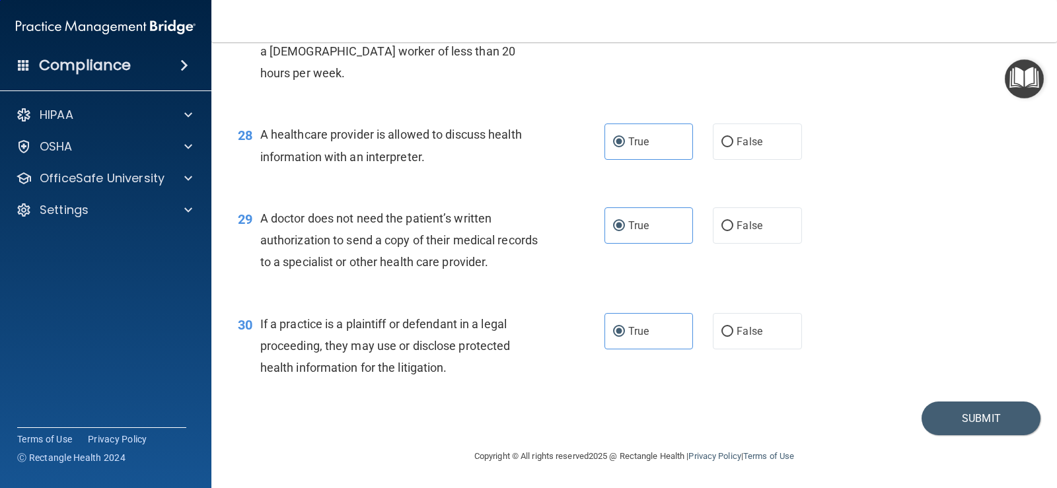
scroll to position [3026, 0]
click at [932, 418] on button "Submit" at bounding box center [981, 419] width 119 height 34
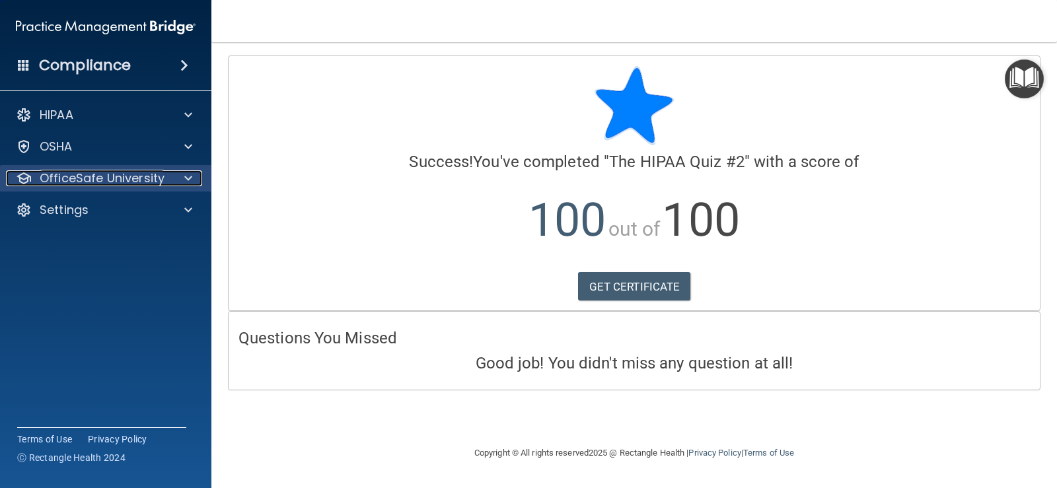
click at [85, 172] on p "OfficeSafe University" at bounding box center [102, 178] width 125 height 16
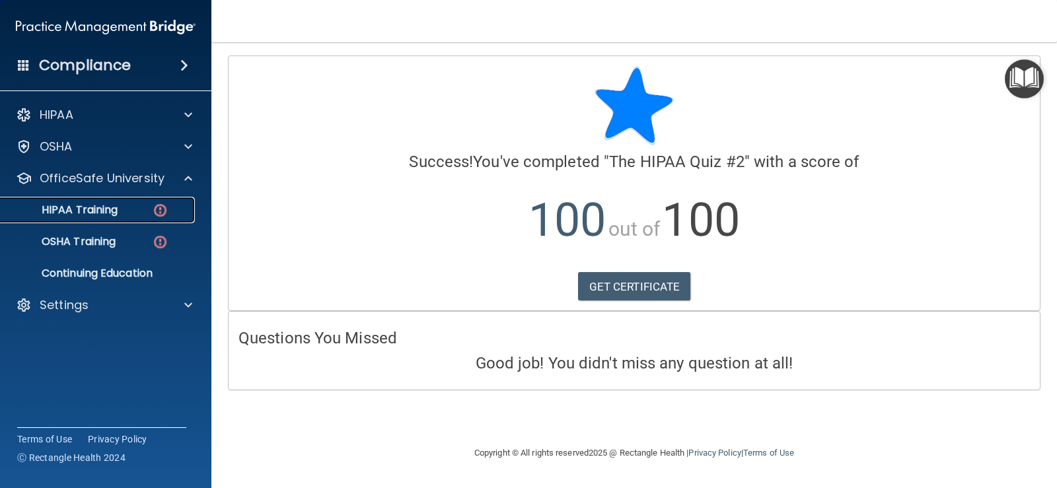
click at [102, 208] on p "HIPAA Training" at bounding box center [63, 210] width 109 height 13
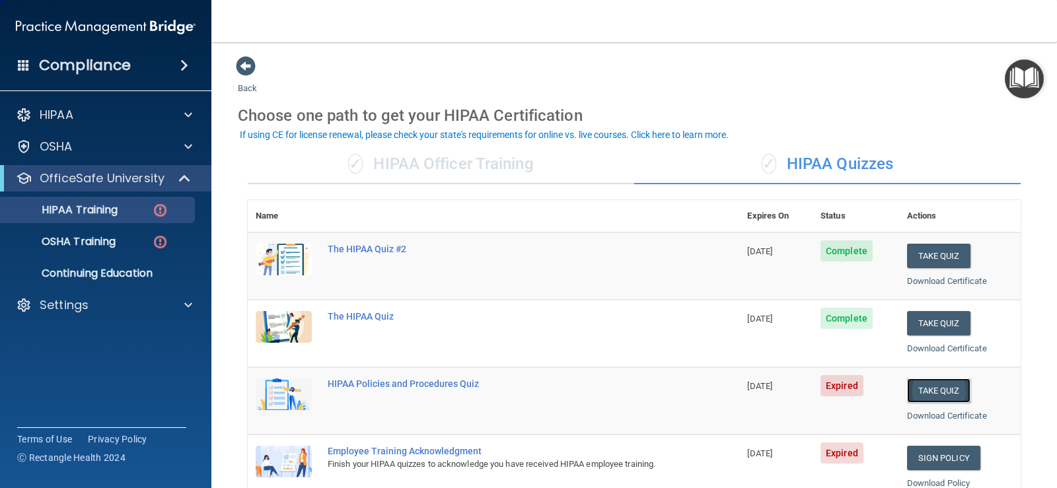
click at [938, 389] on button "Take Quiz" at bounding box center [938, 391] width 63 height 24
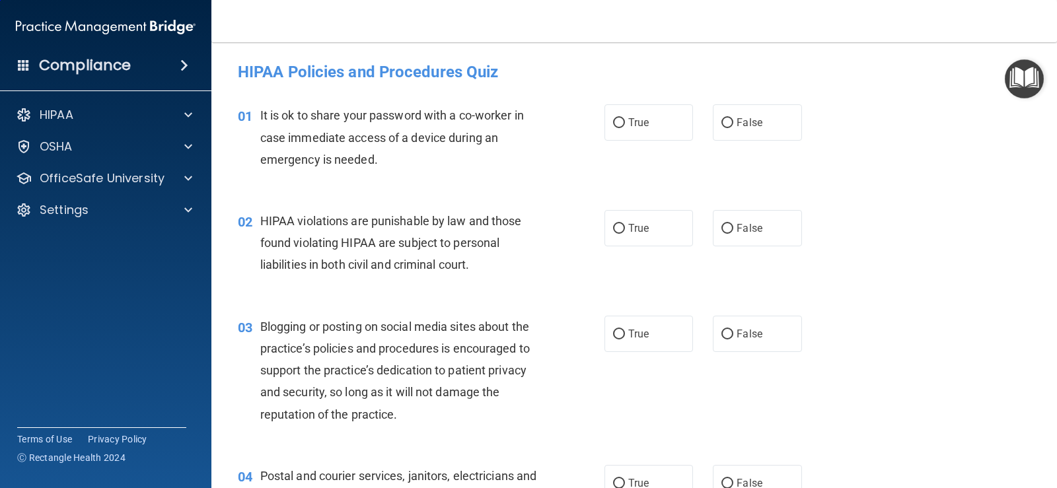
drag, startPoint x: 729, startPoint y: 124, endPoint x: 620, endPoint y: 248, distance: 164.9
click at [727, 124] on label "False" at bounding box center [757, 122] width 89 height 36
click at [622, 231] on label "True" at bounding box center [649, 228] width 89 height 36
click at [622, 231] on input "True" at bounding box center [619, 229] width 12 height 10
radio input "true"
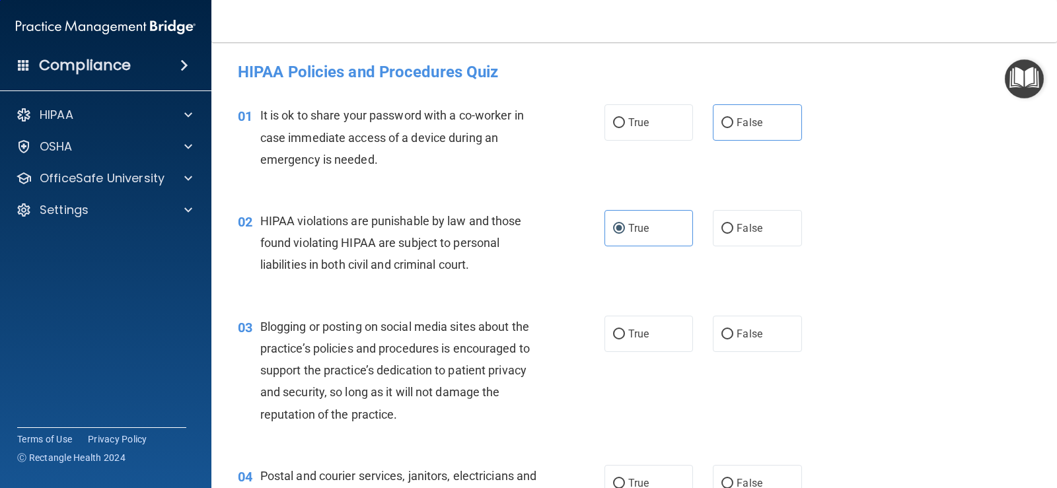
drag, startPoint x: 722, startPoint y: 113, endPoint x: 719, endPoint y: 161, distance: 48.3
click at [722, 118] on label "False" at bounding box center [757, 122] width 89 height 36
click at [724, 122] on input "False" at bounding box center [728, 123] width 12 height 10
radio input "true"
click at [728, 330] on label "False" at bounding box center [757, 334] width 89 height 36
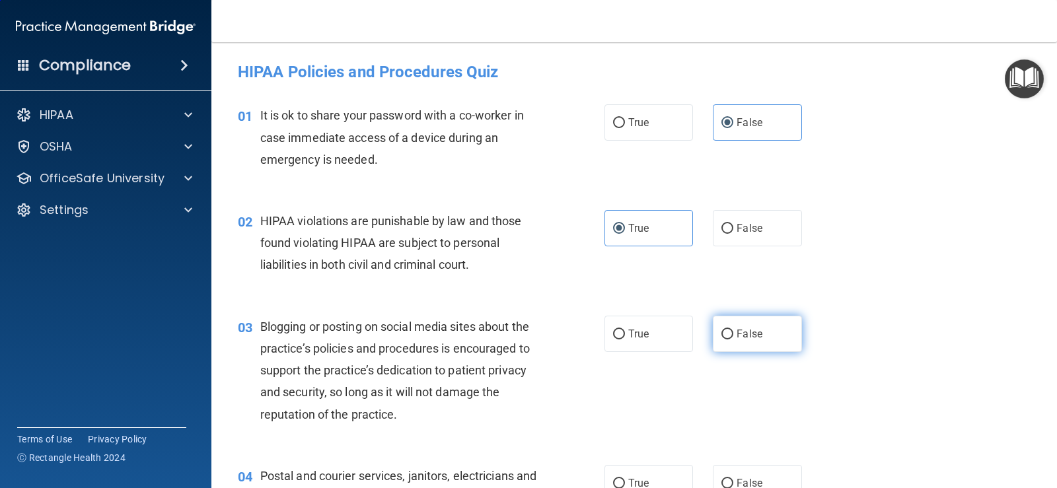
click at [728, 330] on input "False" at bounding box center [728, 335] width 12 height 10
radio input "true"
click at [660, 470] on label "True" at bounding box center [649, 483] width 89 height 36
click at [625, 479] on input "True" at bounding box center [619, 484] width 12 height 10
radio input "true"
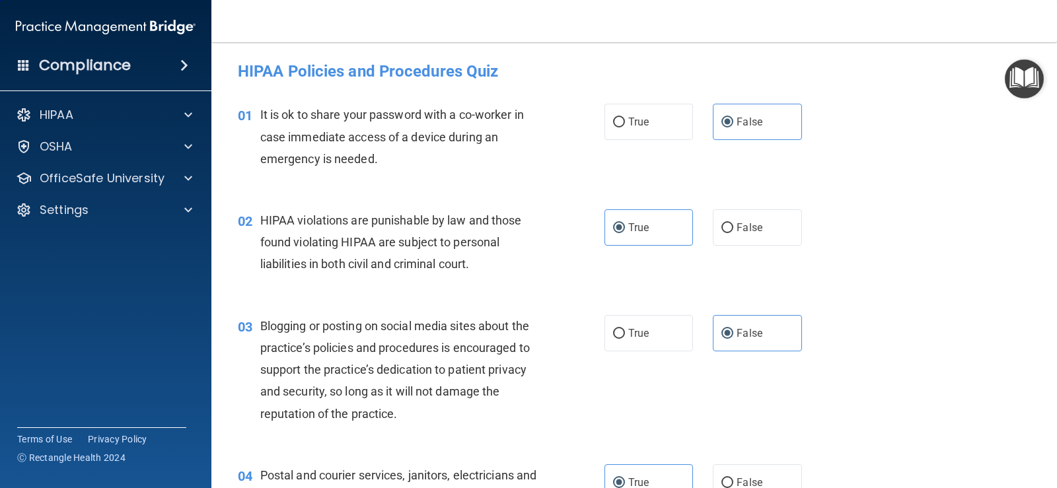
scroll to position [265, 0]
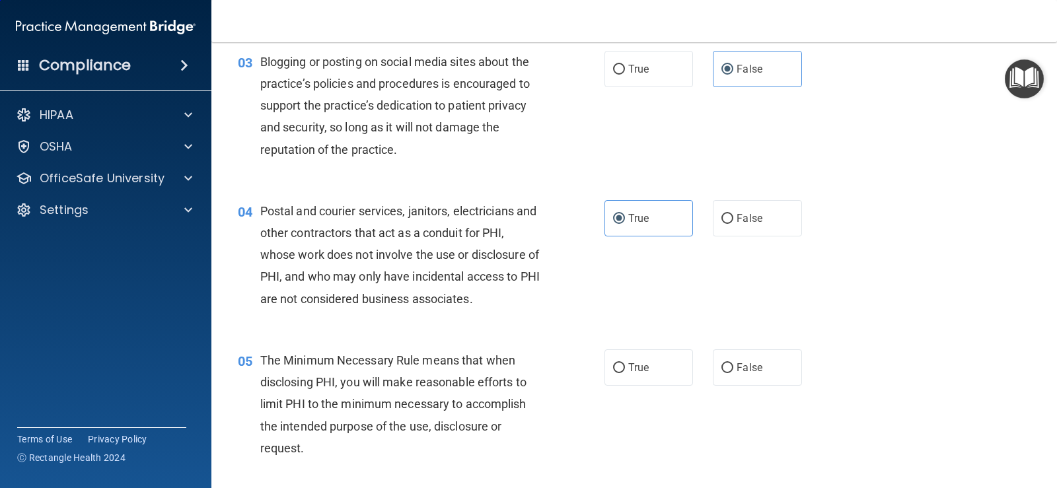
drag, startPoint x: 632, startPoint y: 371, endPoint x: 679, endPoint y: 397, distance: 53.9
click at [636, 371] on span "True" at bounding box center [638, 367] width 20 height 13
click at [625, 371] on input "True" at bounding box center [619, 368] width 12 height 10
radio input "true"
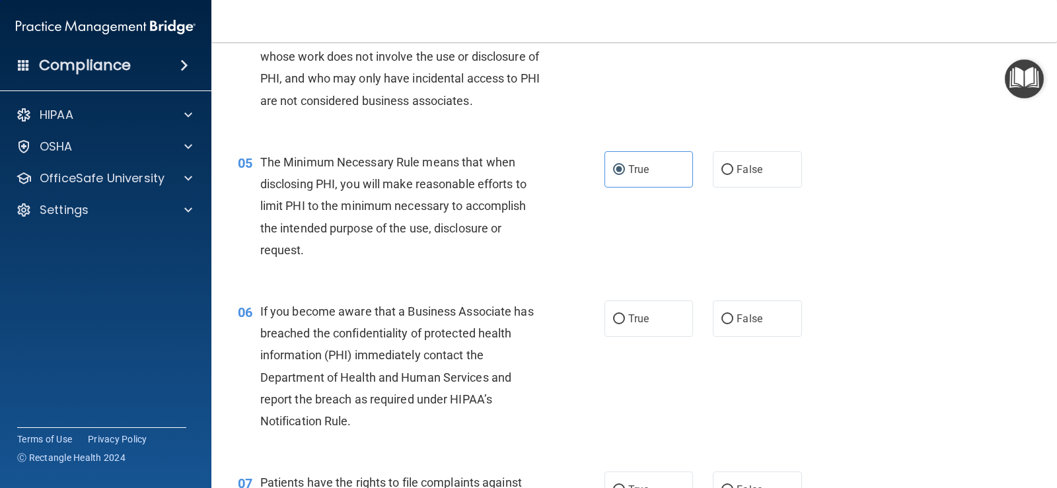
scroll to position [529, 0]
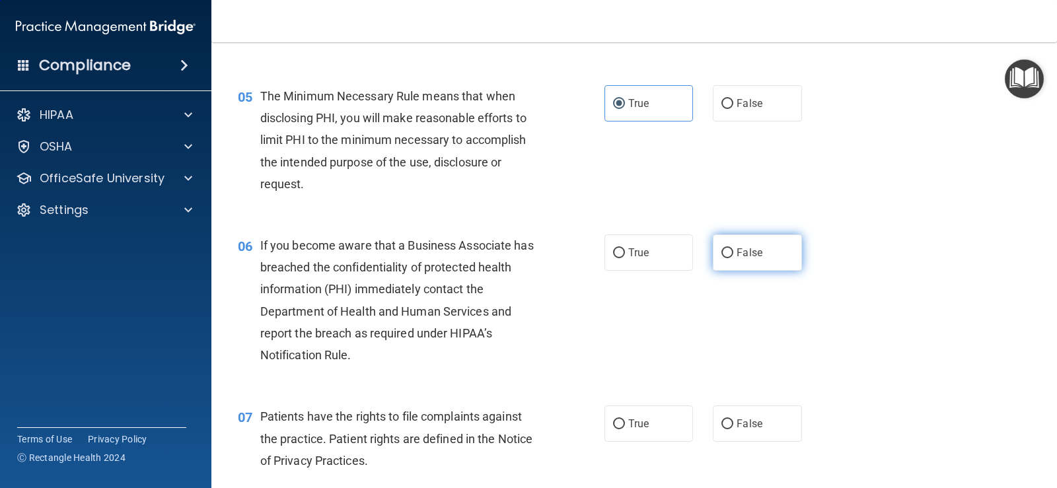
click at [737, 249] on span "False" at bounding box center [750, 252] width 26 height 13
click at [731, 249] on input "False" at bounding box center [728, 253] width 12 height 10
radio input "true"
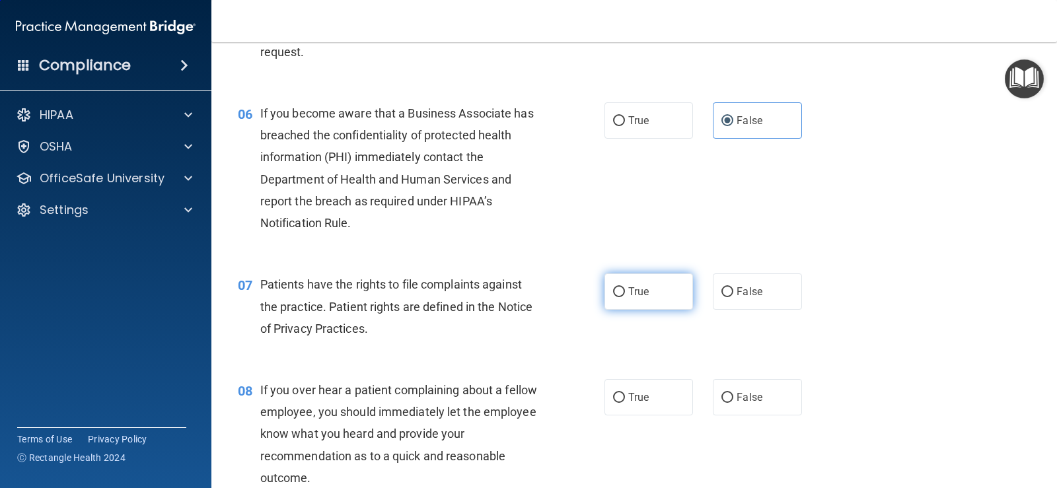
click at [614, 295] on input "True" at bounding box center [619, 292] width 12 height 10
radio input "true"
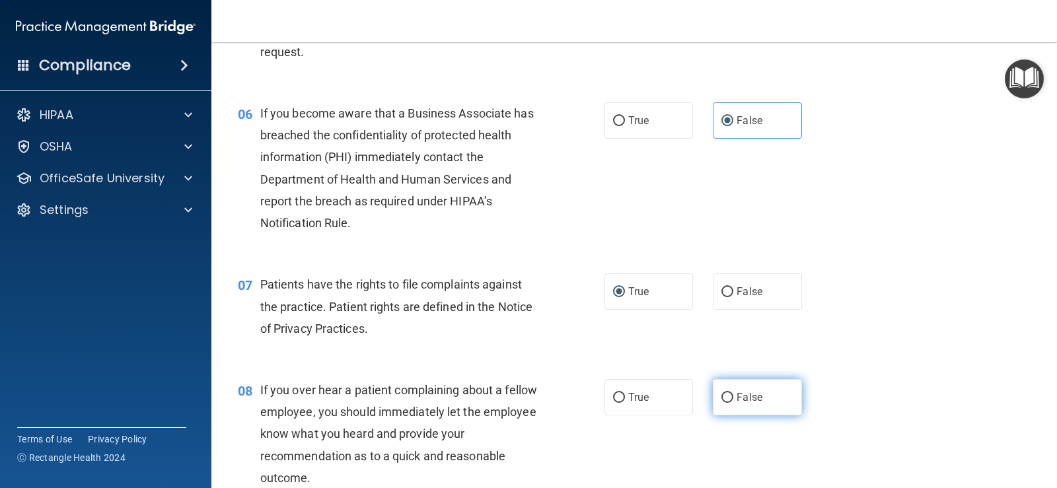
click at [730, 396] on label "False" at bounding box center [757, 397] width 89 height 36
click at [730, 396] on input "False" at bounding box center [728, 398] width 12 height 10
radio input "true"
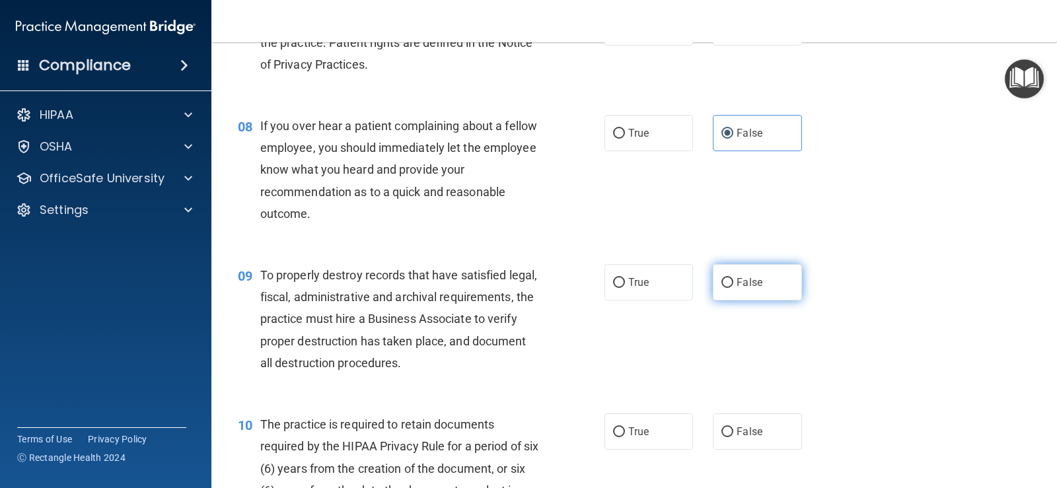
click at [726, 287] on input "False" at bounding box center [728, 283] width 12 height 10
radio input "true"
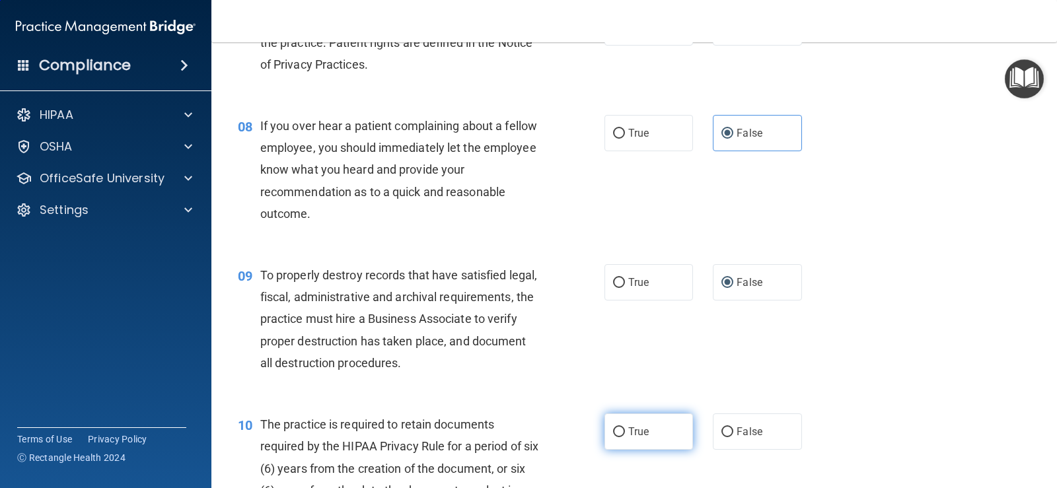
click at [626, 423] on label "True" at bounding box center [649, 432] width 89 height 36
drag, startPoint x: 632, startPoint y: 425, endPoint x: 645, endPoint y: 423, distance: 13.4
click at [632, 425] on label "True" at bounding box center [649, 432] width 89 height 36
click at [625, 428] on input "True" at bounding box center [619, 433] width 12 height 10
radio input "true"
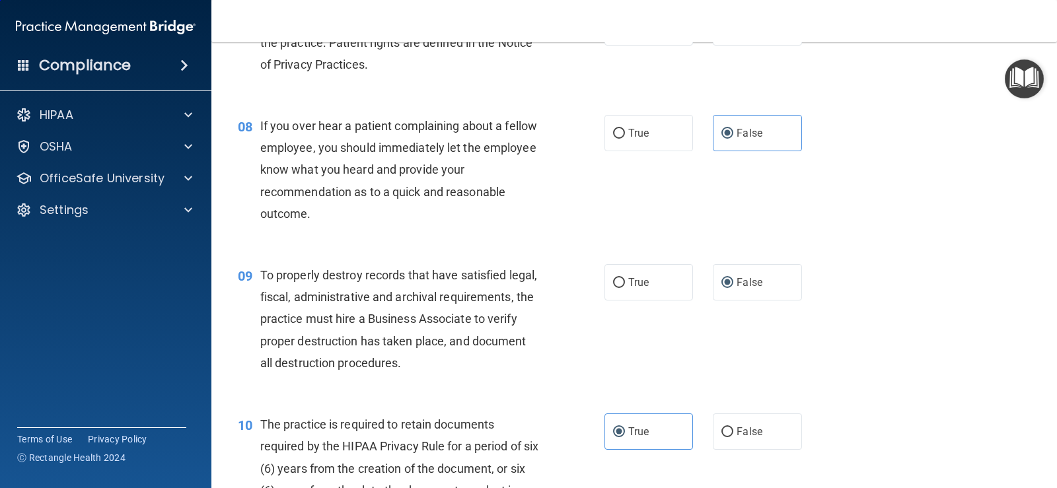
scroll to position [1058, 0]
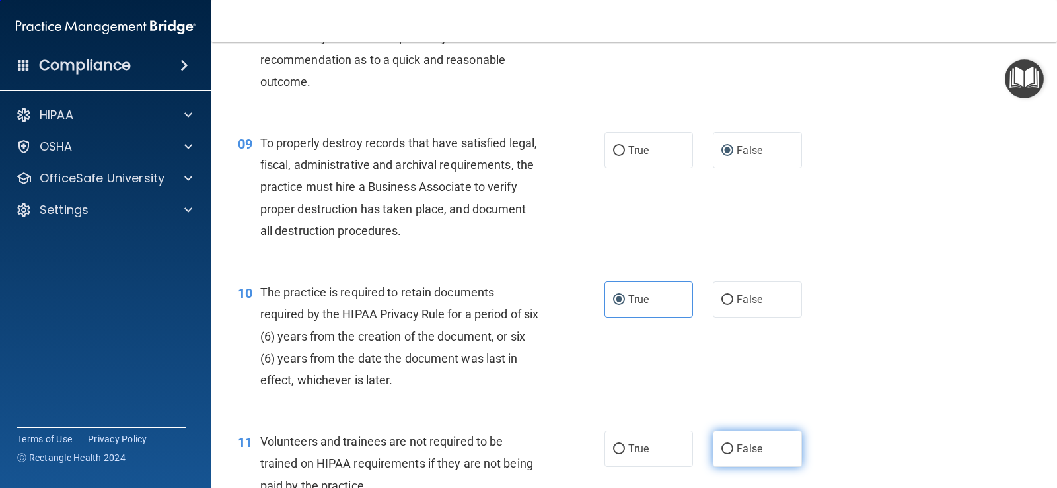
click at [745, 451] on span "False" at bounding box center [750, 449] width 26 height 13
click at [733, 451] on input "False" at bounding box center [728, 450] width 12 height 10
radio input "true"
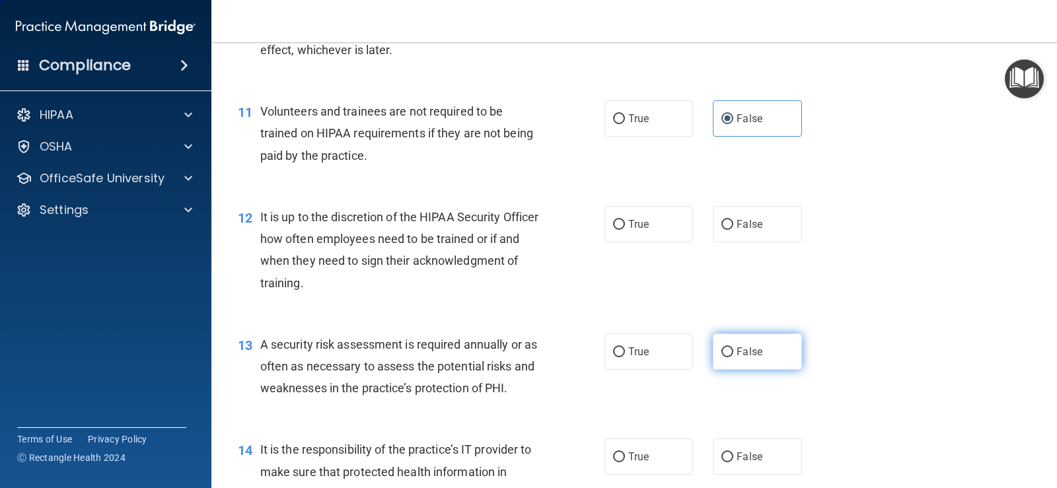
click at [742, 358] on label "False" at bounding box center [757, 352] width 89 height 36
click at [733, 357] on input "False" at bounding box center [728, 353] width 12 height 10
radio input "true"
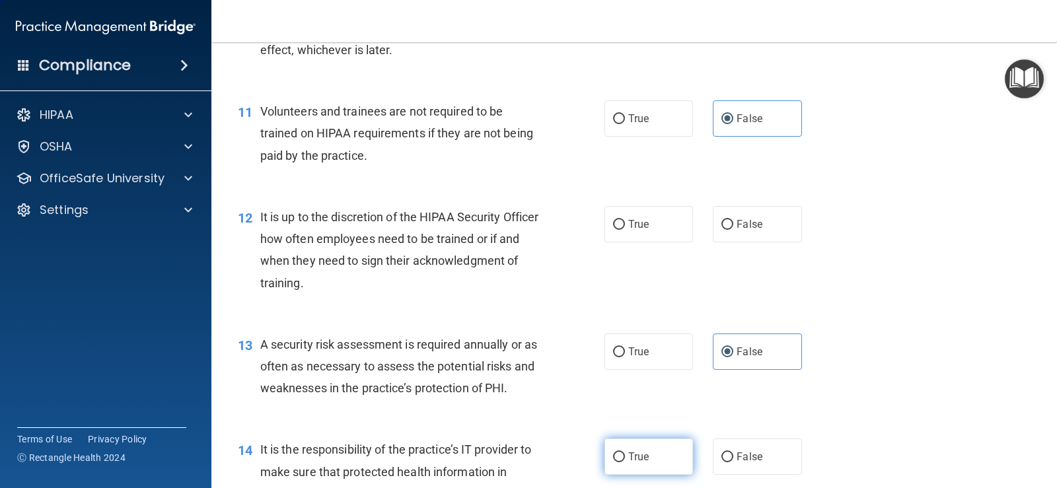
drag, startPoint x: 637, startPoint y: 454, endPoint x: 646, endPoint y: 452, distance: 8.8
click at [638, 453] on span "True" at bounding box center [638, 457] width 20 height 13
click at [625, 453] on input "True" at bounding box center [619, 458] width 12 height 10
radio input "true"
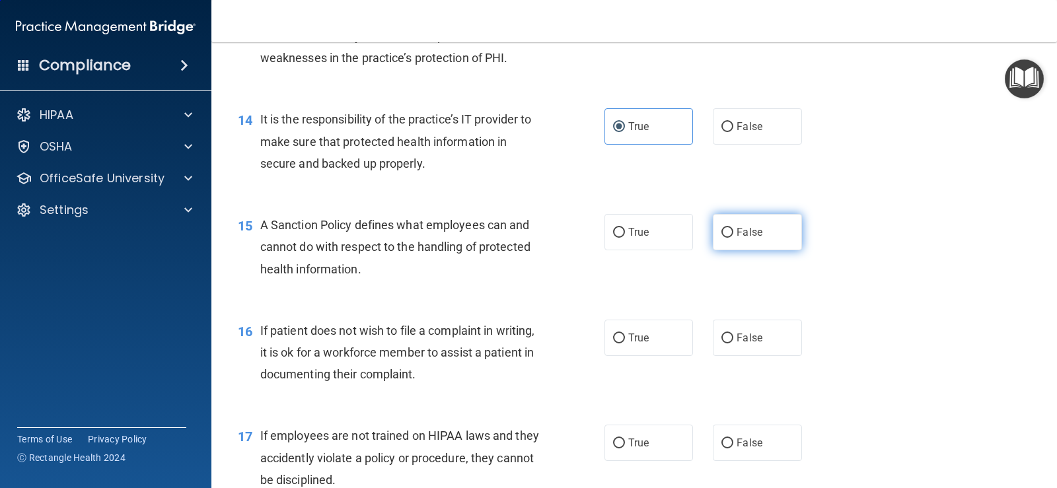
click at [739, 231] on span "False" at bounding box center [750, 232] width 26 height 13
click at [733, 231] on input "False" at bounding box center [728, 233] width 12 height 10
radio input "true"
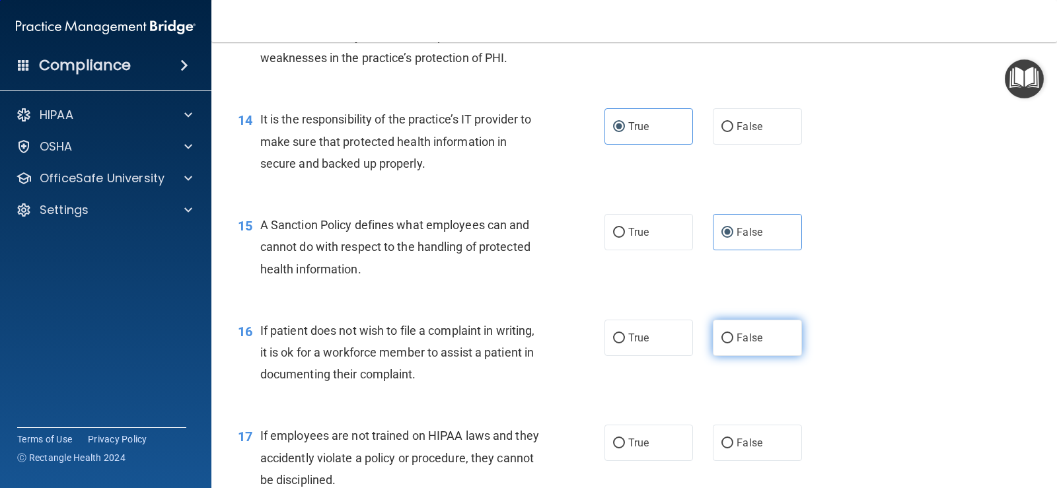
click at [725, 335] on input "False" at bounding box center [728, 339] width 12 height 10
radio input "true"
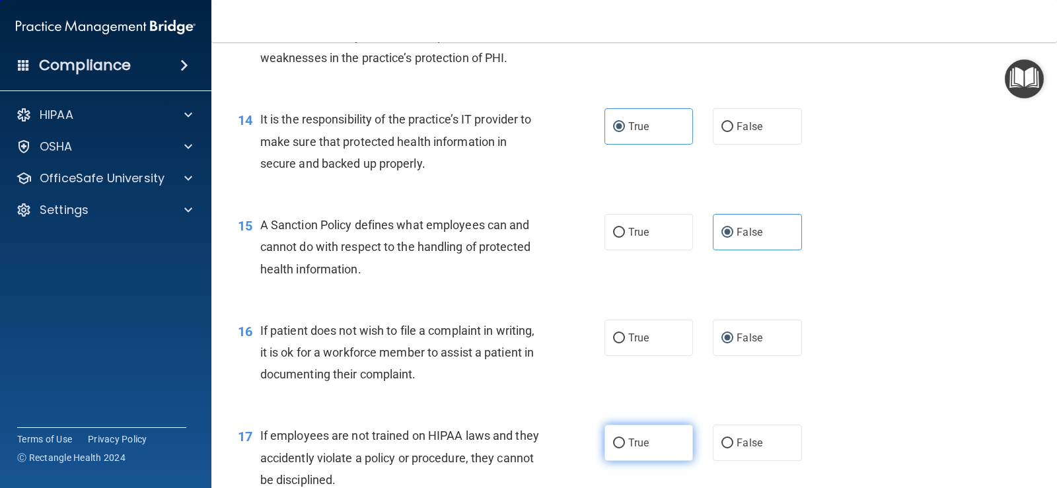
drag, startPoint x: 660, startPoint y: 447, endPoint x: 749, endPoint y: 423, distance: 91.7
click at [660, 446] on label "True" at bounding box center [649, 443] width 89 height 36
click at [625, 446] on input "True" at bounding box center [619, 444] width 12 height 10
radio input "true"
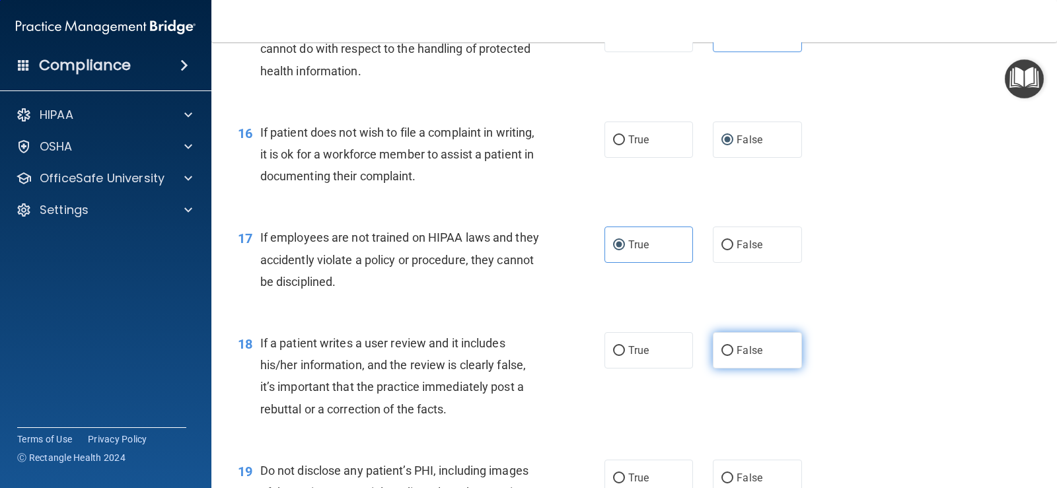
click at [730, 352] on label "False" at bounding box center [757, 350] width 89 height 36
click at [730, 352] on input "False" at bounding box center [728, 351] width 12 height 10
radio input "true"
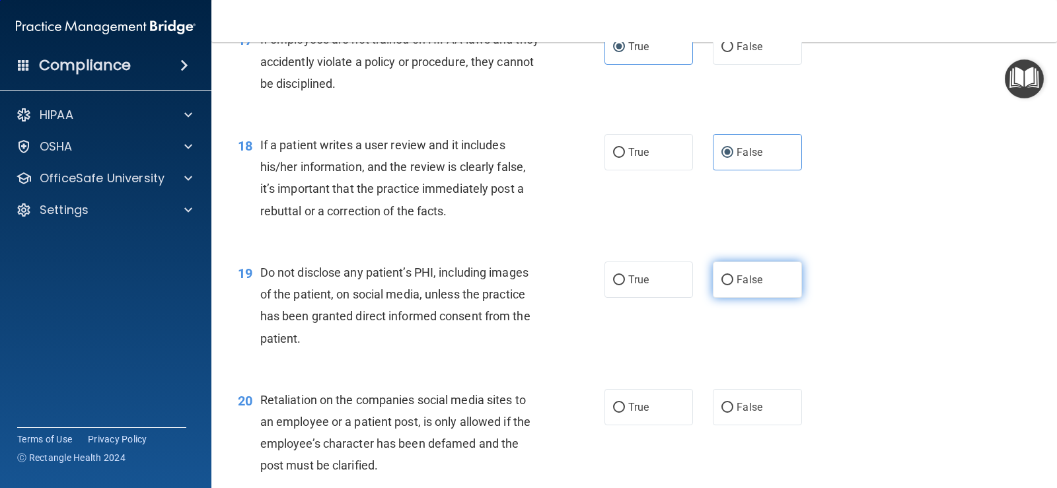
click at [741, 276] on span "False" at bounding box center [750, 280] width 26 height 13
click at [733, 276] on input "False" at bounding box center [728, 281] width 12 height 10
radio input "true"
click at [622, 406] on label "True" at bounding box center [649, 407] width 89 height 36
click at [622, 406] on input "True" at bounding box center [619, 408] width 12 height 10
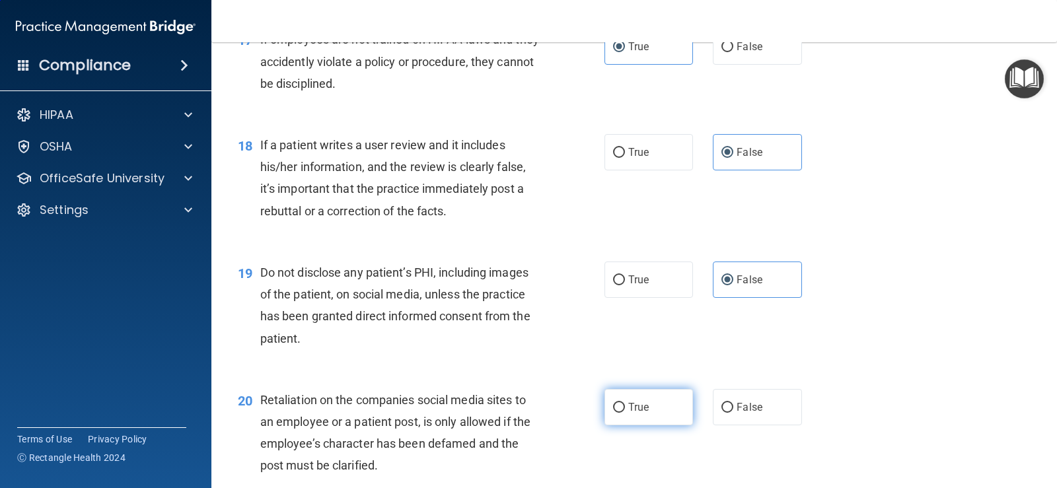
radio input "true"
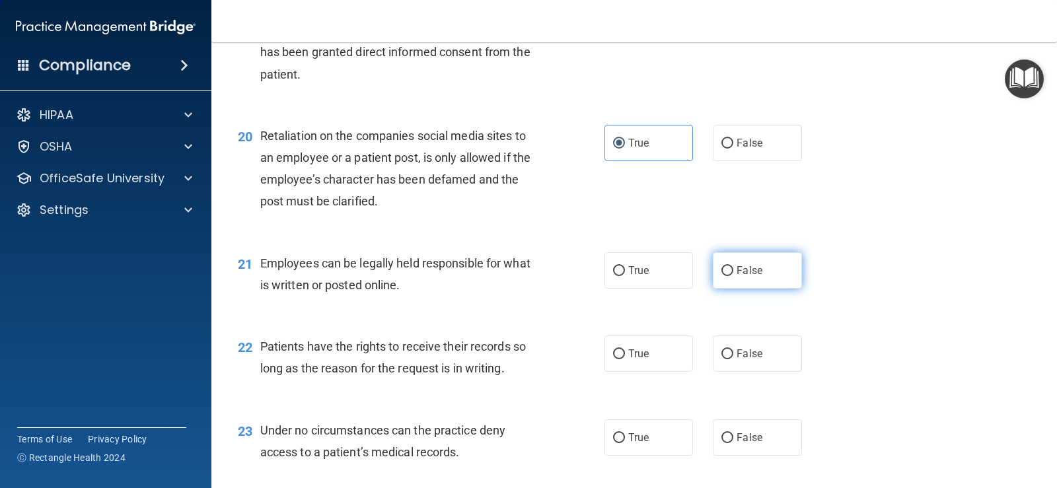
click at [722, 274] on input "False" at bounding box center [728, 271] width 12 height 10
radio input "true"
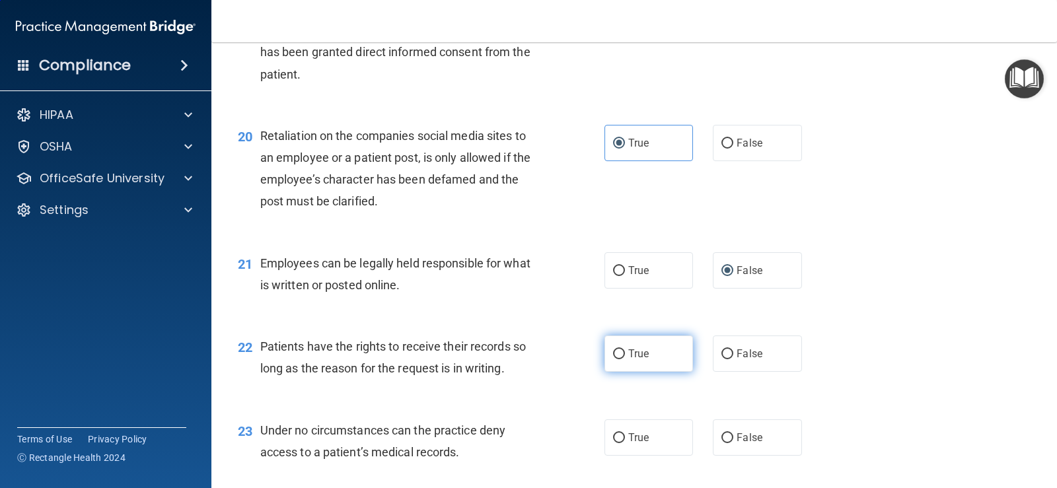
click at [639, 353] on span "True" at bounding box center [638, 354] width 20 height 13
click at [625, 353] on input "True" at bounding box center [619, 355] width 12 height 10
radio input "true"
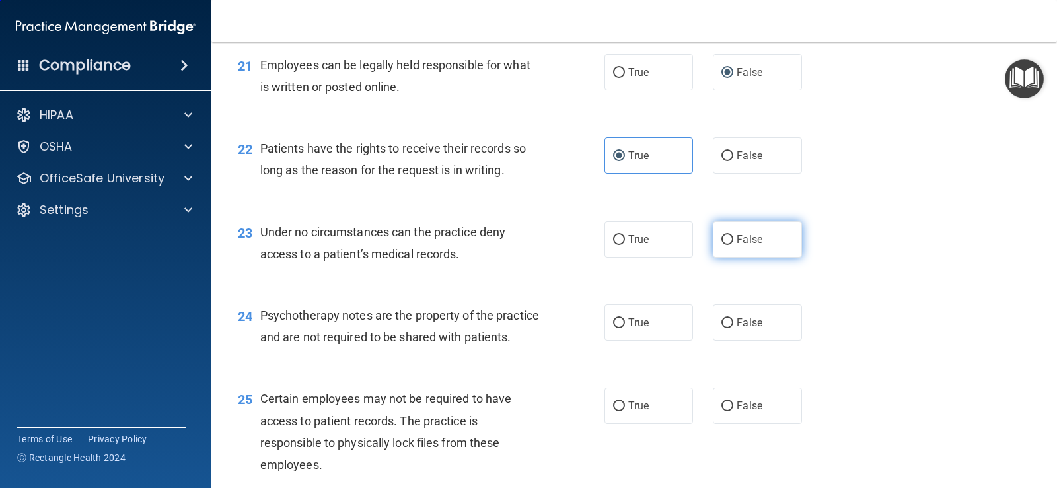
click at [727, 239] on input "False" at bounding box center [728, 240] width 12 height 10
radio input "true"
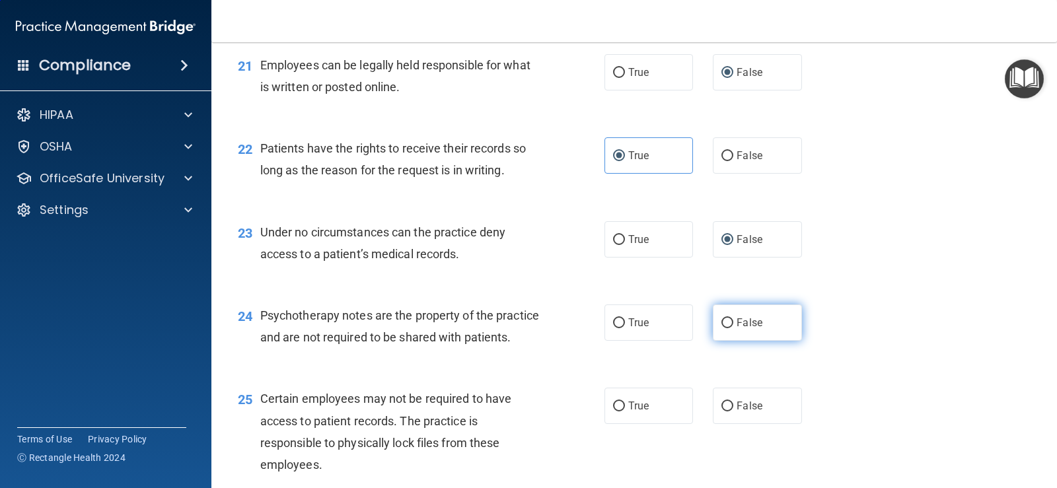
click at [724, 325] on input "False" at bounding box center [728, 324] width 12 height 10
radio input "true"
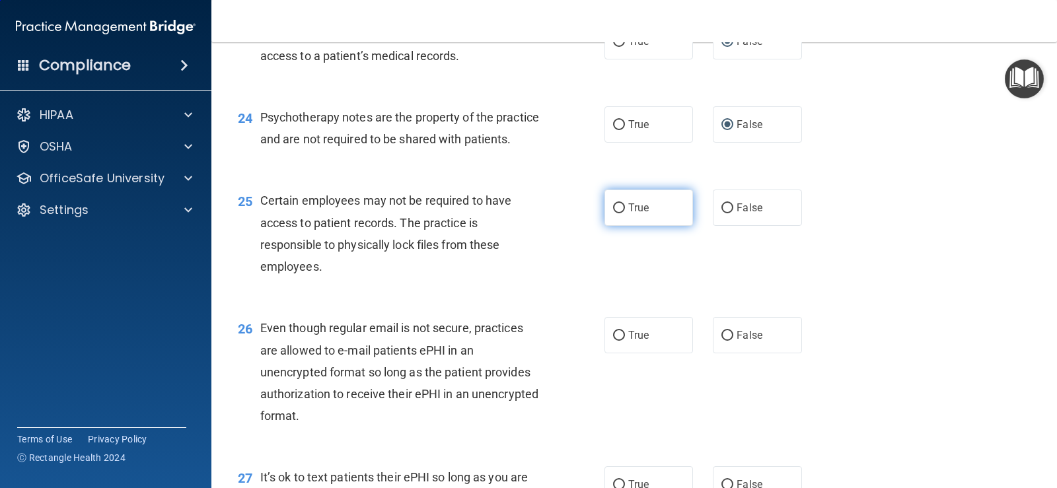
click at [643, 223] on label "True" at bounding box center [649, 208] width 89 height 36
click at [620, 213] on input "True" at bounding box center [619, 209] width 12 height 10
radio input "true"
click at [647, 354] on label "True" at bounding box center [649, 335] width 89 height 36
click at [625, 341] on input "True" at bounding box center [619, 336] width 12 height 10
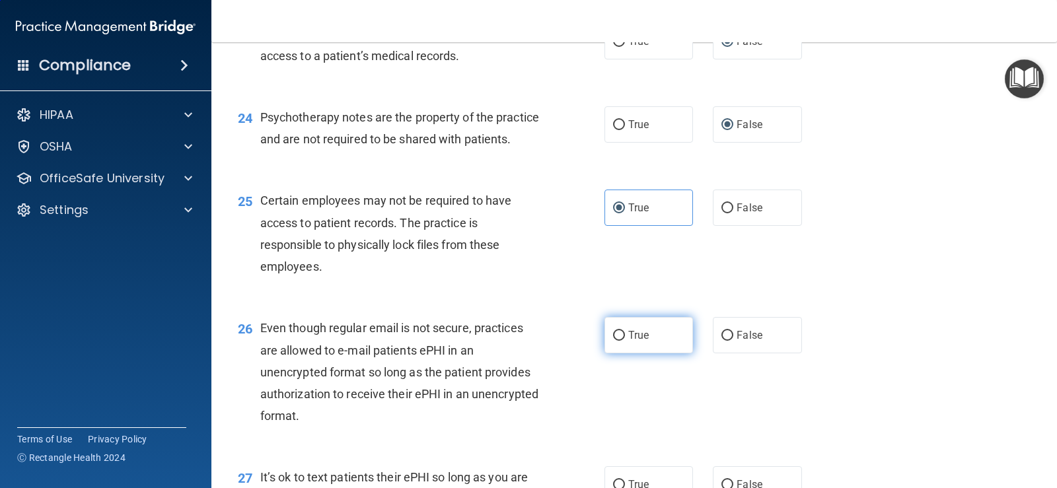
radio input "true"
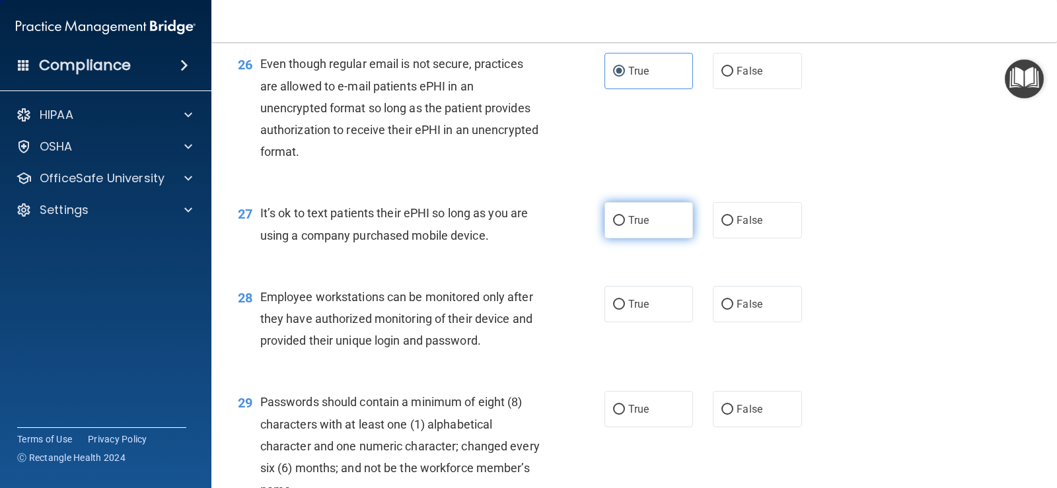
click at [628, 227] on span "True" at bounding box center [638, 220] width 20 height 13
click at [625, 226] on input "True" at bounding box center [619, 221] width 12 height 10
radio input "true"
click at [722, 310] on input "False" at bounding box center [728, 305] width 12 height 10
radio input "true"
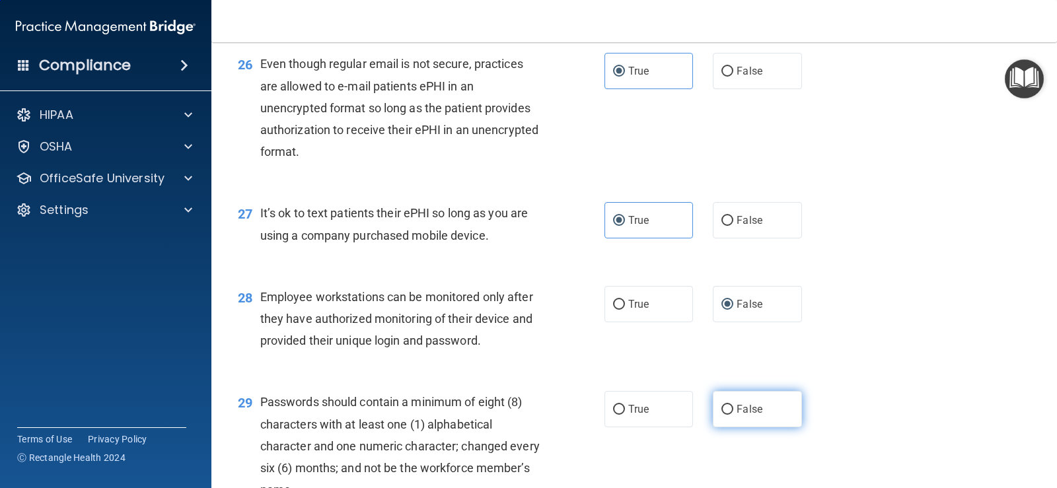
click at [737, 416] on span "False" at bounding box center [750, 409] width 26 height 13
click at [732, 415] on input "False" at bounding box center [728, 410] width 12 height 10
radio input "true"
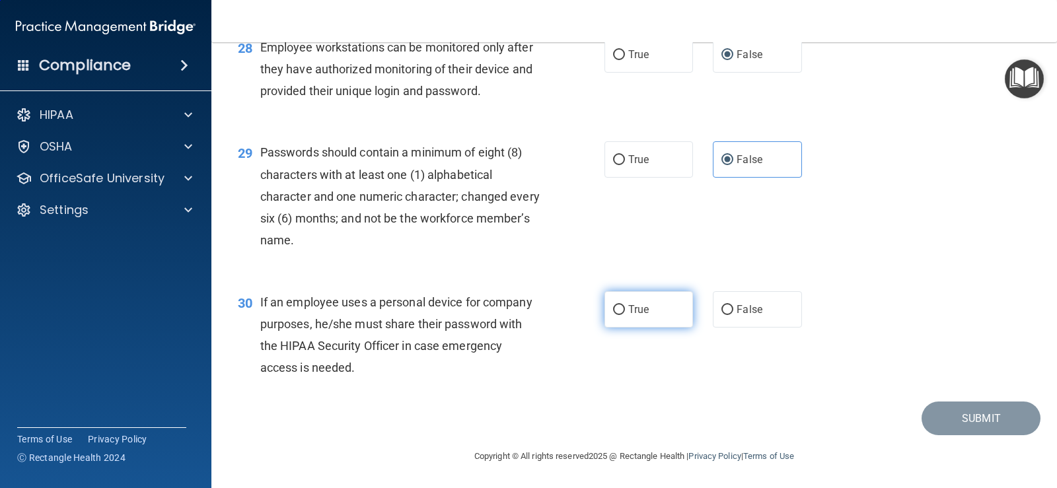
click at [618, 315] on input "True" at bounding box center [619, 310] width 12 height 10
radio input "true"
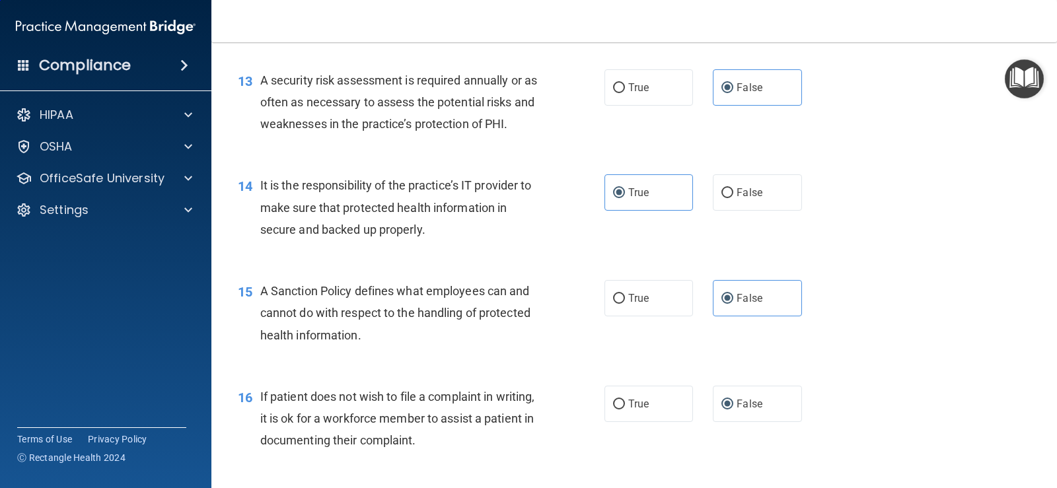
scroll to position [1851, 0]
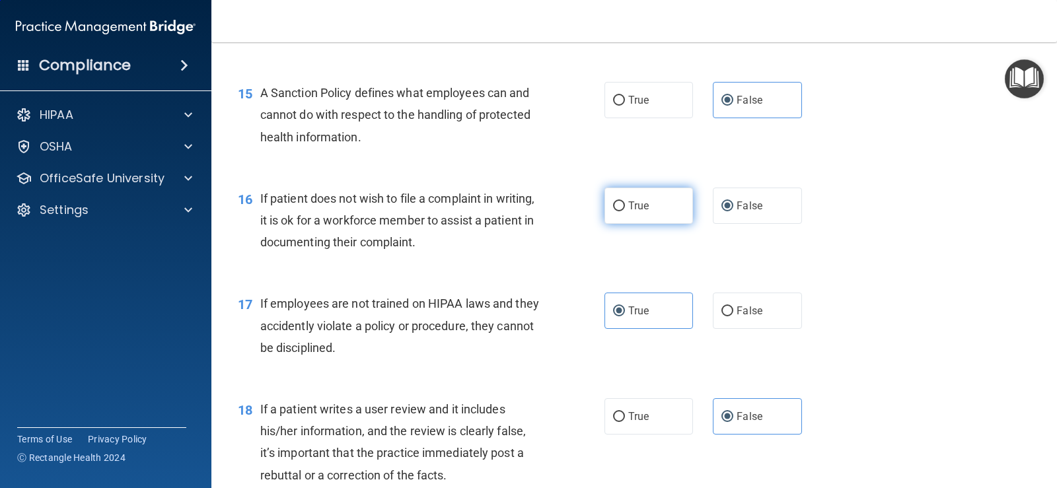
click at [614, 202] on input "True" at bounding box center [619, 207] width 12 height 10
radio input "true"
radio input "false"
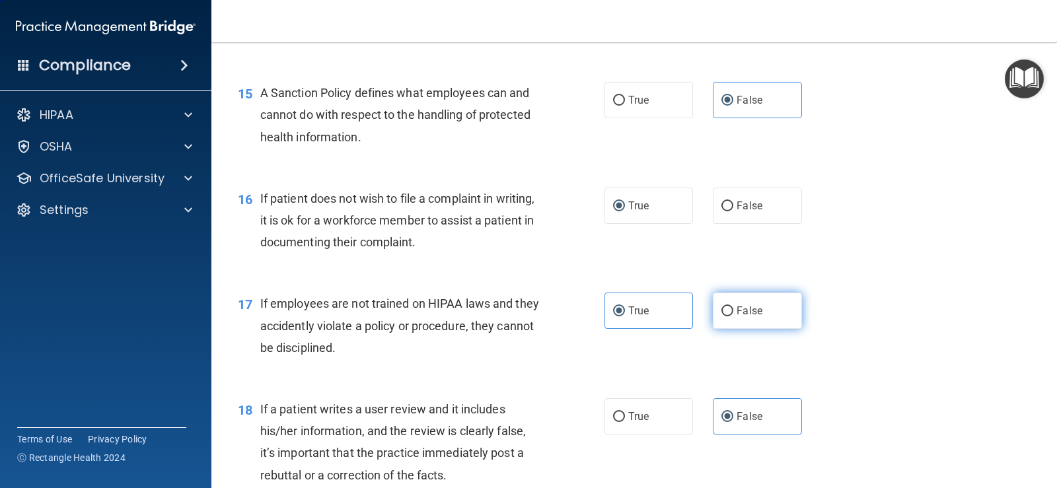
click at [722, 307] on input "False" at bounding box center [728, 312] width 12 height 10
radio input "true"
radio input "false"
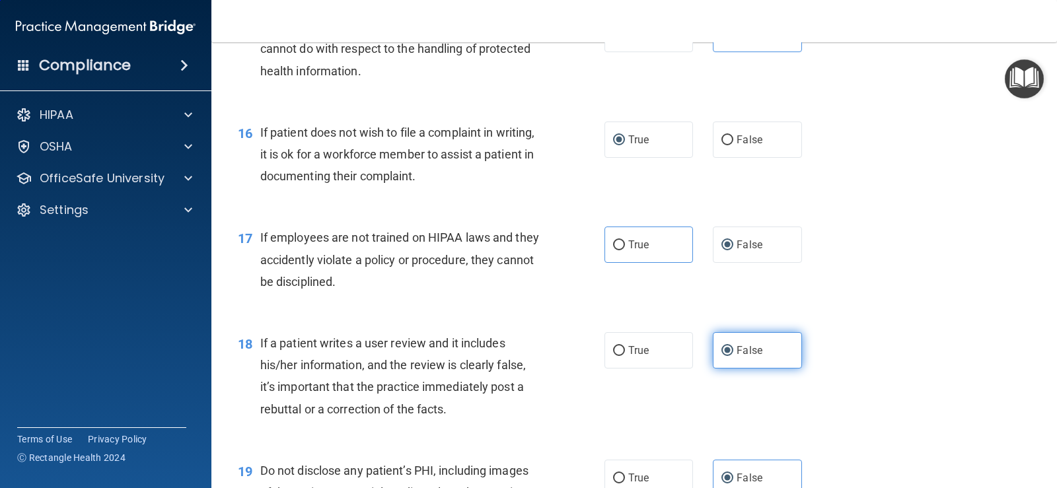
scroll to position [1983, 0]
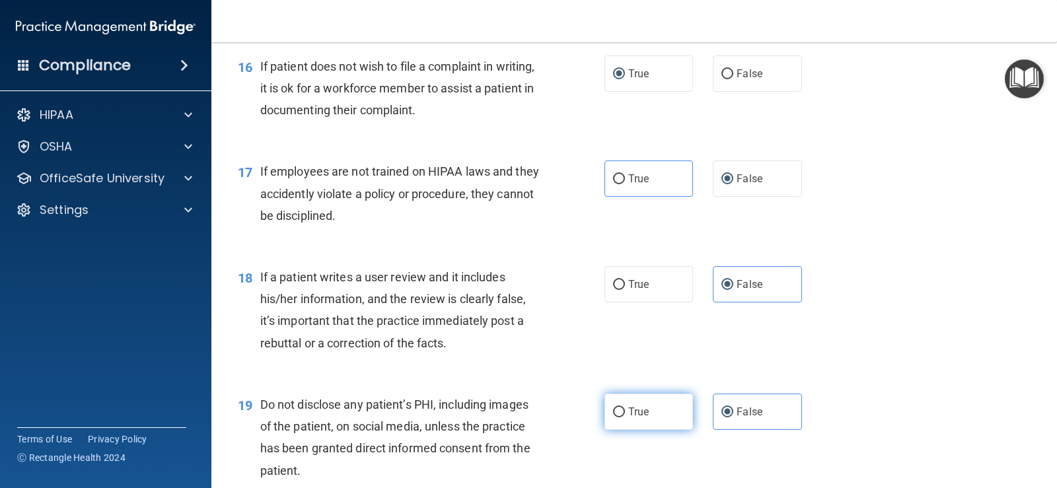
click at [637, 411] on span "True" at bounding box center [638, 412] width 20 height 13
click at [625, 411] on input "True" at bounding box center [619, 413] width 12 height 10
radio input "true"
radio input "false"
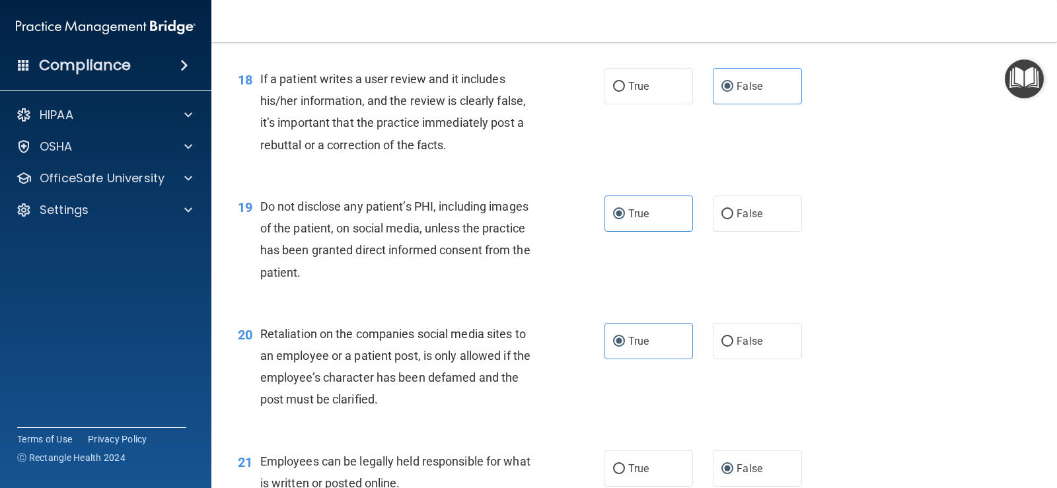
scroll to position [2380, 0]
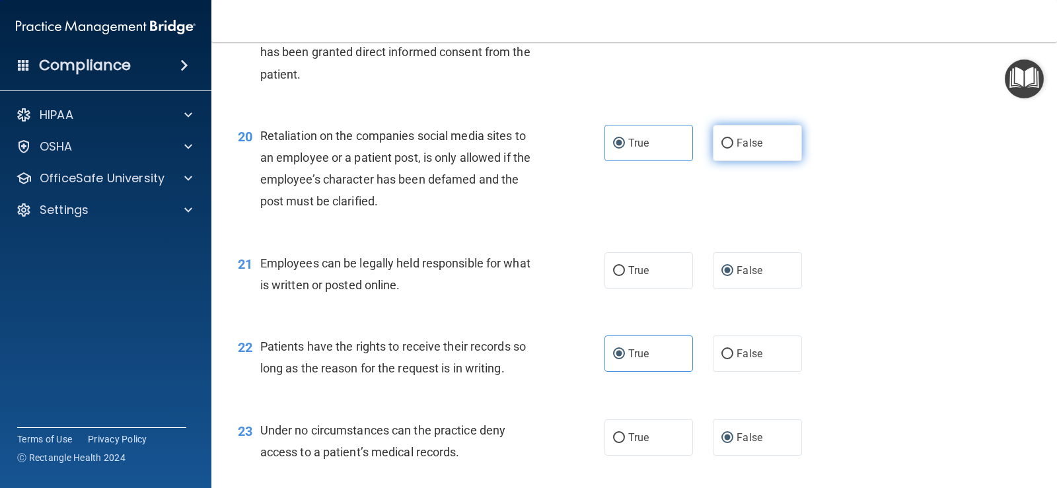
drag, startPoint x: 721, startPoint y: 133, endPoint x: 728, endPoint y: 143, distance: 11.9
click at [722, 133] on label "False" at bounding box center [757, 143] width 89 height 36
click at [722, 139] on input "False" at bounding box center [728, 144] width 12 height 10
radio input "true"
radio input "false"
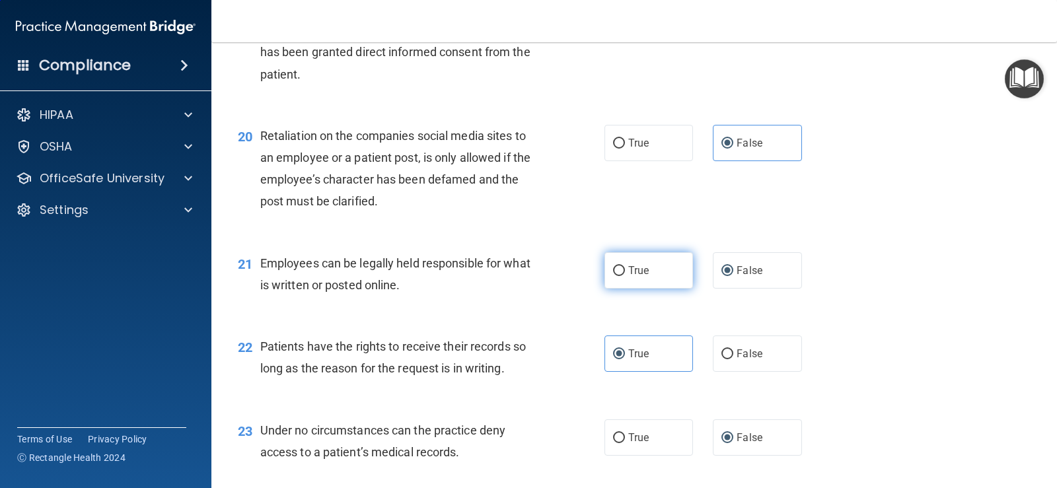
drag, startPoint x: 624, startPoint y: 276, endPoint x: 644, endPoint y: 278, distance: 19.9
click at [628, 275] on span "True" at bounding box center [638, 270] width 20 height 13
click at [624, 275] on input "True" at bounding box center [619, 271] width 12 height 10
radio input "true"
radio input "false"
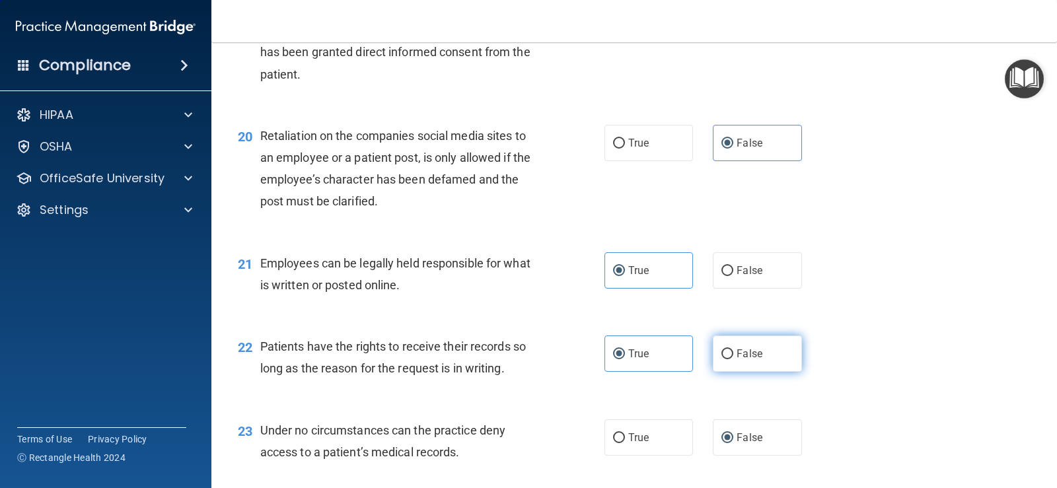
click at [722, 351] on input "False" at bounding box center [728, 355] width 12 height 10
radio input "true"
radio input "false"
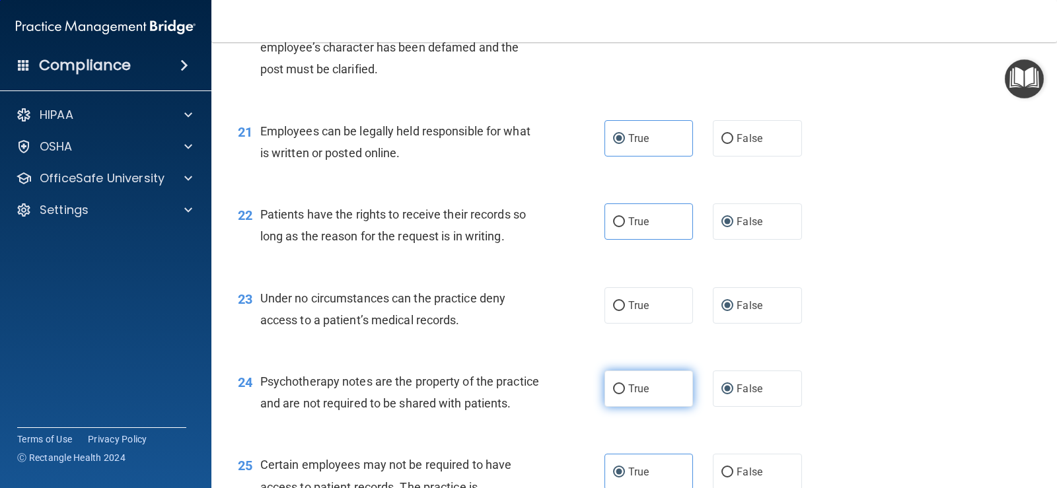
click at [641, 394] on span "True" at bounding box center [638, 389] width 20 height 13
click at [625, 394] on input "True" at bounding box center [619, 390] width 12 height 10
radio input "true"
radio input "false"
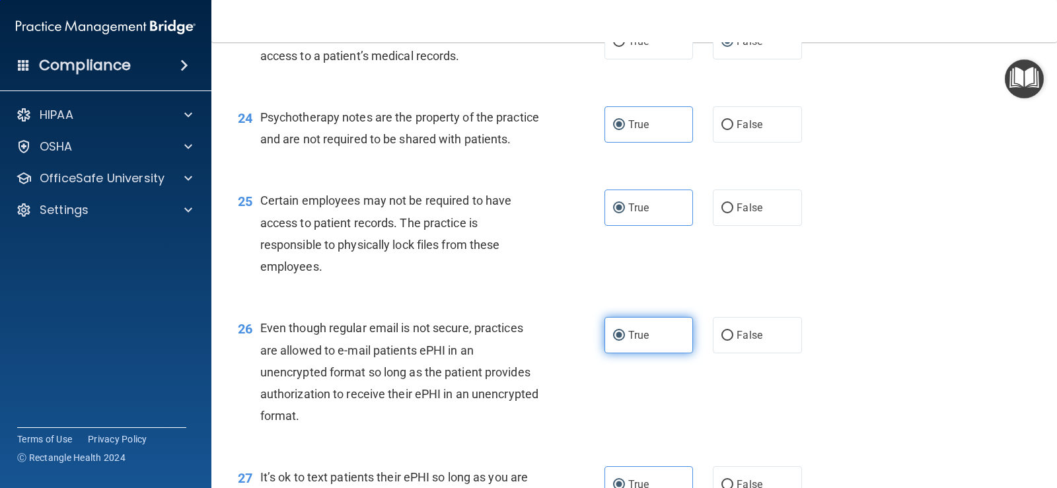
scroll to position [2908, 0]
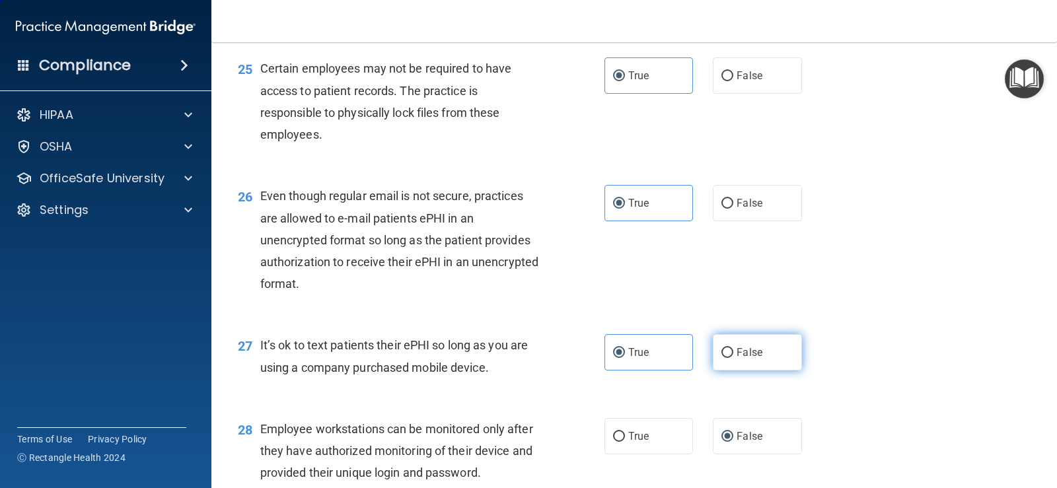
click at [722, 358] on input "False" at bounding box center [728, 353] width 12 height 10
radio input "true"
radio input "false"
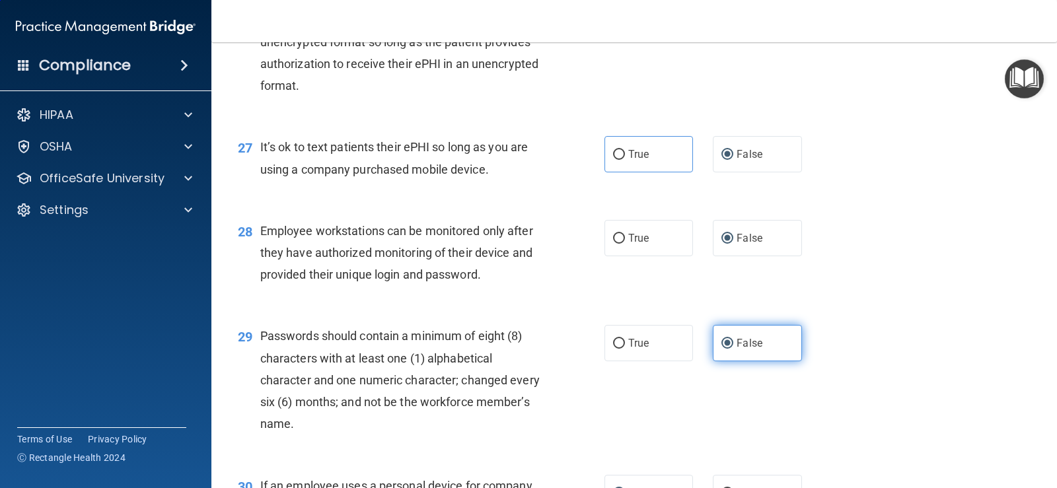
scroll to position [3173, 0]
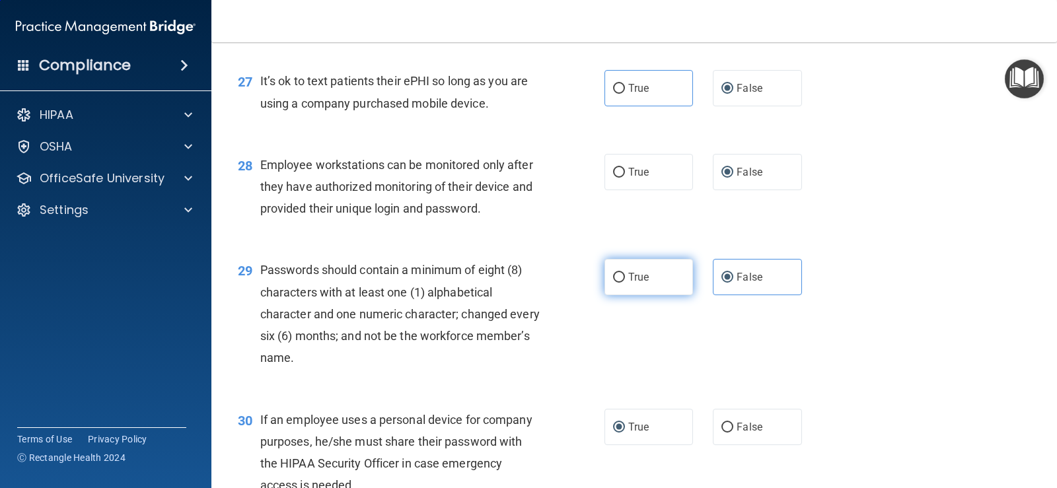
click at [629, 283] on span "True" at bounding box center [638, 277] width 20 height 13
click at [625, 283] on input "True" at bounding box center [619, 278] width 12 height 10
radio input "true"
radio input "false"
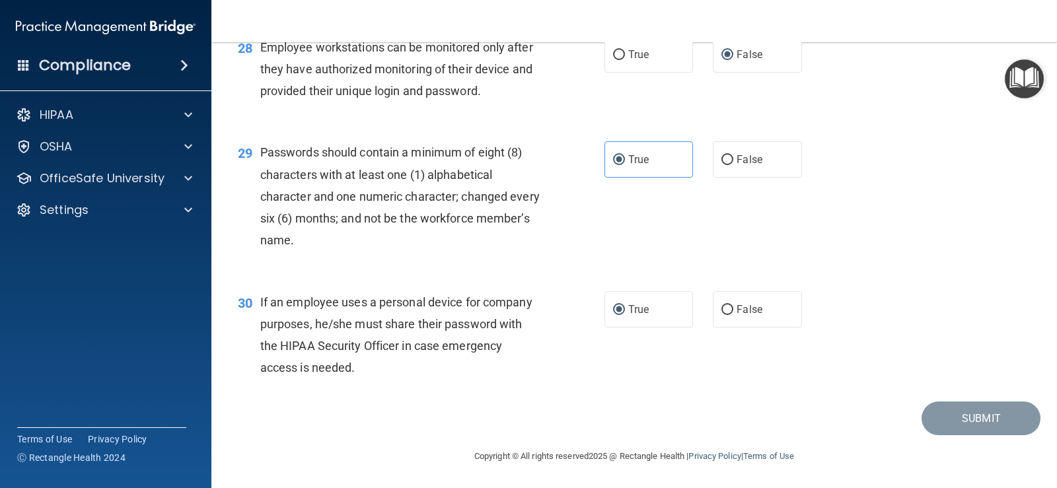
drag, startPoint x: 717, startPoint y: 316, endPoint x: 739, endPoint y: 338, distance: 31.3
click at [722, 315] on input "False" at bounding box center [728, 310] width 12 height 10
radio input "true"
radio input "false"
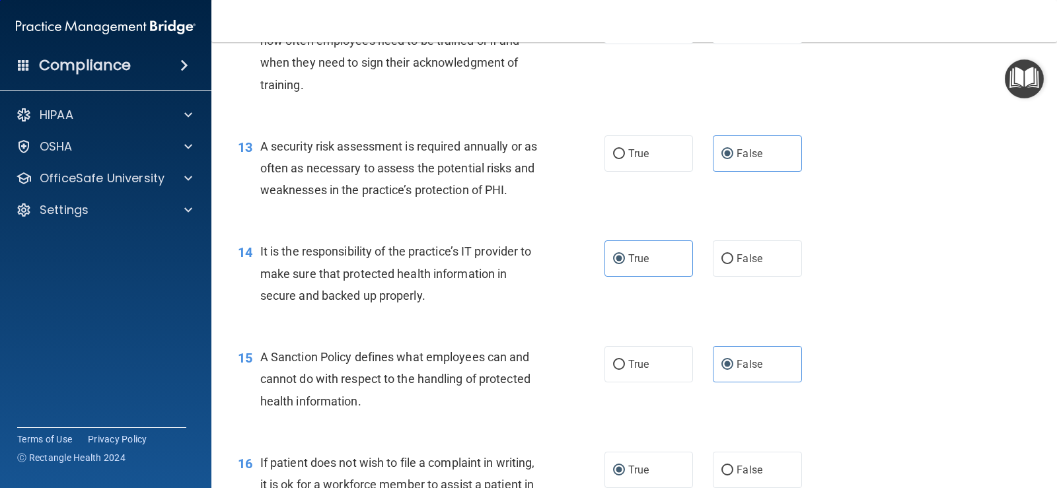
scroll to position [1521, 0]
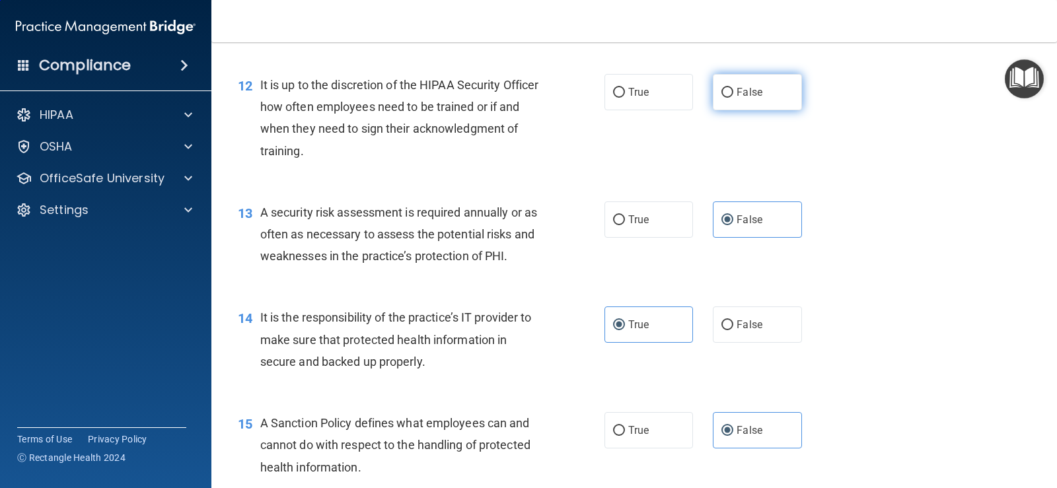
click at [722, 91] on input "False" at bounding box center [728, 93] width 12 height 10
radio input "true"
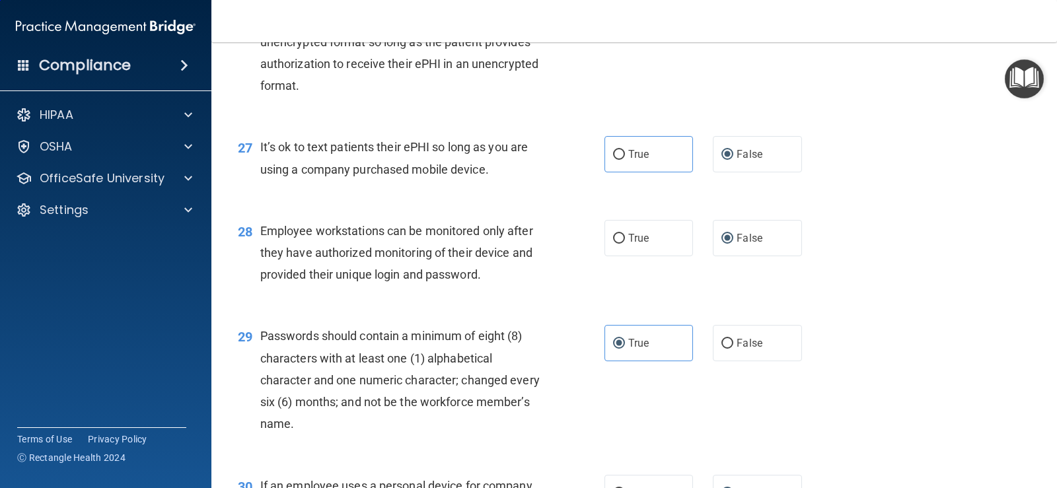
scroll to position [3312, 0]
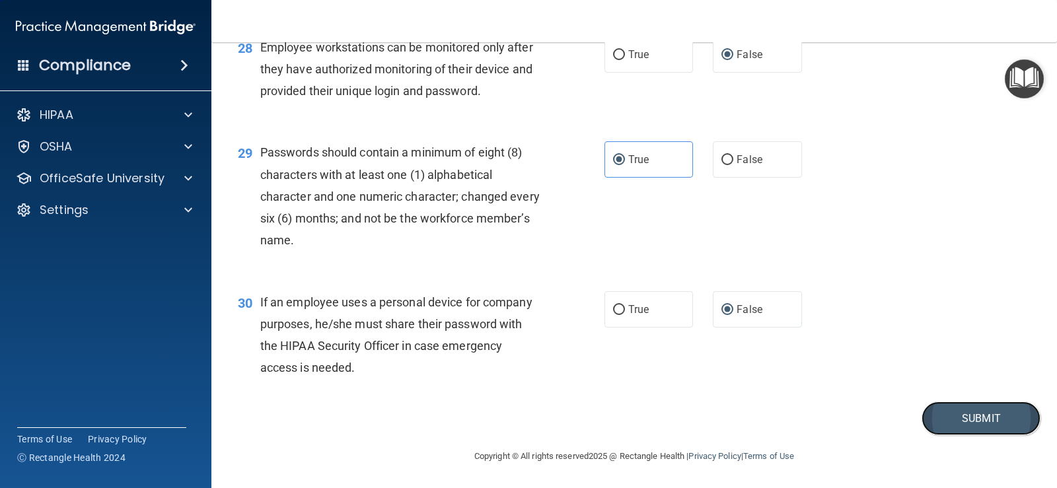
click at [927, 432] on button "Submit" at bounding box center [981, 419] width 119 height 34
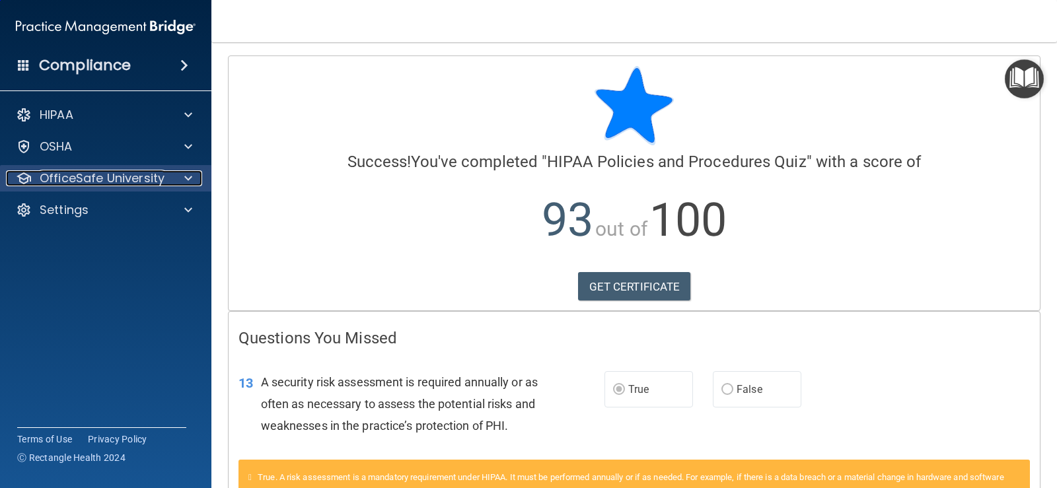
click at [135, 174] on p "OfficeSafe University" at bounding box center [102, 178] width 125 height 16
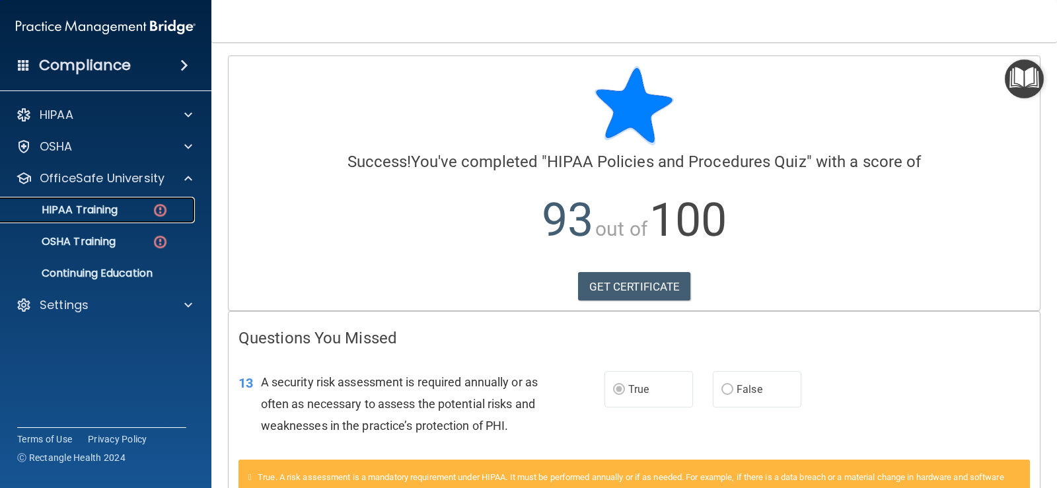
click at [91, 207] on p "HIPAA Training" at bounding box center [63, 210] width 109 height 13
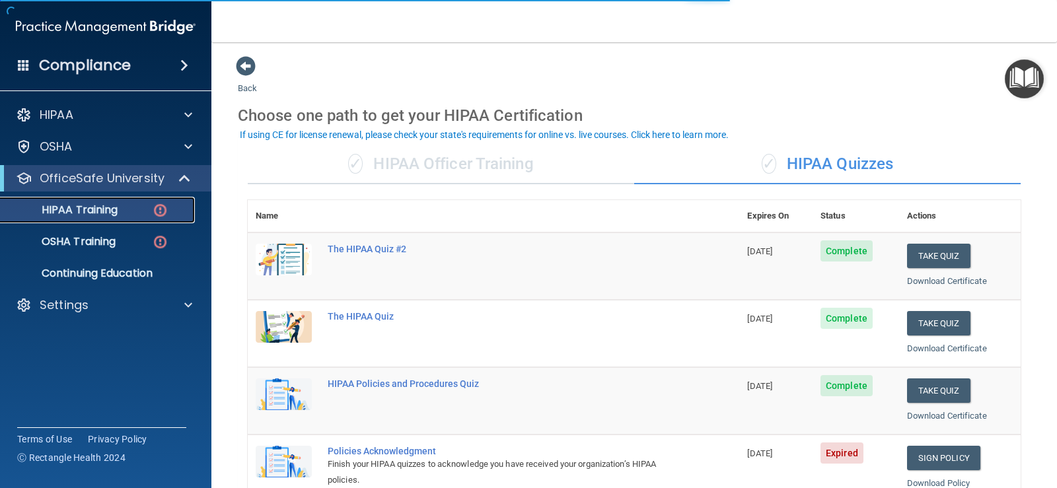
scroll to position [198, 0]
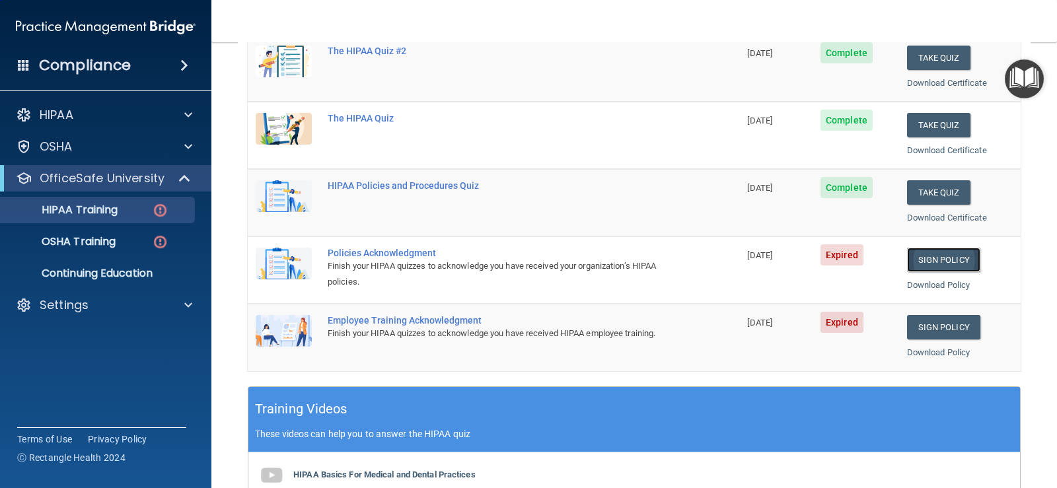
click at [936, 260] on link "Sign Policy" at bounding box center [943, 260] width 73 height 24
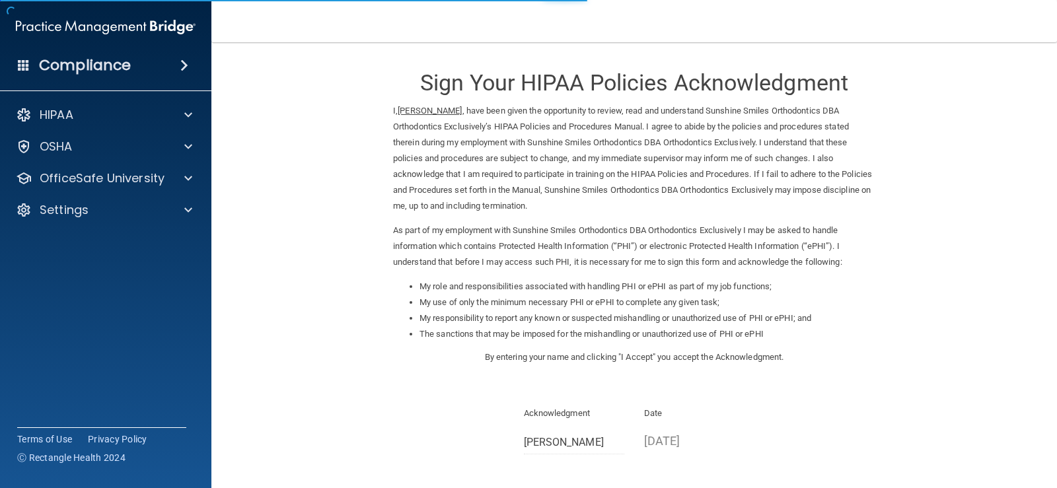
scroll to position [133, 0]
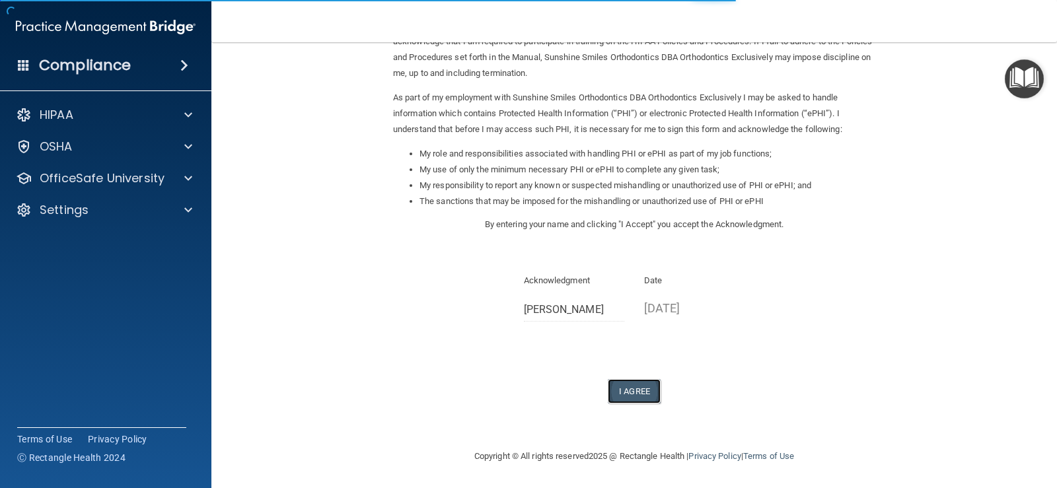
click at [617, 394] on button "I Agree" at bounding box center [634, 391] width 53 height 24
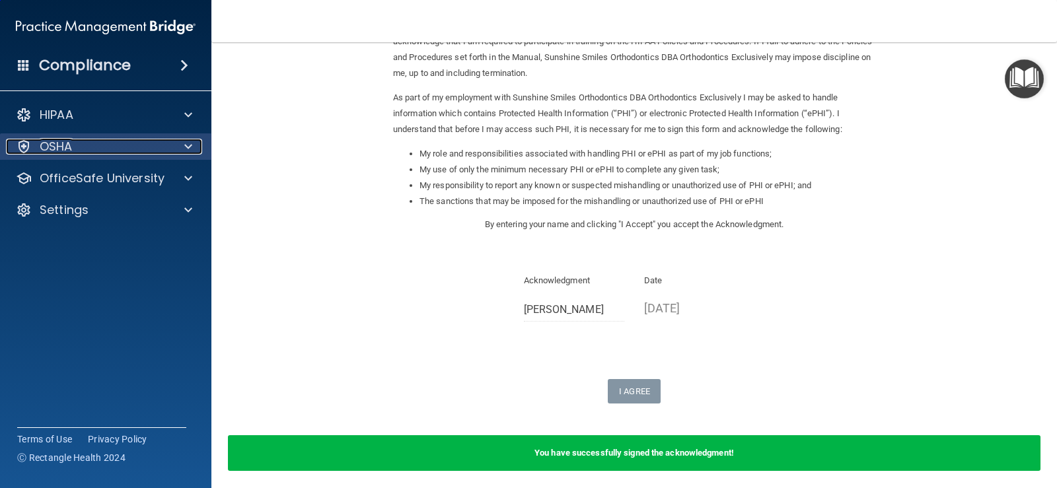
click at [135, 149] on div "OSHA" at bounding box center [88, 147] width 164 height 16
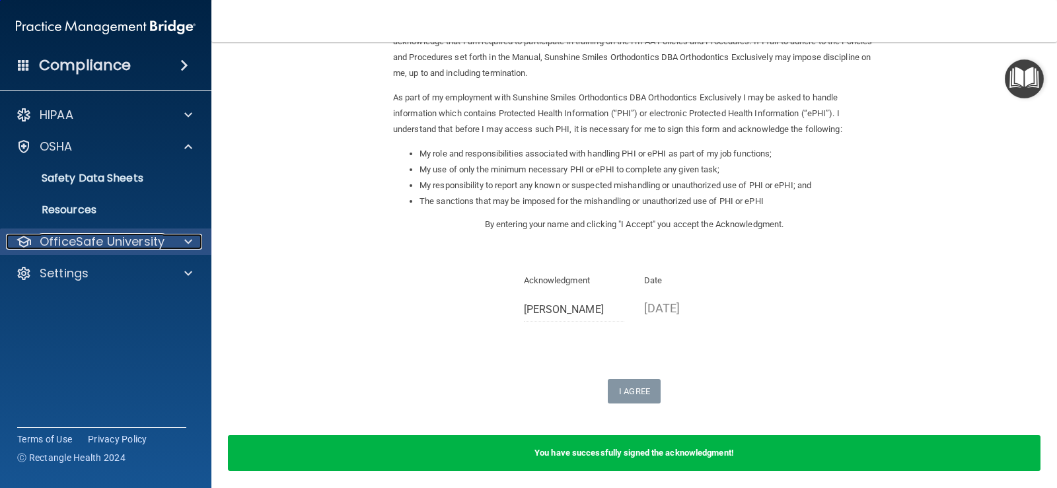
click at [128, 235] on p "OfficeSafe University" at bounding box center [102, 242] width 125 height 16
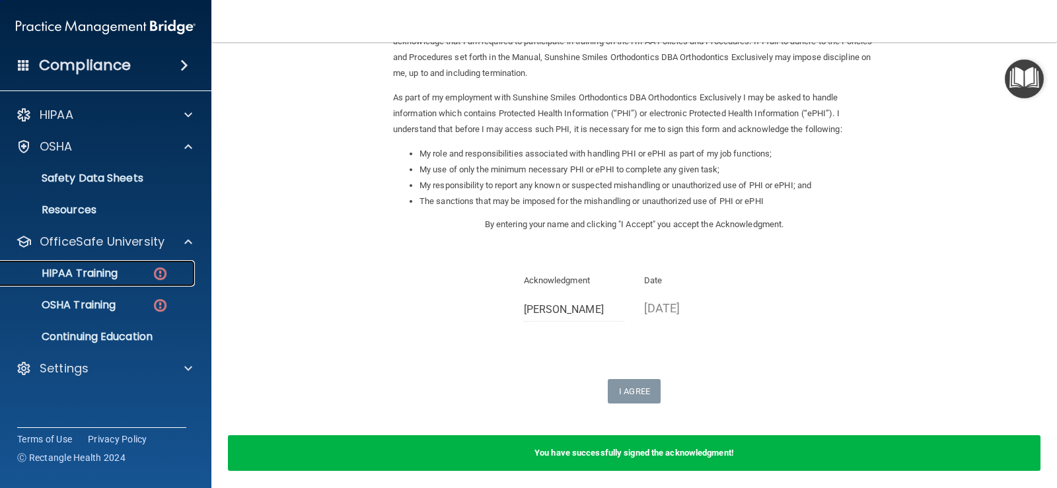
click at [137, 267] on div "HIPAA Training" at bounding box center [99, 273] width 180 height 13
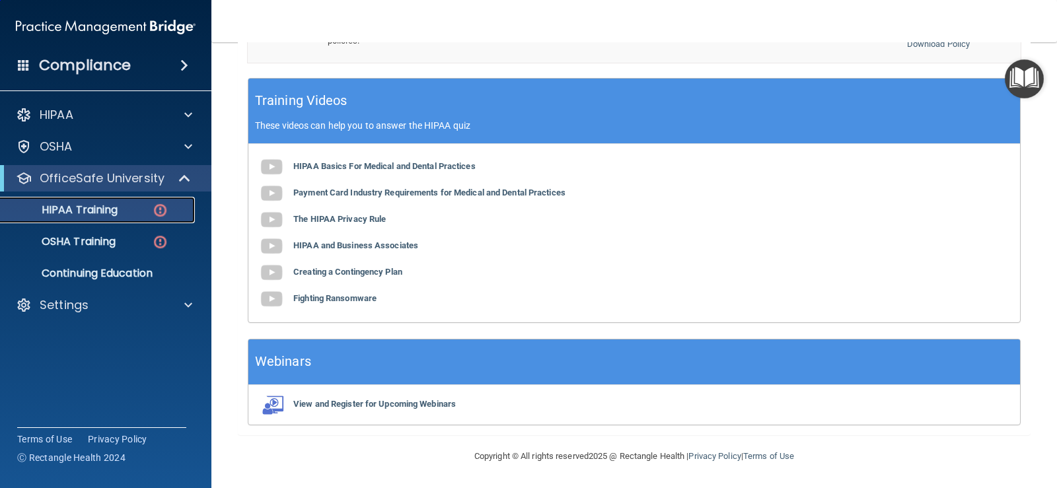
scroll to position [243, 0]
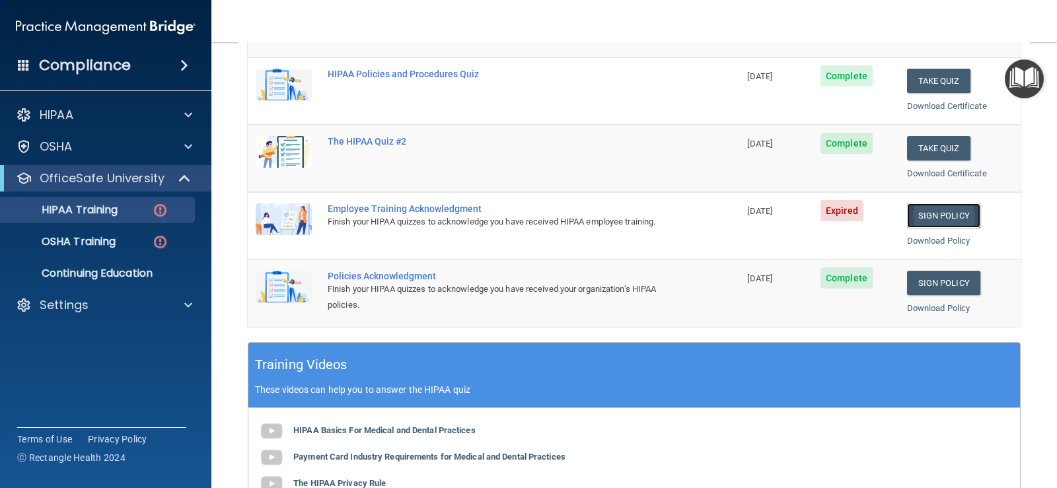
click at [928, 214] on link "Sign Policy" at bounding box center [943, 216] width 73 height 24
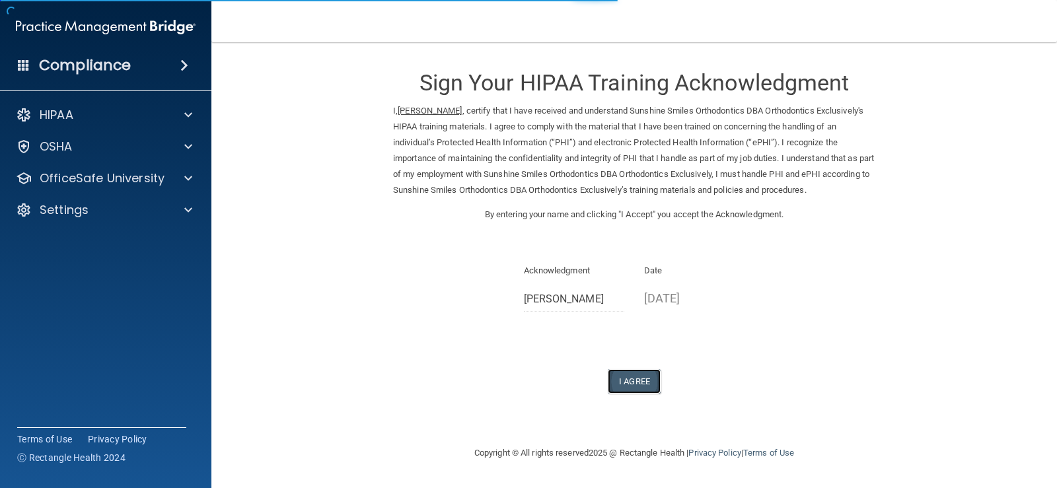
click at [636, 394] on button "I Agree" at bounding box center [634, 381] width 53 height 24
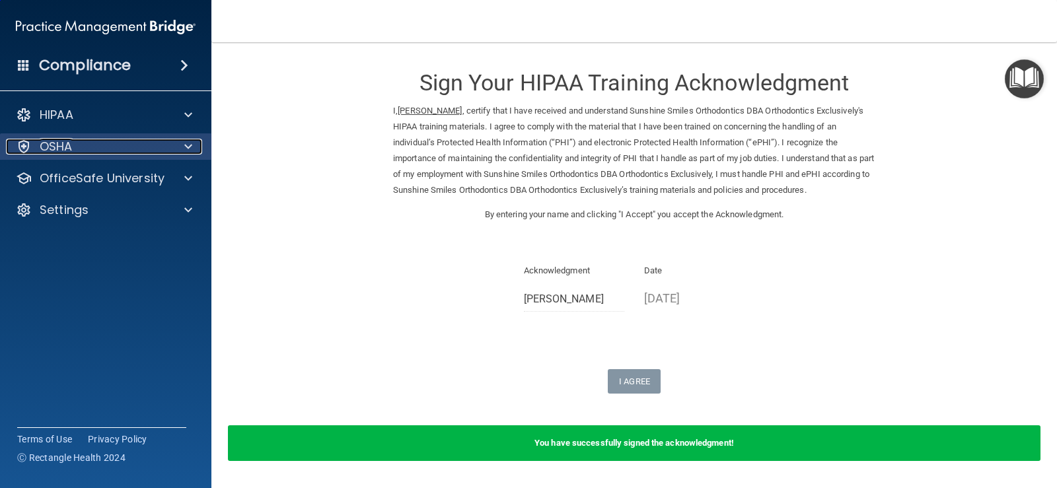
click at [71, 148] on p "OSHA" at bounding box center [56, 147] width 33 height 16
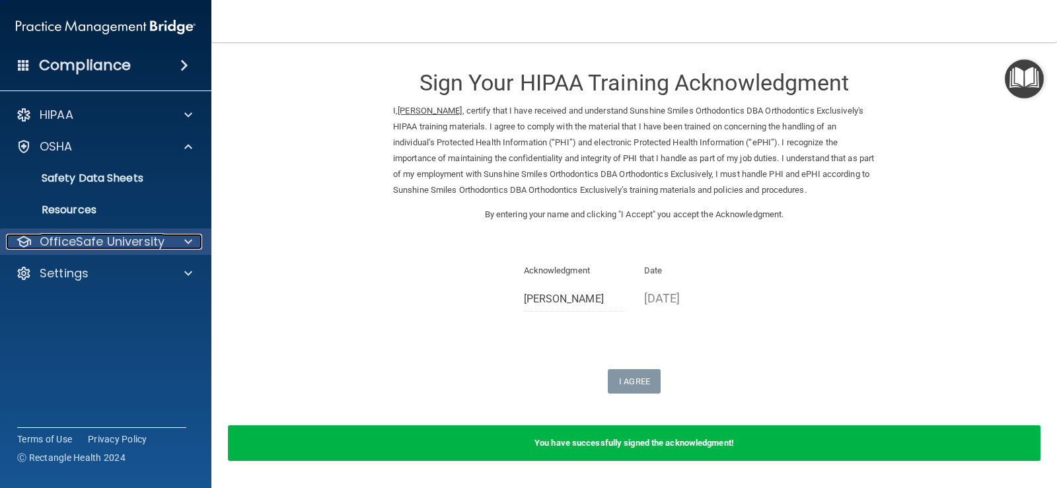
click at [104, 239] on p "OfficeSafe University" at bounding box center [102, 242] width 125 height 16
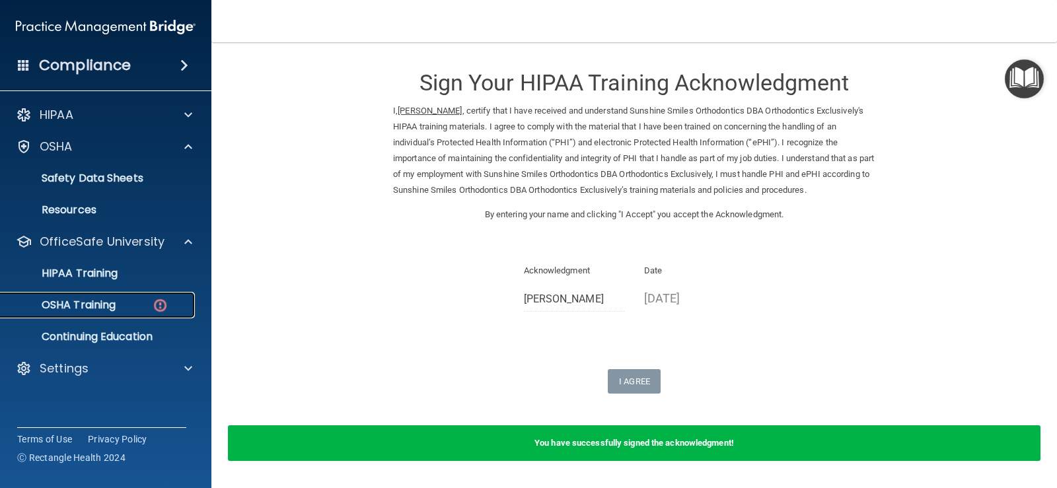
click at [161, 303] on img at bounding box center [160, 305] width 17 height 17
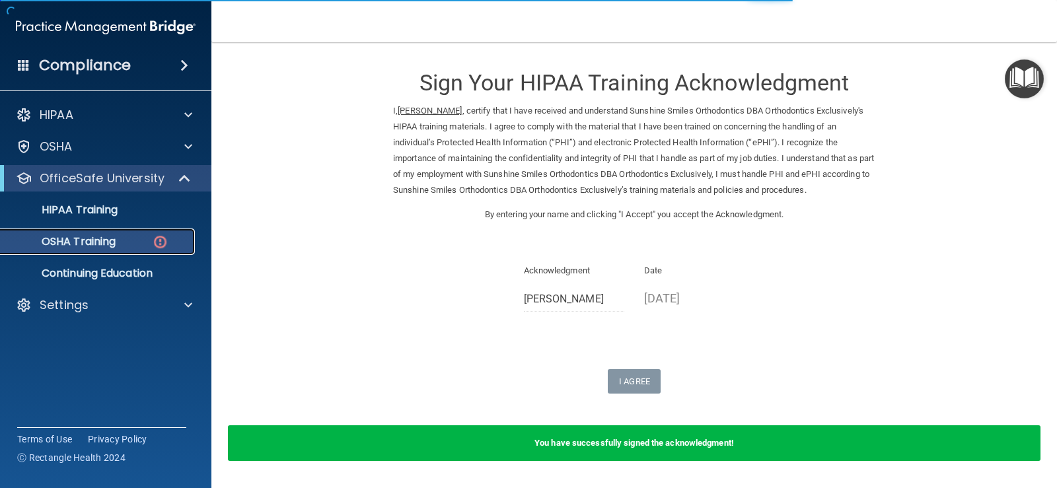
click at [114, 239] on p "OSHA Training" at bounding box center [62, 241] width 107 height 13
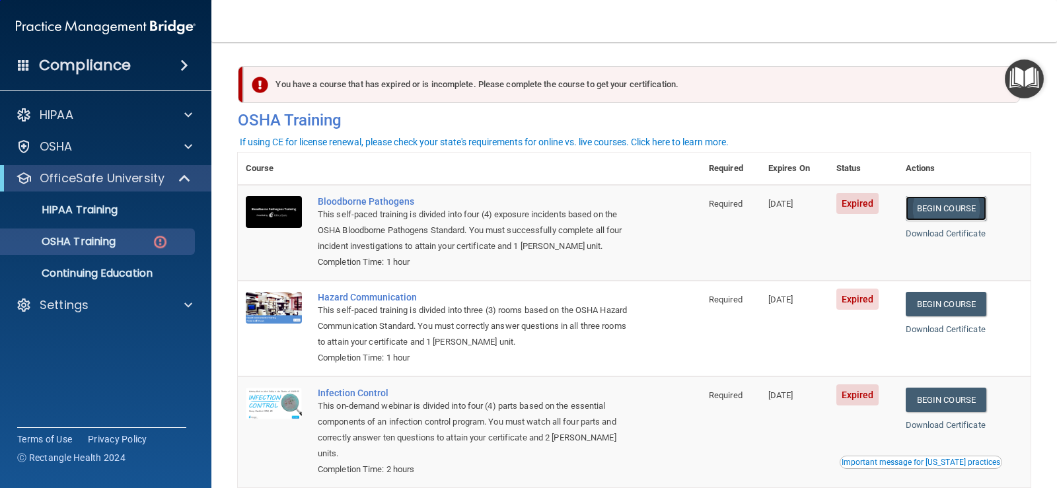
click at [930, 214] on link "Begin Course" at bounding box center [946, 208] width 81 height 24
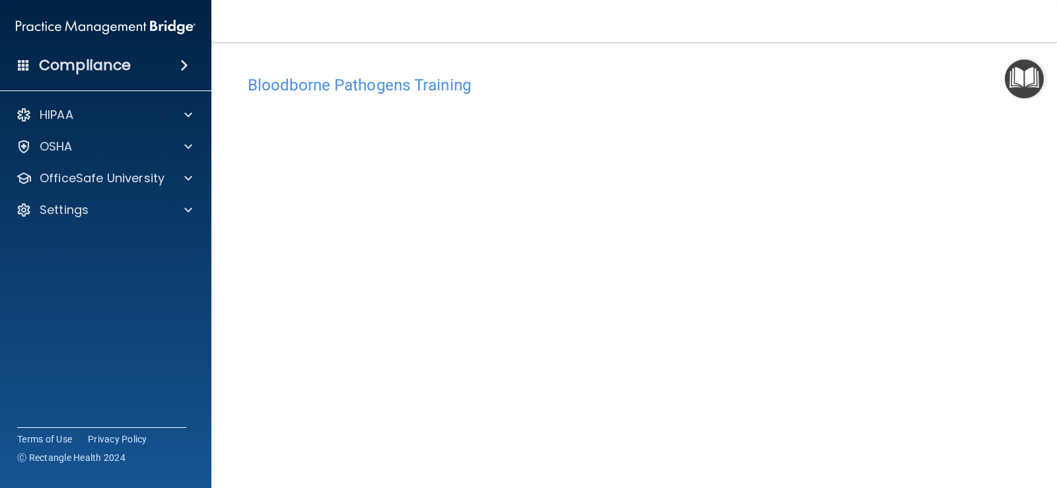
scroll to position [77, 0]
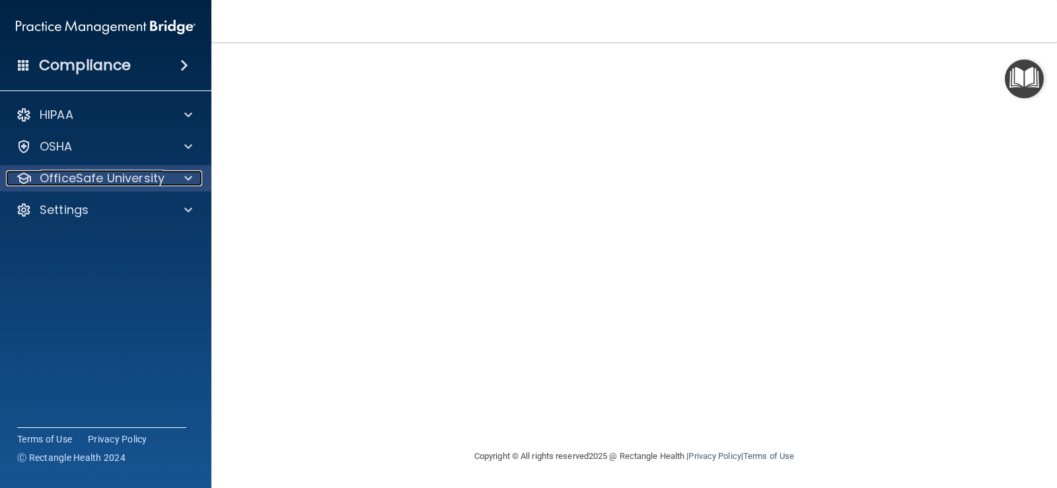
click at [126, 179] on p "OfficeSafe University" at bounding box center [102, 178] width 125 height 16
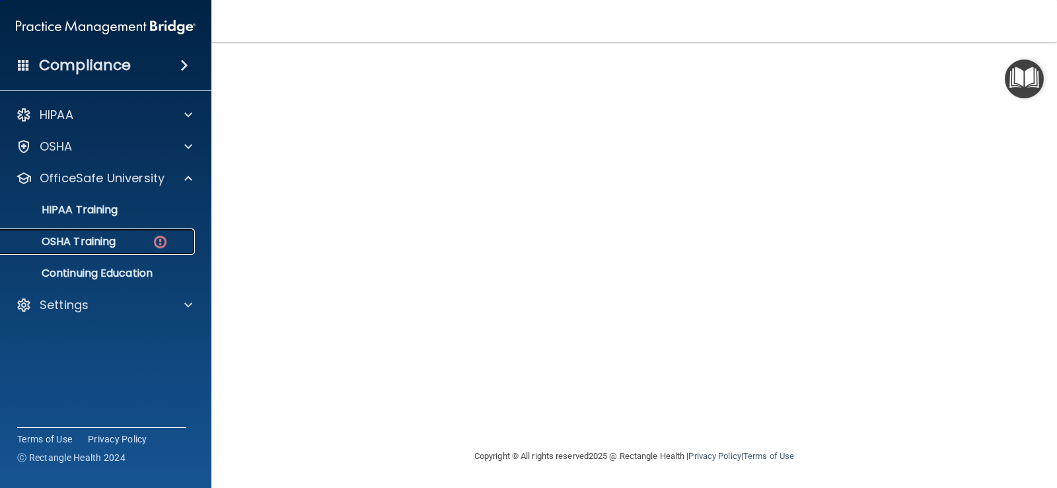
click at [161, 239] on img at bounding box center [160, 242] width 17 height 17
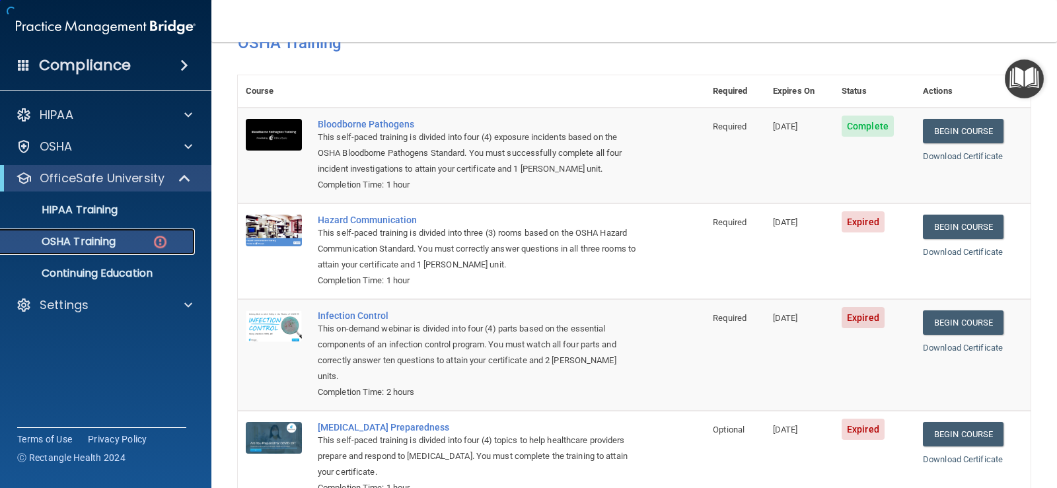
scroll to position [151, 0]
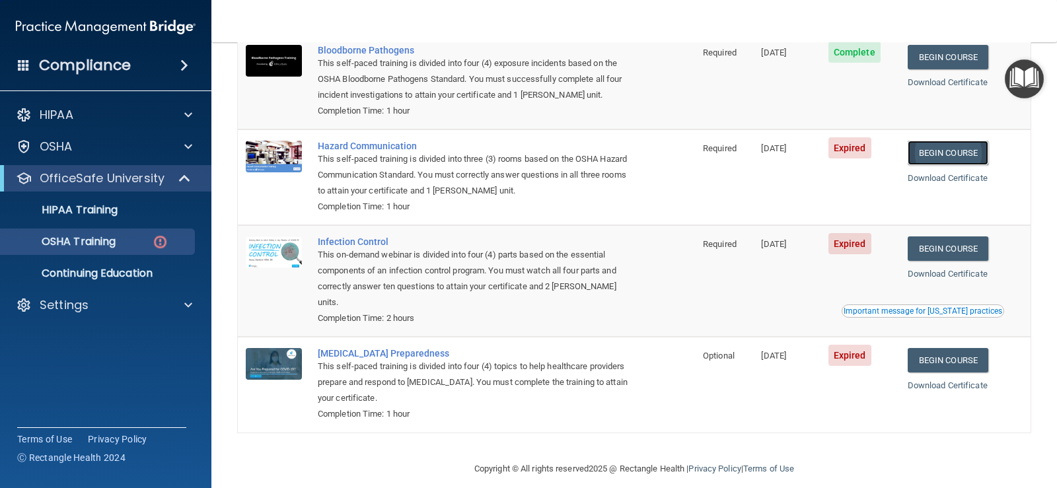
click at [936, 158] on link "Begin Course" at bounding box center [948, 153] width 81 height 24
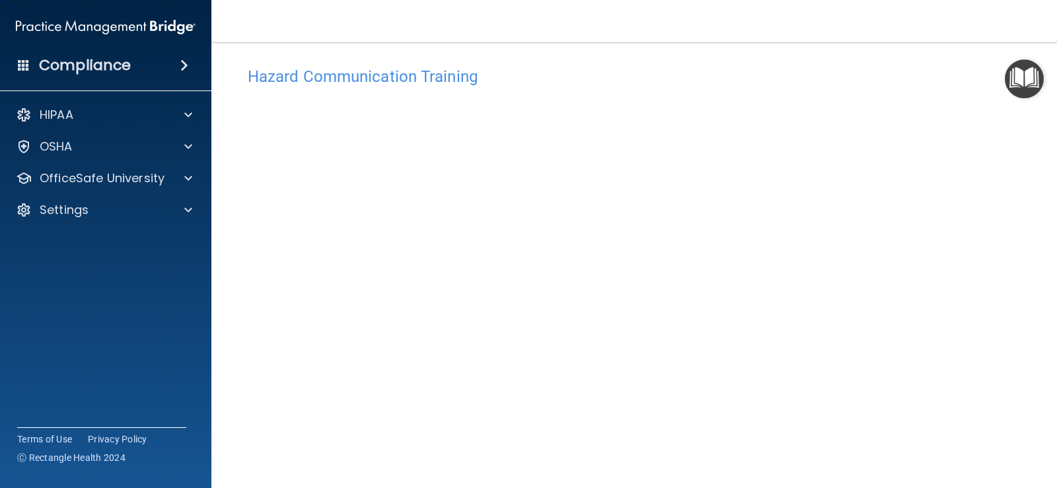
scroll to position [107, 0]
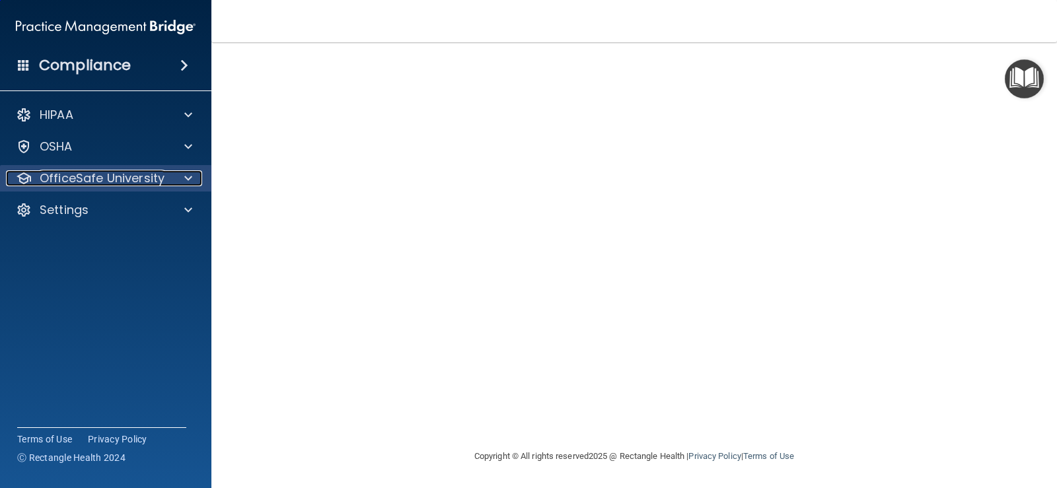
click at [161, 180] on p "OfficeSafe University" at bounding box center [102, 178] width 125 height 16
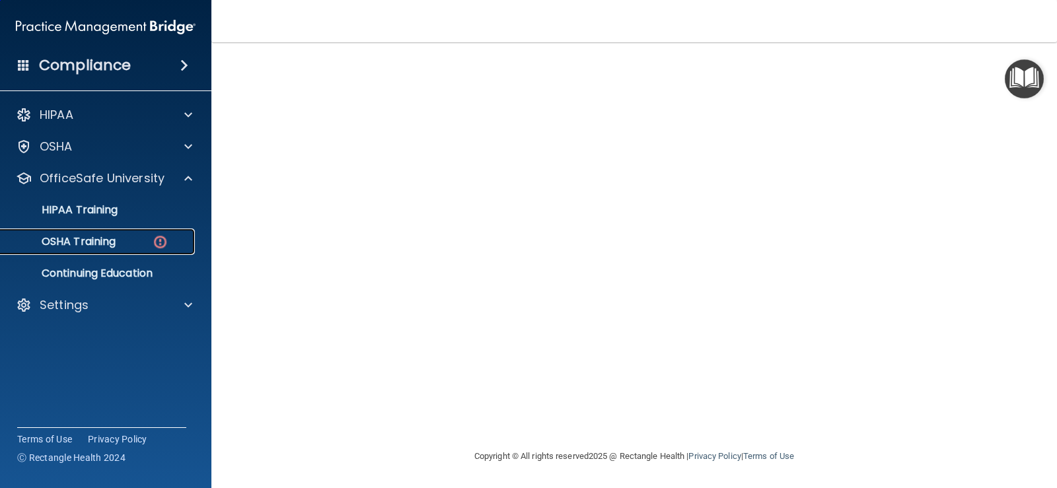
click at [162, 239] on img at bounding box center [160, 242] width 17 height 17
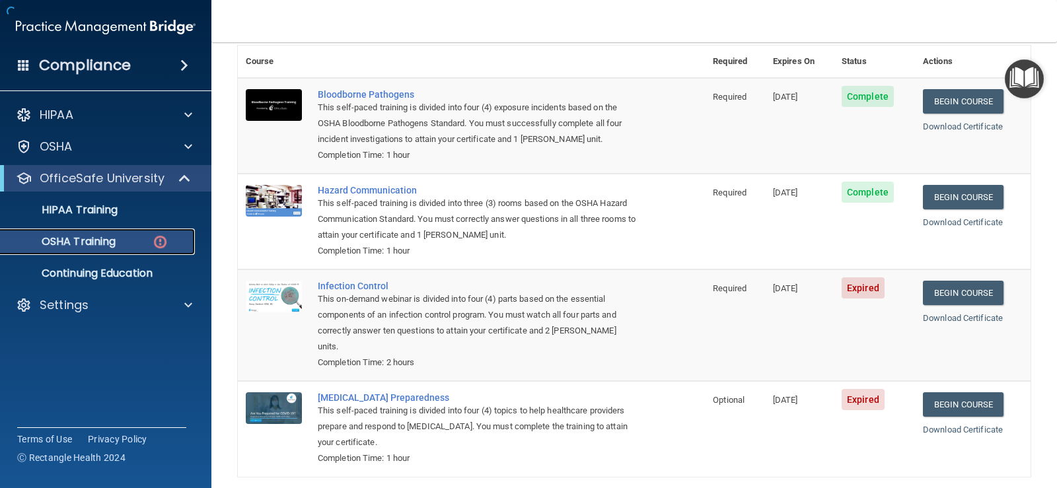
scroll to position [151, 0]
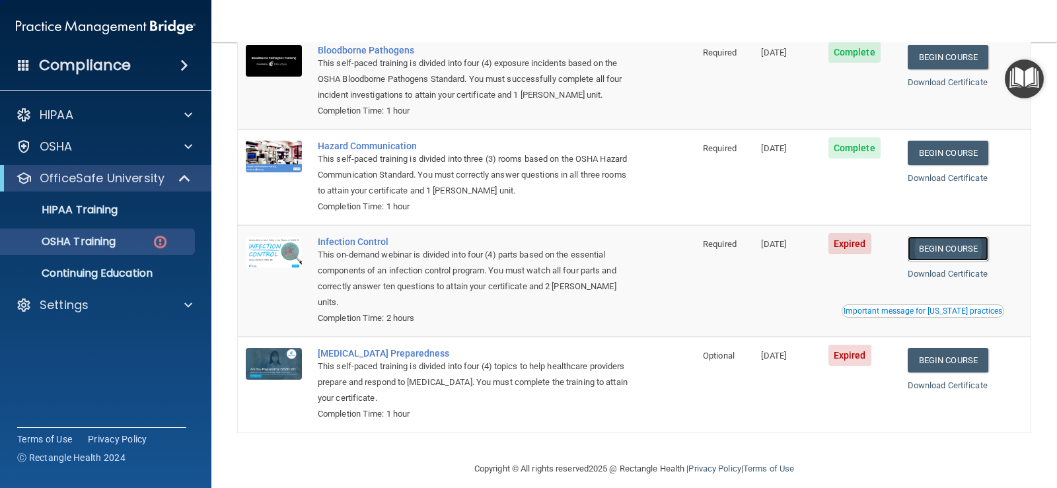
click at [948, 247] on link "Begin Course" at bounding box center [948, 249] width 81 height 24
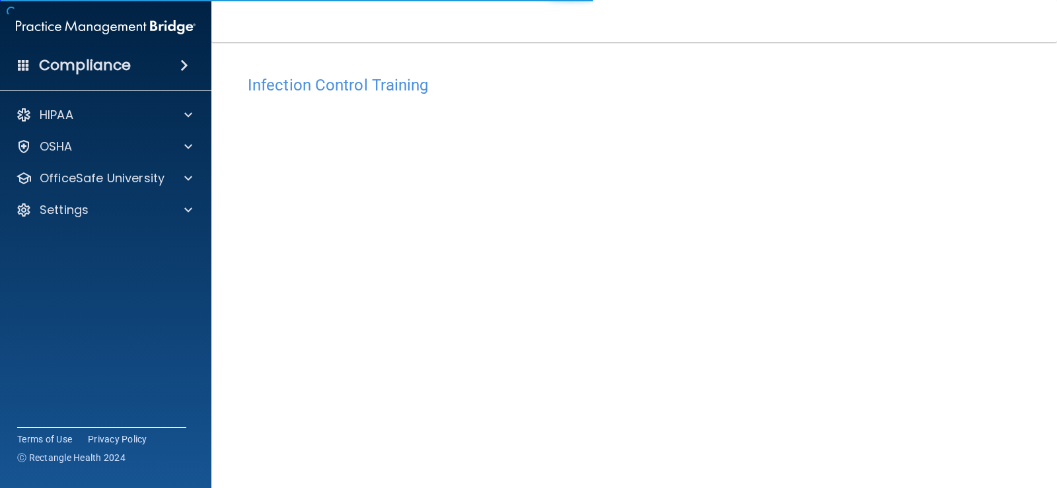
scroll to position [77, 0]
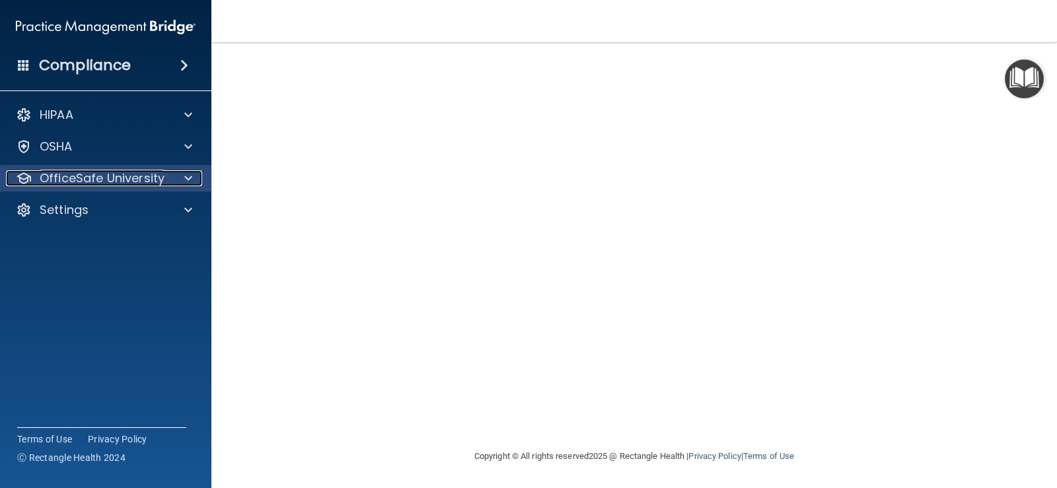
click at [149, 179] on p "OfficeSafe University" at bounding box center [102, 178] width 125 height 16
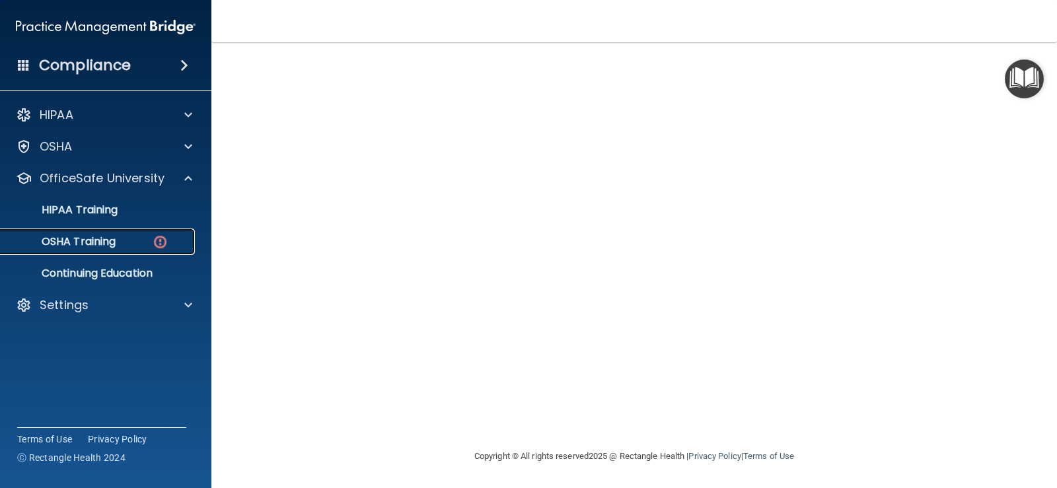
click at [165, 236] on img at bounding box center [160, 242] width 17 height 17
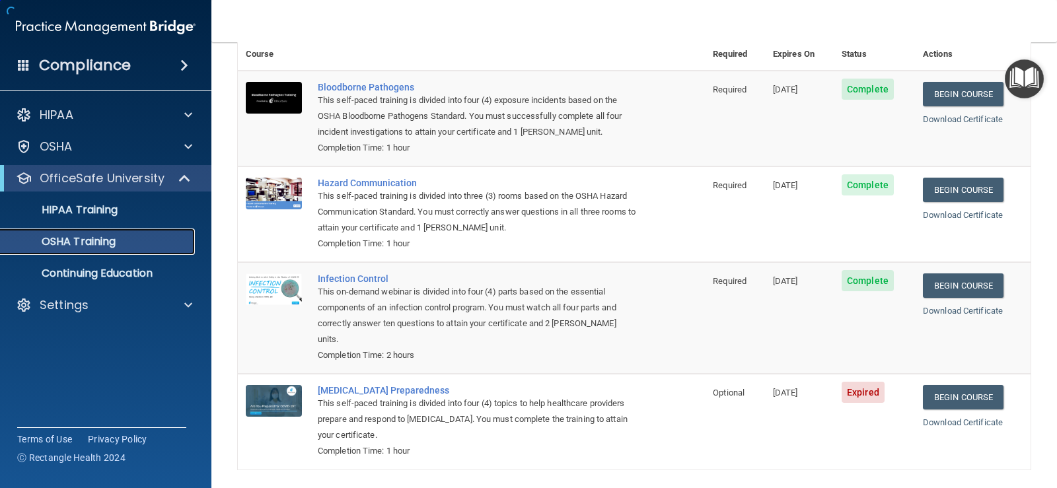
scroll to position [114, 0]
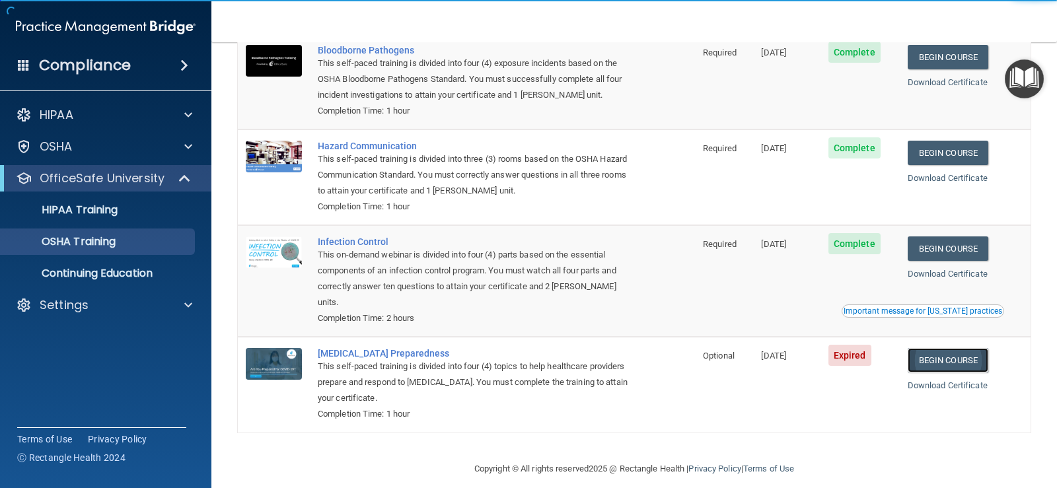
click at [951, 348] on link "Begin Course" at bounding box center [948, 360] width 81 height 24
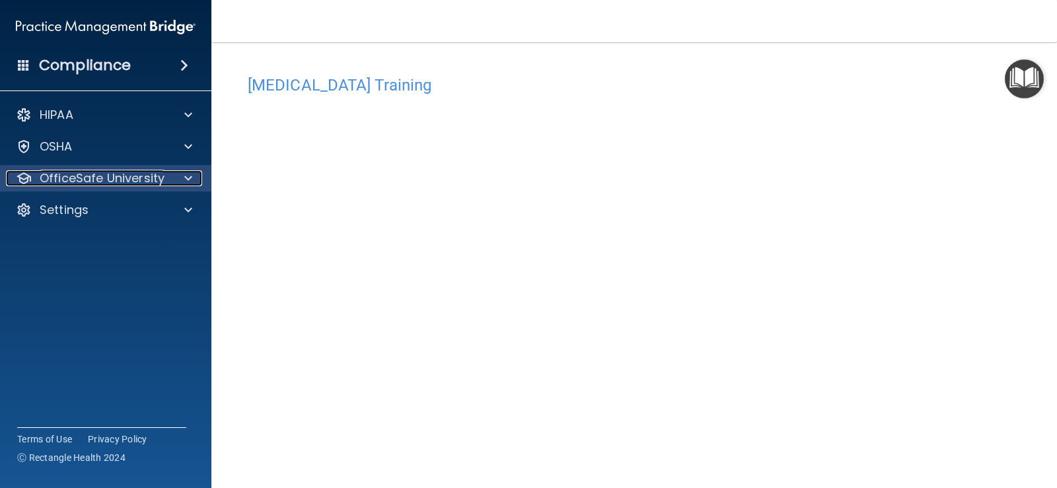
click at [137, 172] on p "OfficeSafe University" at bounding box center [102, 178] width 125 height 16
click at [197, 180] on div at bounding box center [186, 178] width 33 height 16
